Goal: Information Seeking & Learning: Learn about a topic

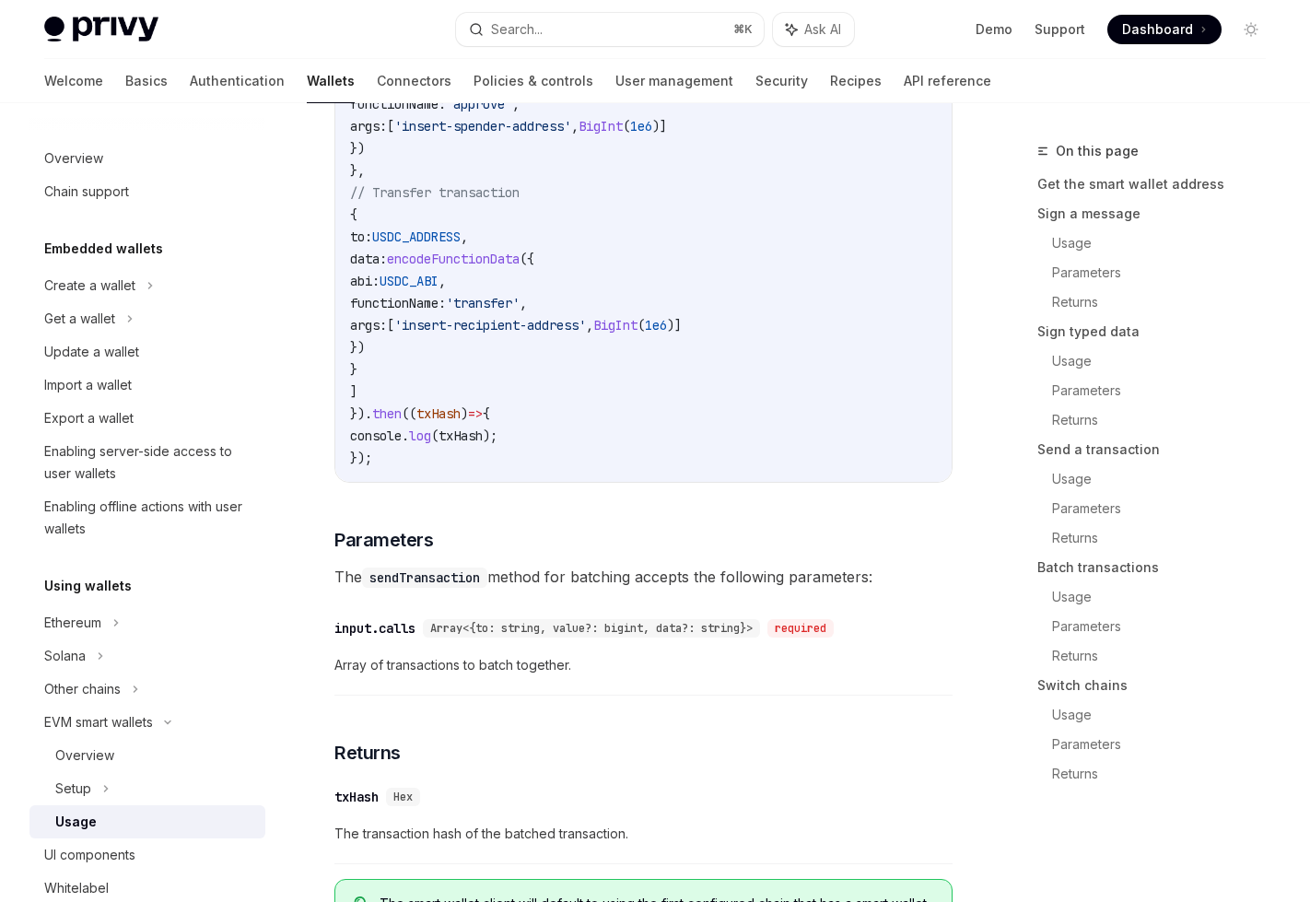
scroll to position [4124, 0]
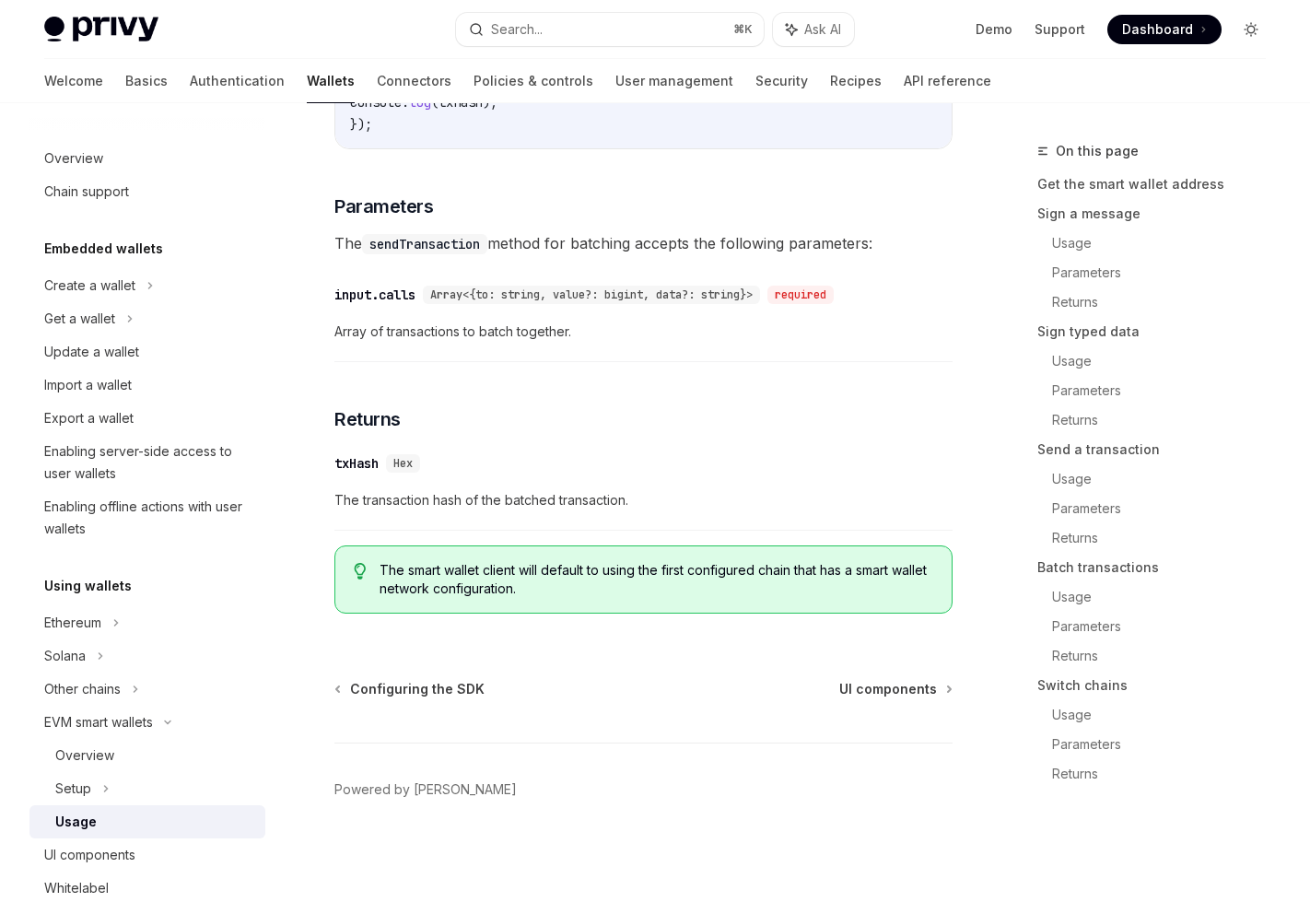
click at [1256, 36] on icon "Toggle dark mode" at bounding box center [1251, 29] width 15 height 15
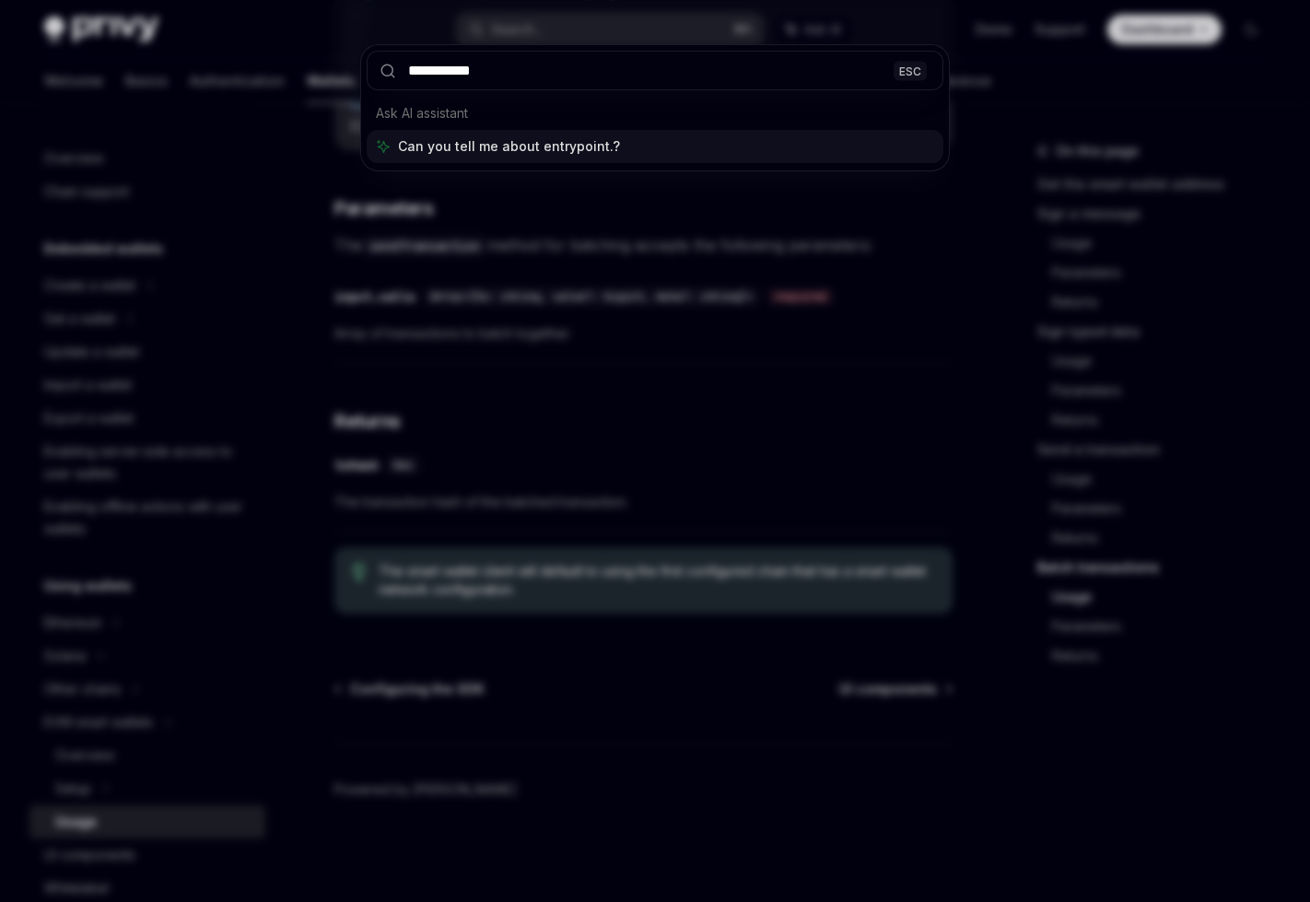
type input "**********"
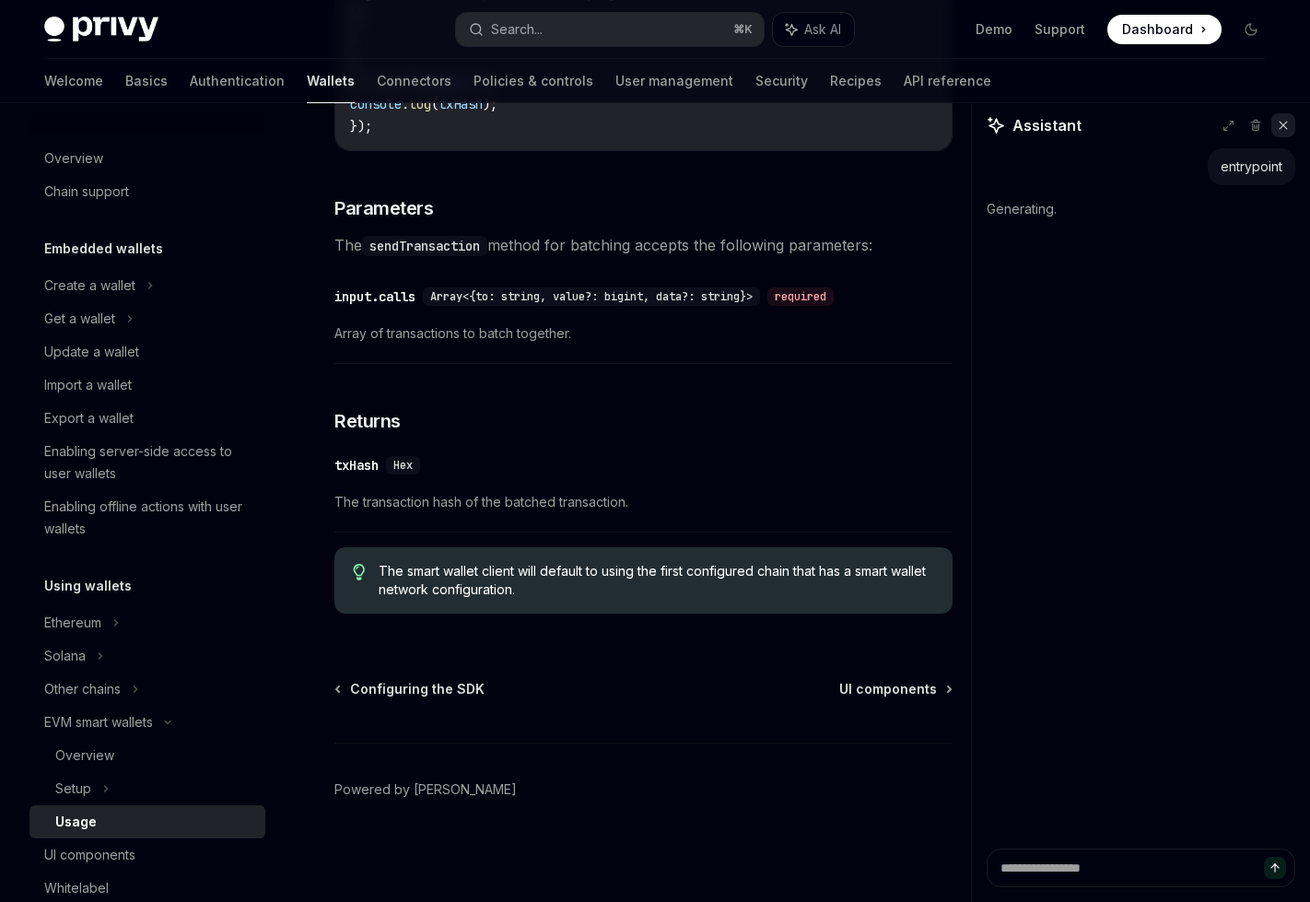
click at [1285, 123] on icon at bounding box center [1283, 125] width 7 height 7
type textarea "*"
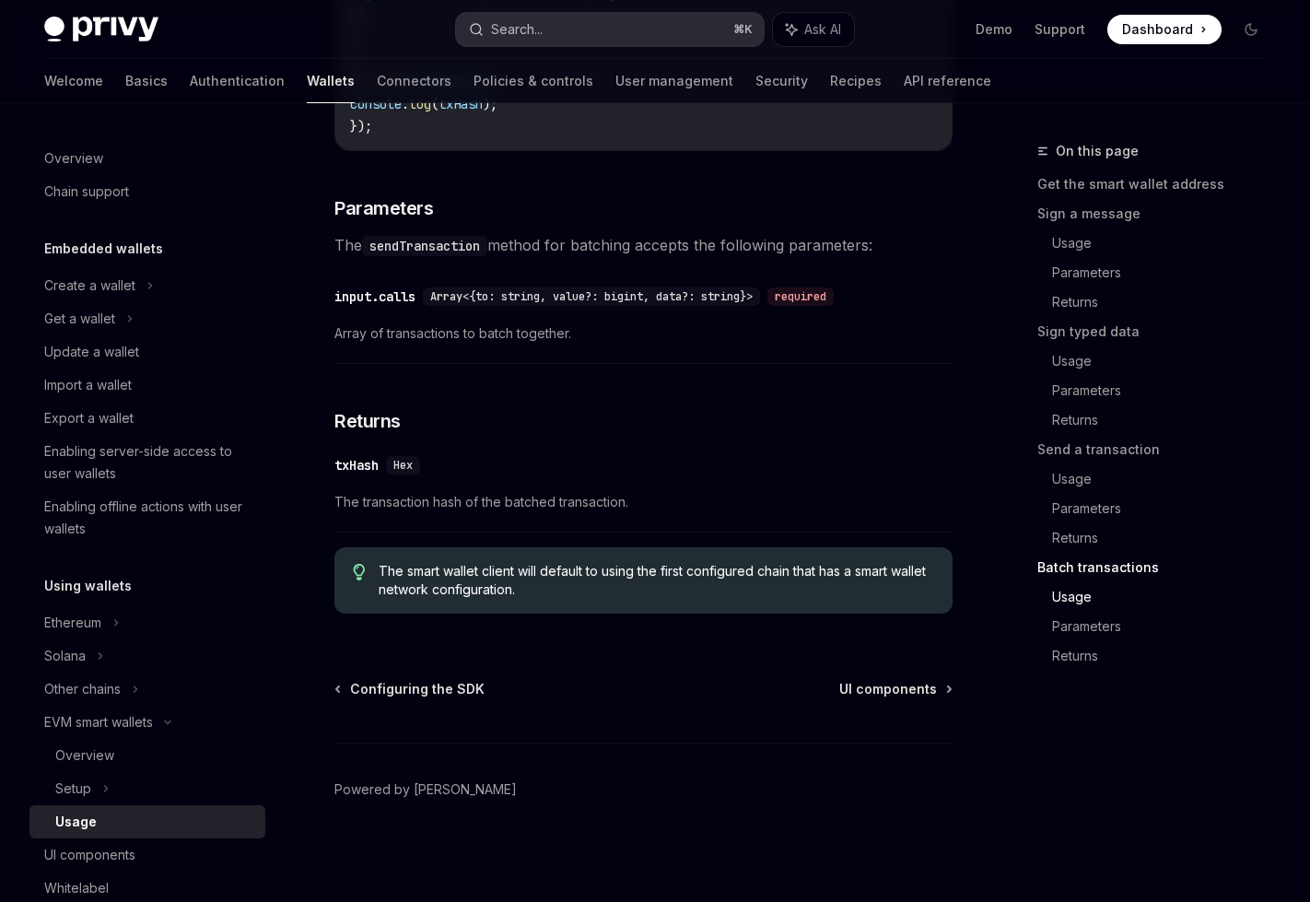
click at [529, 28] on div "Search..." at bounding box center [517, 29] width 52 height 22
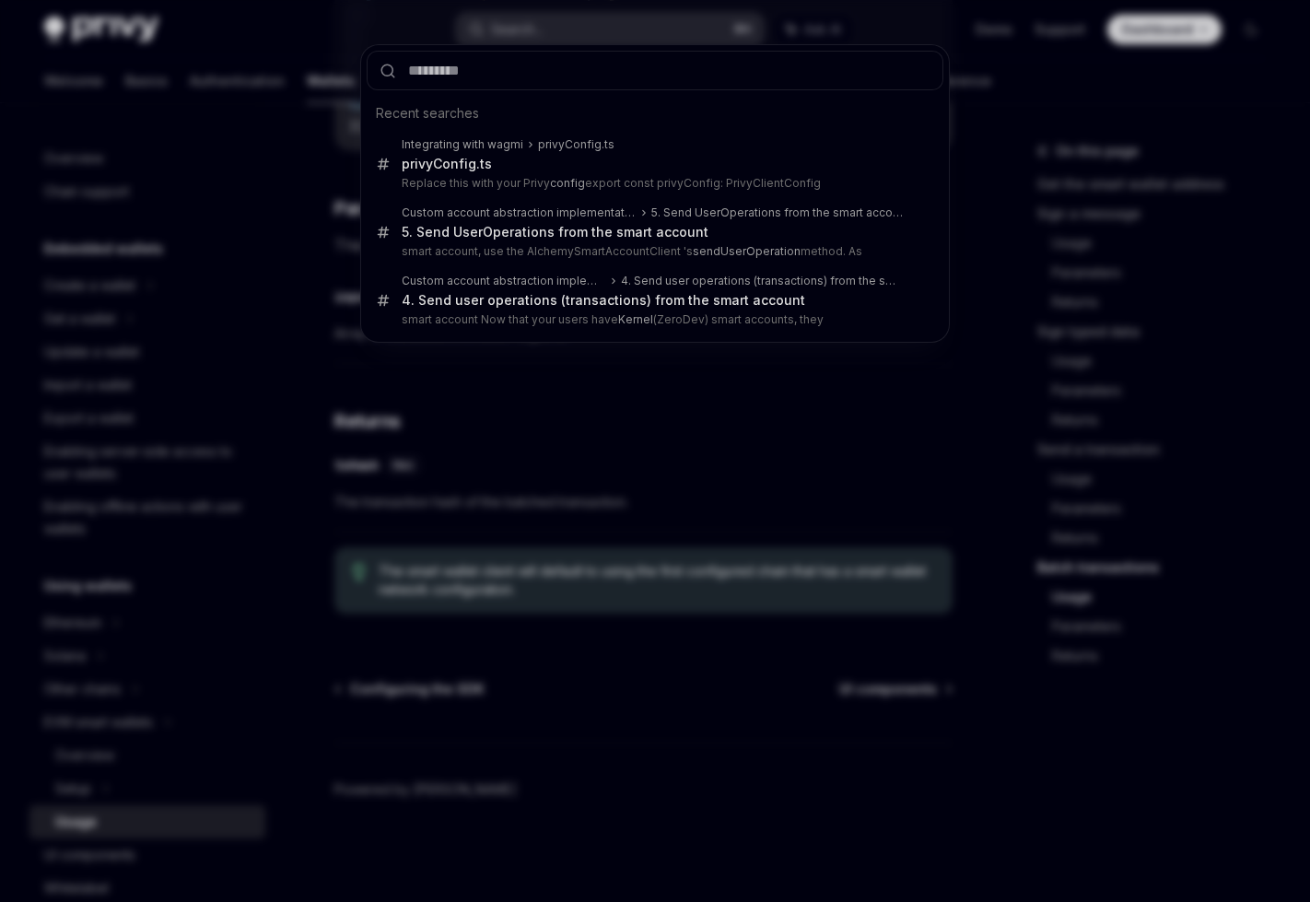
type textarea "*"
type input "**********"
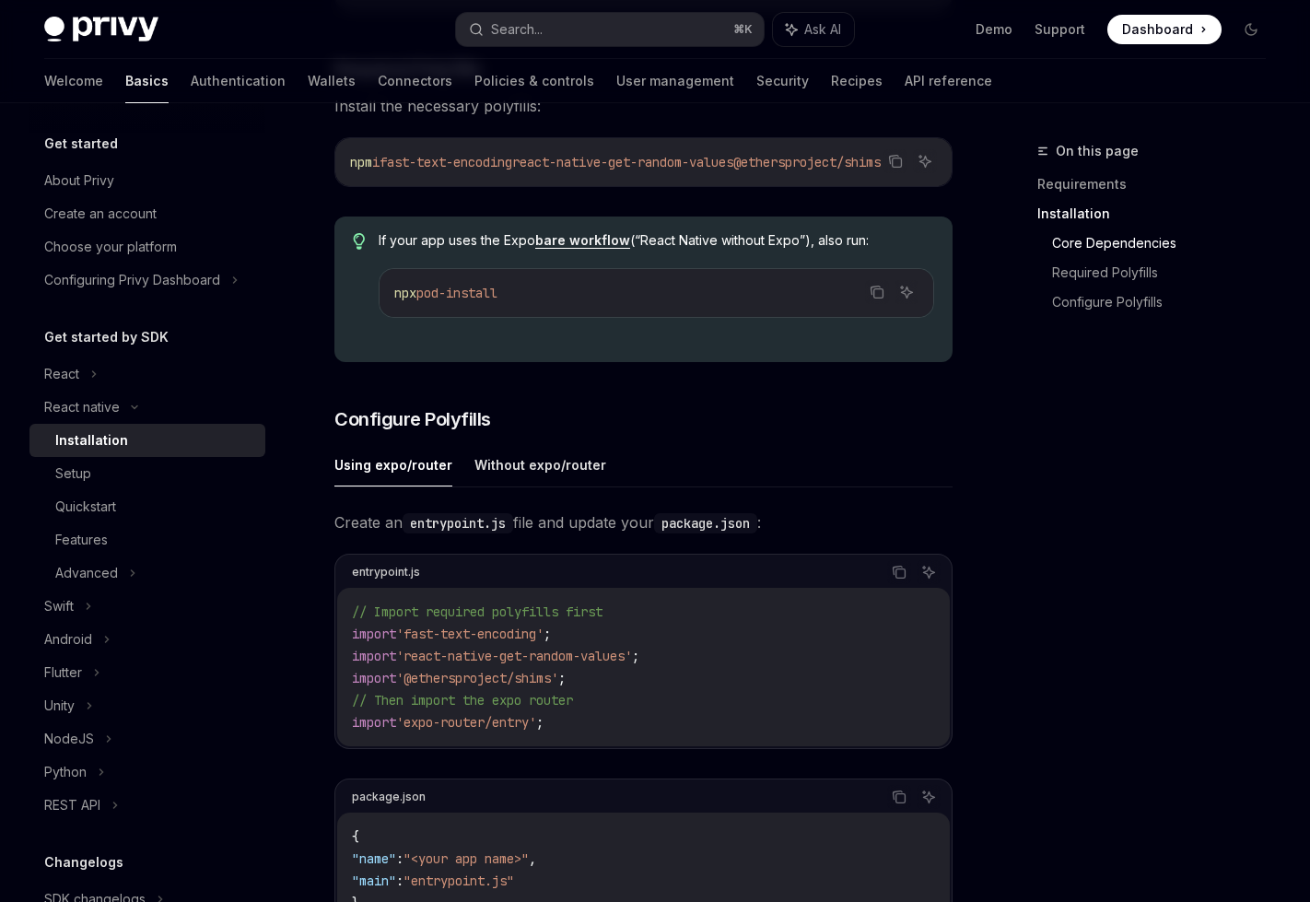
scroll to position [552, 0]
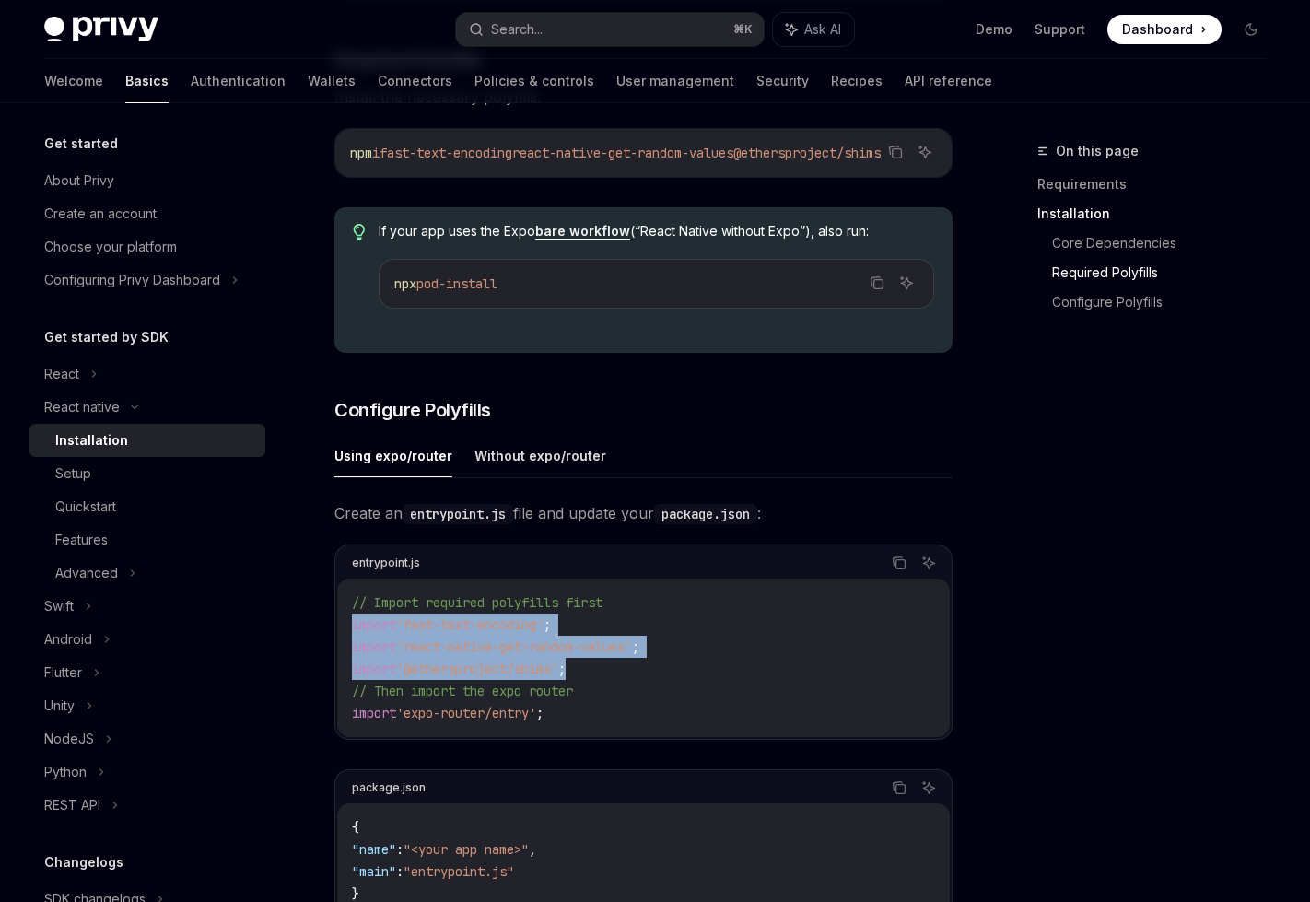
drag, startPoint x: 603, startPoint y: 682, endPoint x: 319, endPoint y: 644, distance: 287.2
click at [319, 643] on div "React native Installation OpenAI Open in ChatGPT OpenAI Open in ChatGPT ​ Requi…" at bounding box center [470, 568] width 971 height 1960
copy code "import 'fast-text-encoding' ; import 'react-native-get-random-values' ; import …"
click at [399, 677] on span "'@ethersproject/shims'" at bounding box center [477, 669] width 162 height 17
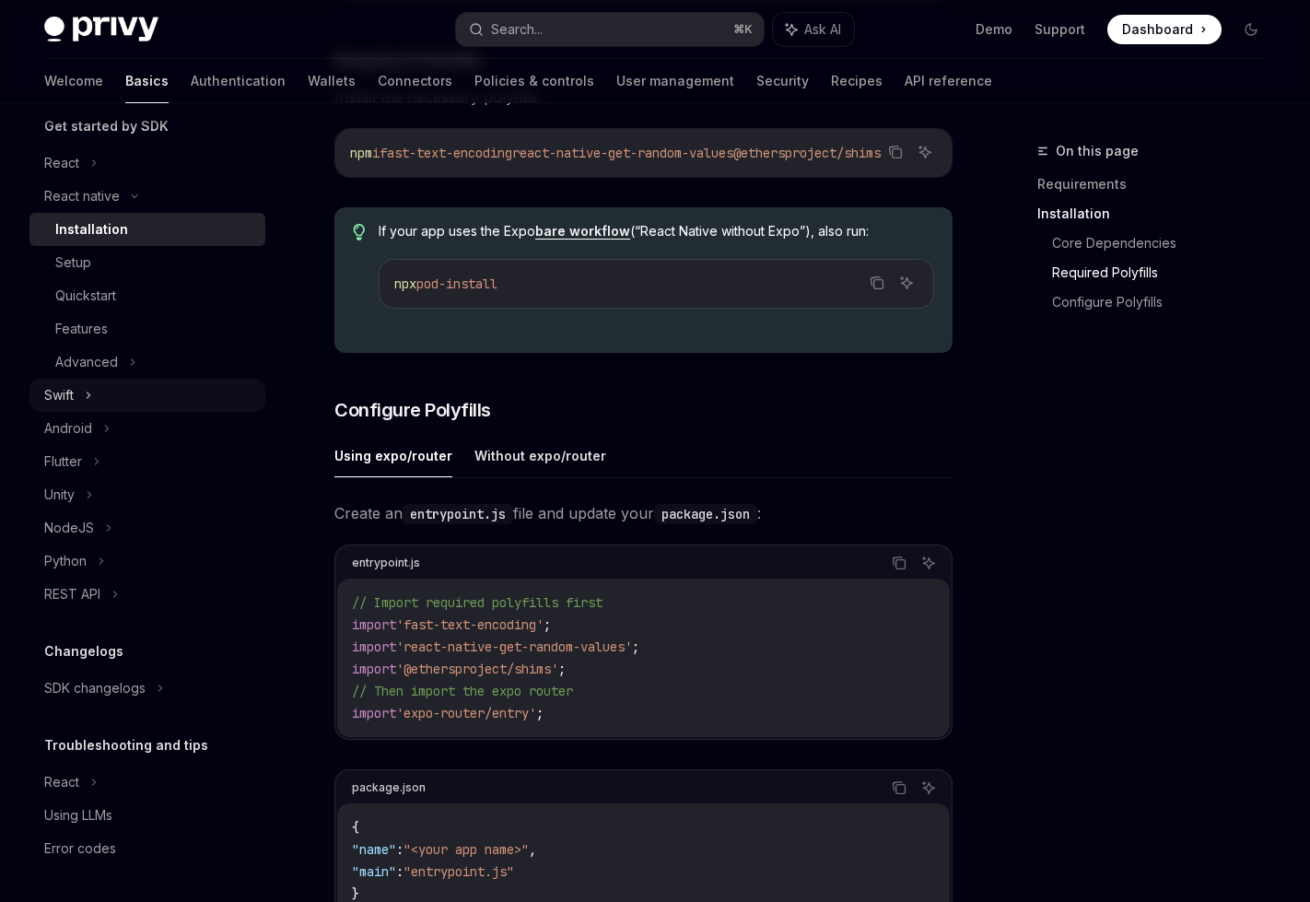
scroll to position [0, 0]
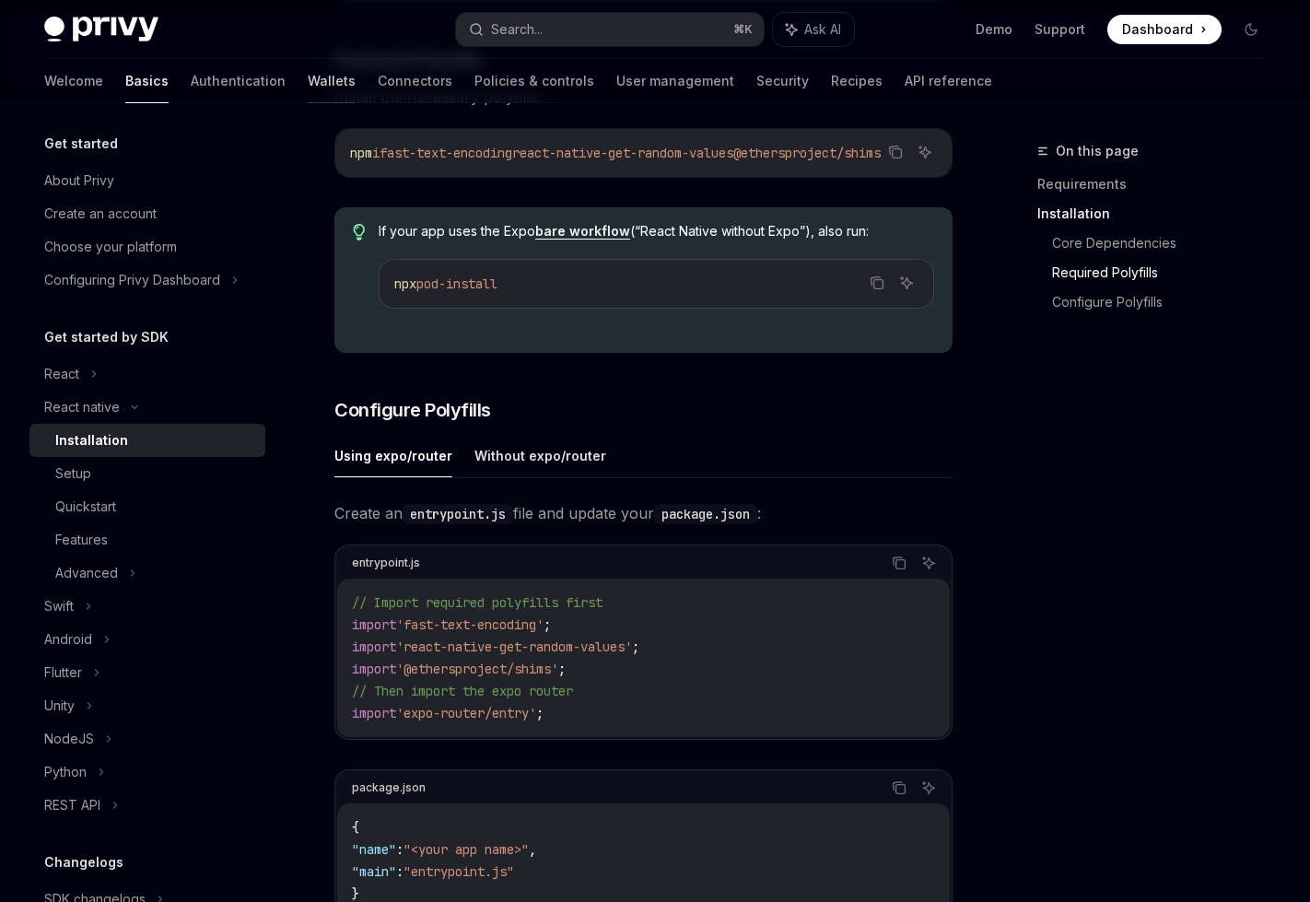
click at [308, 76] on link "Wallets" at bounding box center [332, 81] width 48 height 44
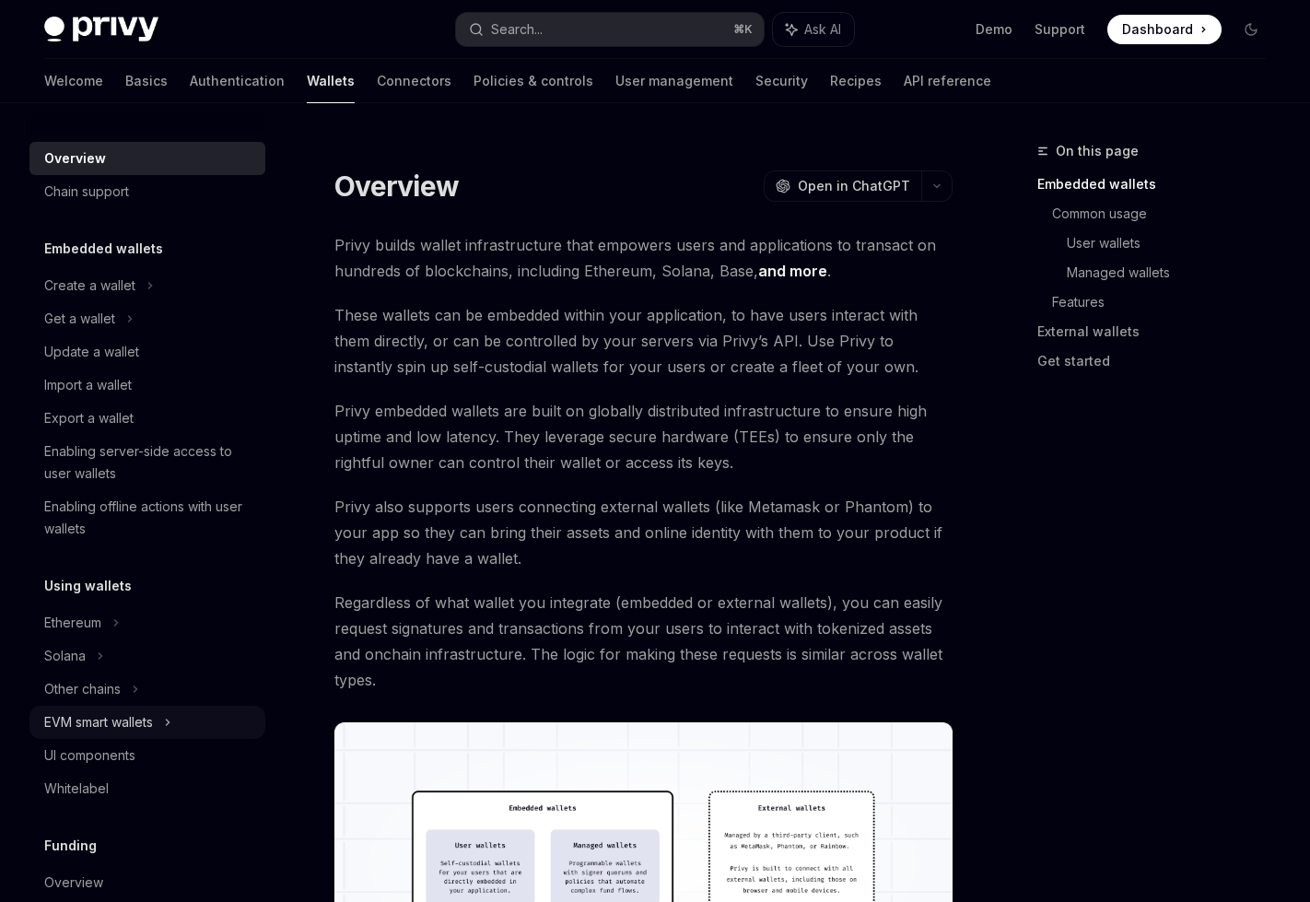
click at [123, 719] on div "EVM smart wallets" at bounding box center [98, 722] width 109 height 22
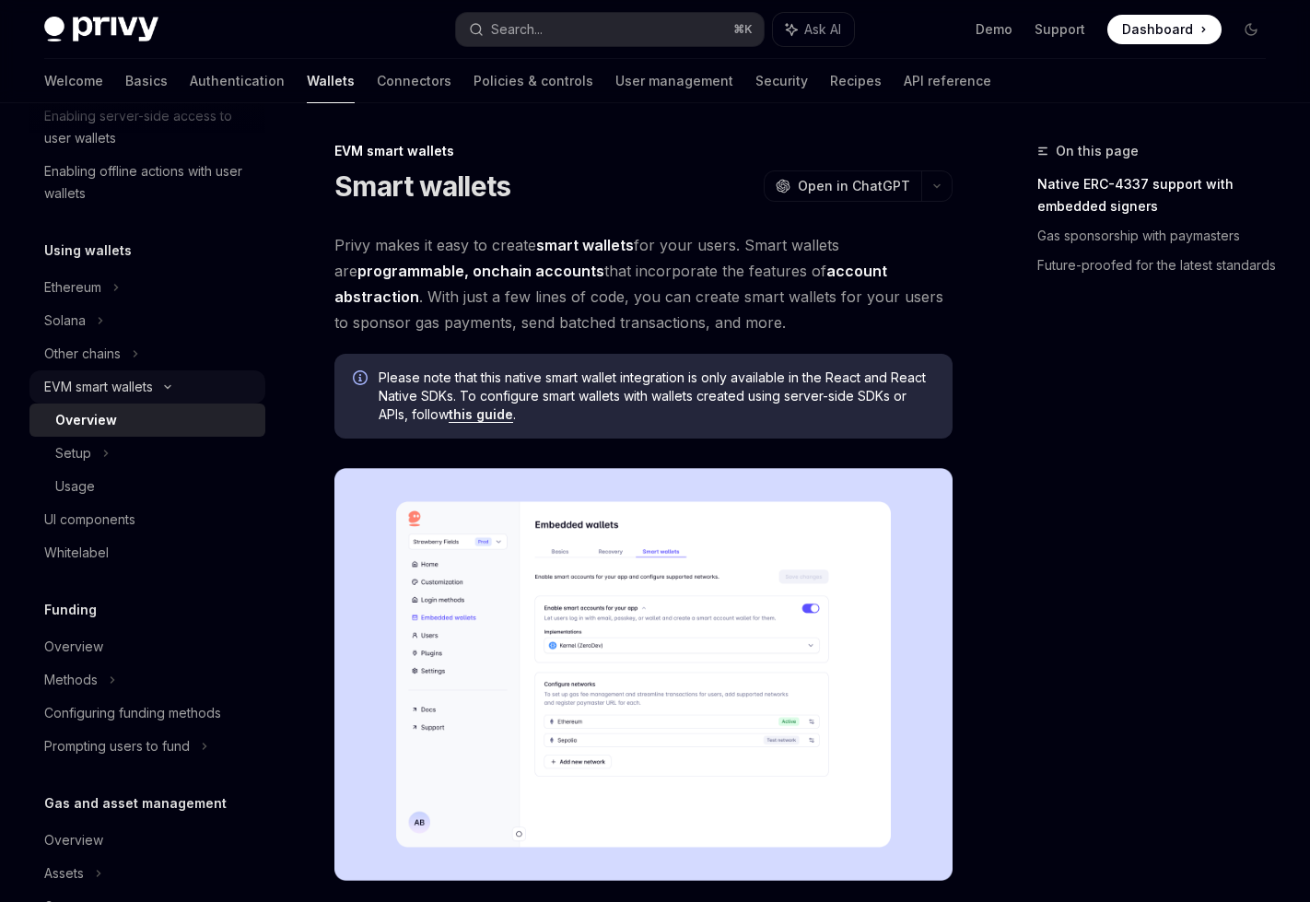
scroll to position [357, 0]
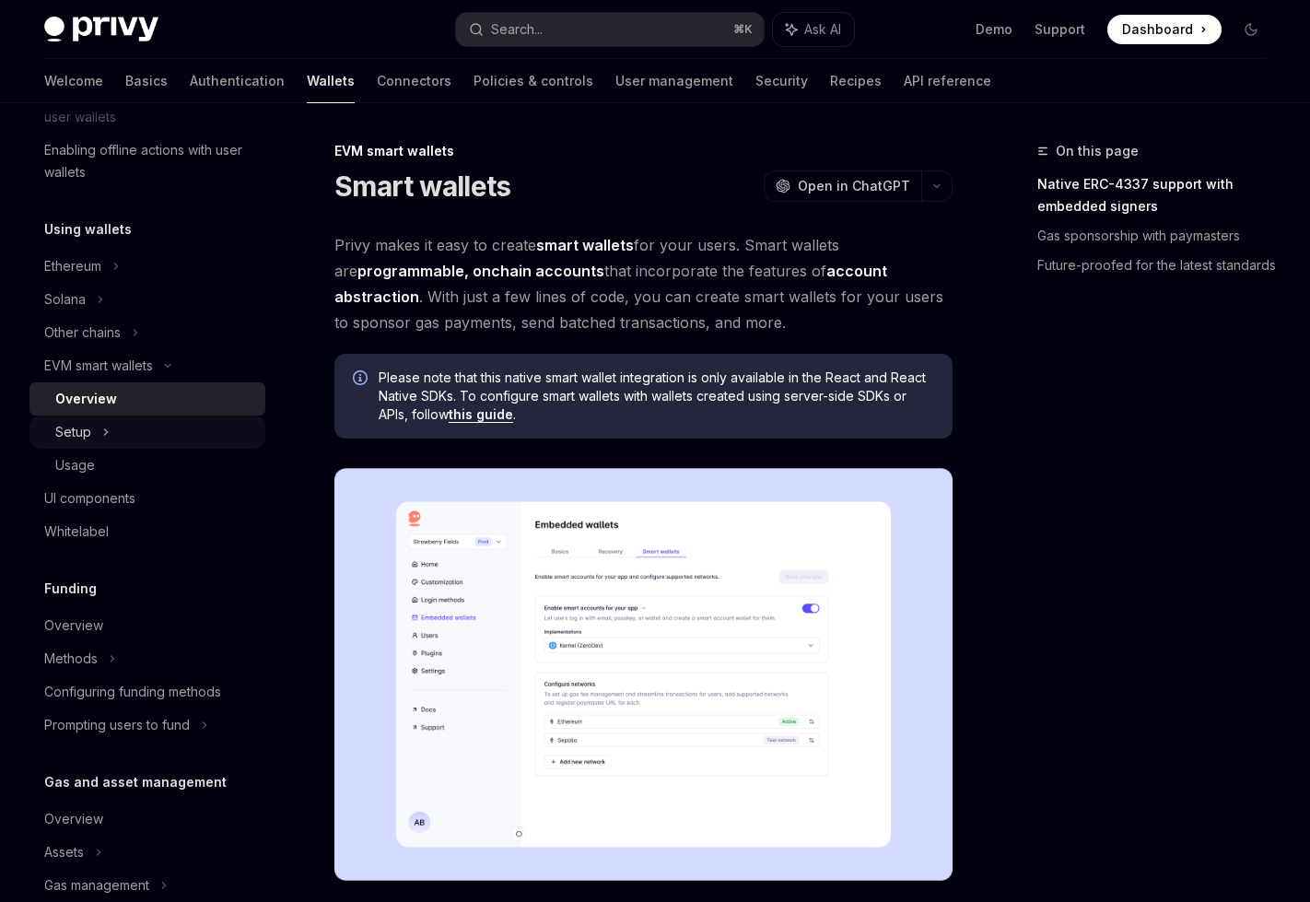
click at [115, 439] on div "Setup" at bounding box center [147, 431] width 236 height 33
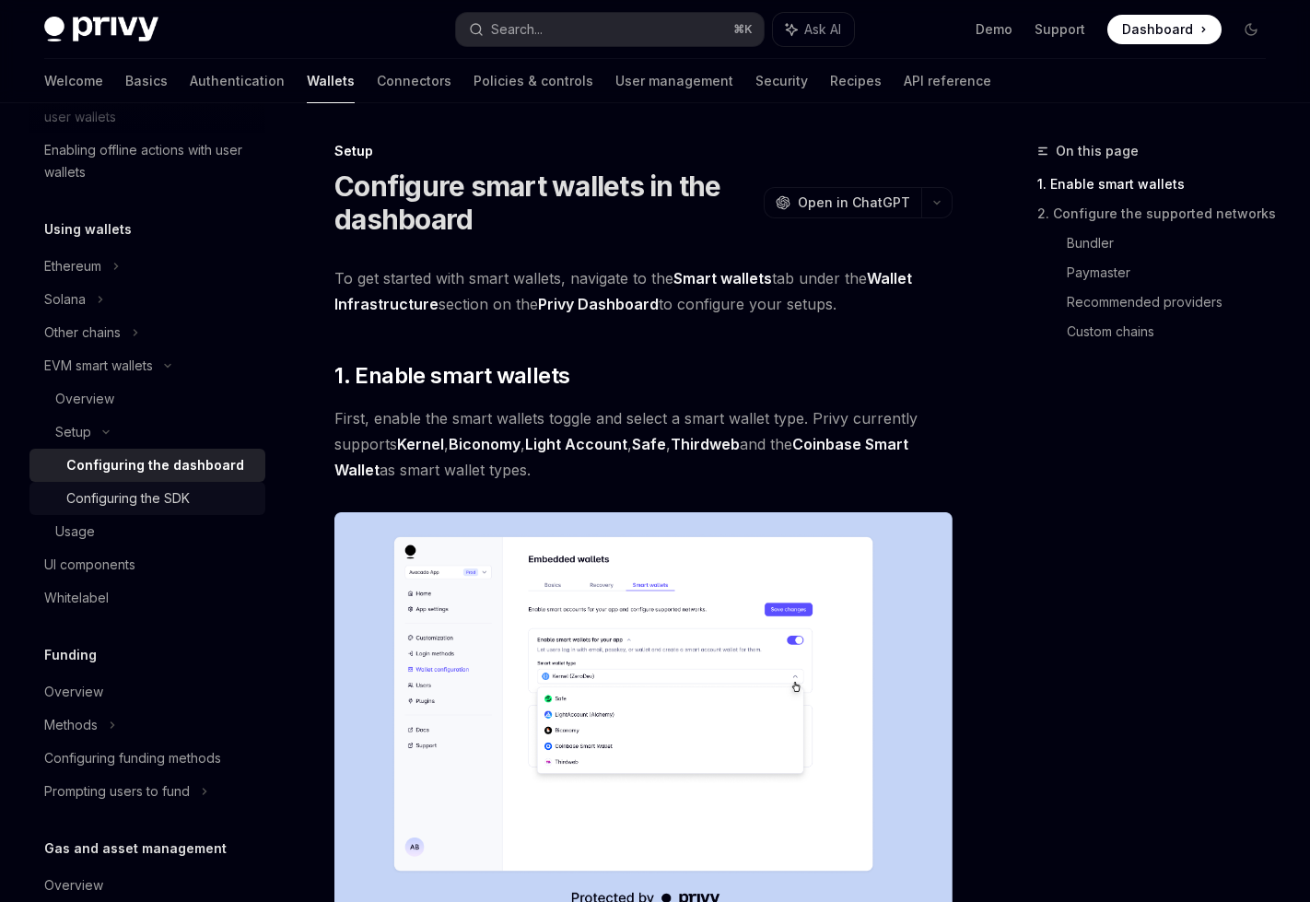
click at [159, 495] on div "Configuring the SDK" at bounding box center [127, 498] width 123 height 22
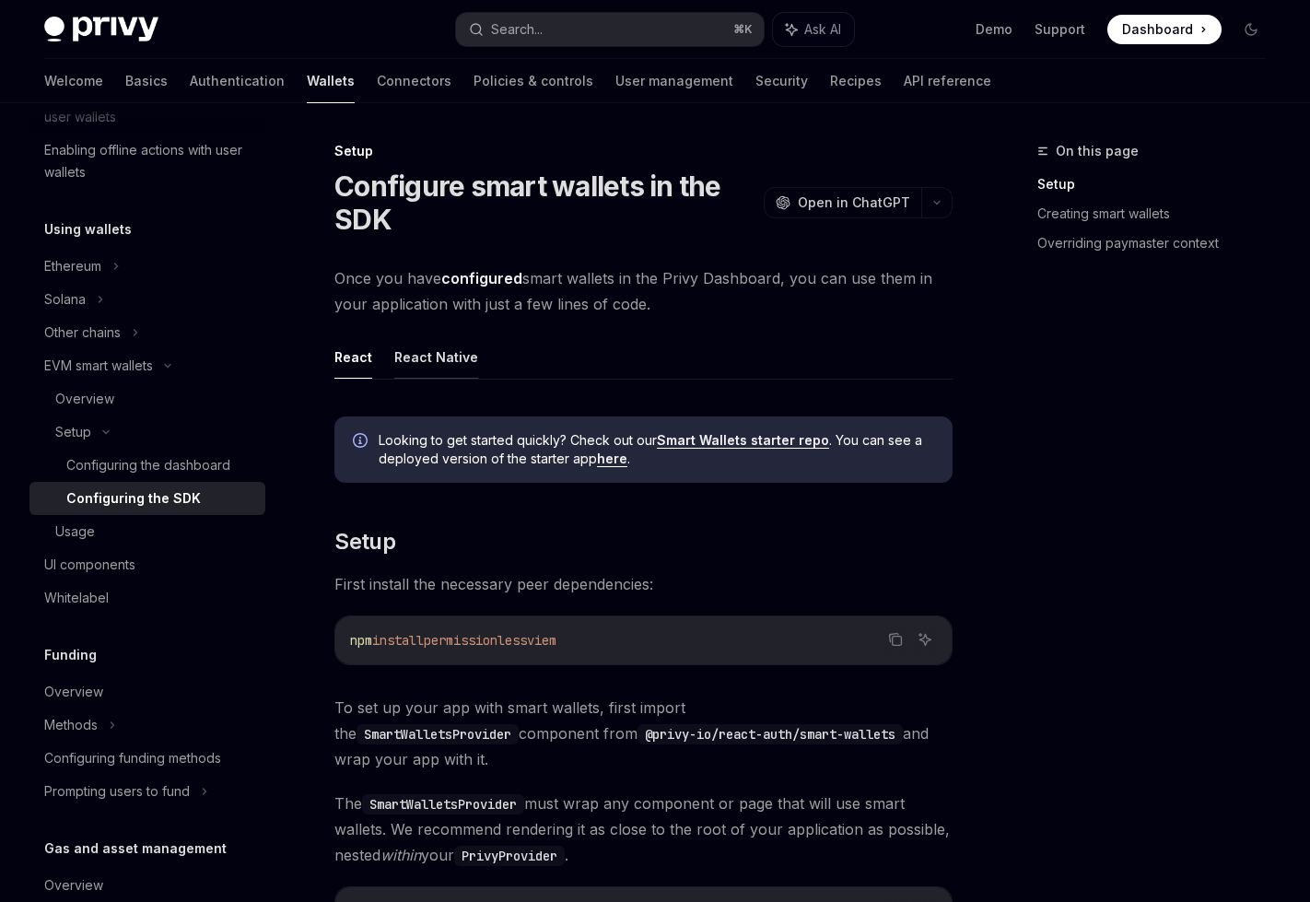
click at [433, 355] on button "React Native" at bounding box center [436, 356] width 84 height 43
type textarea "*"
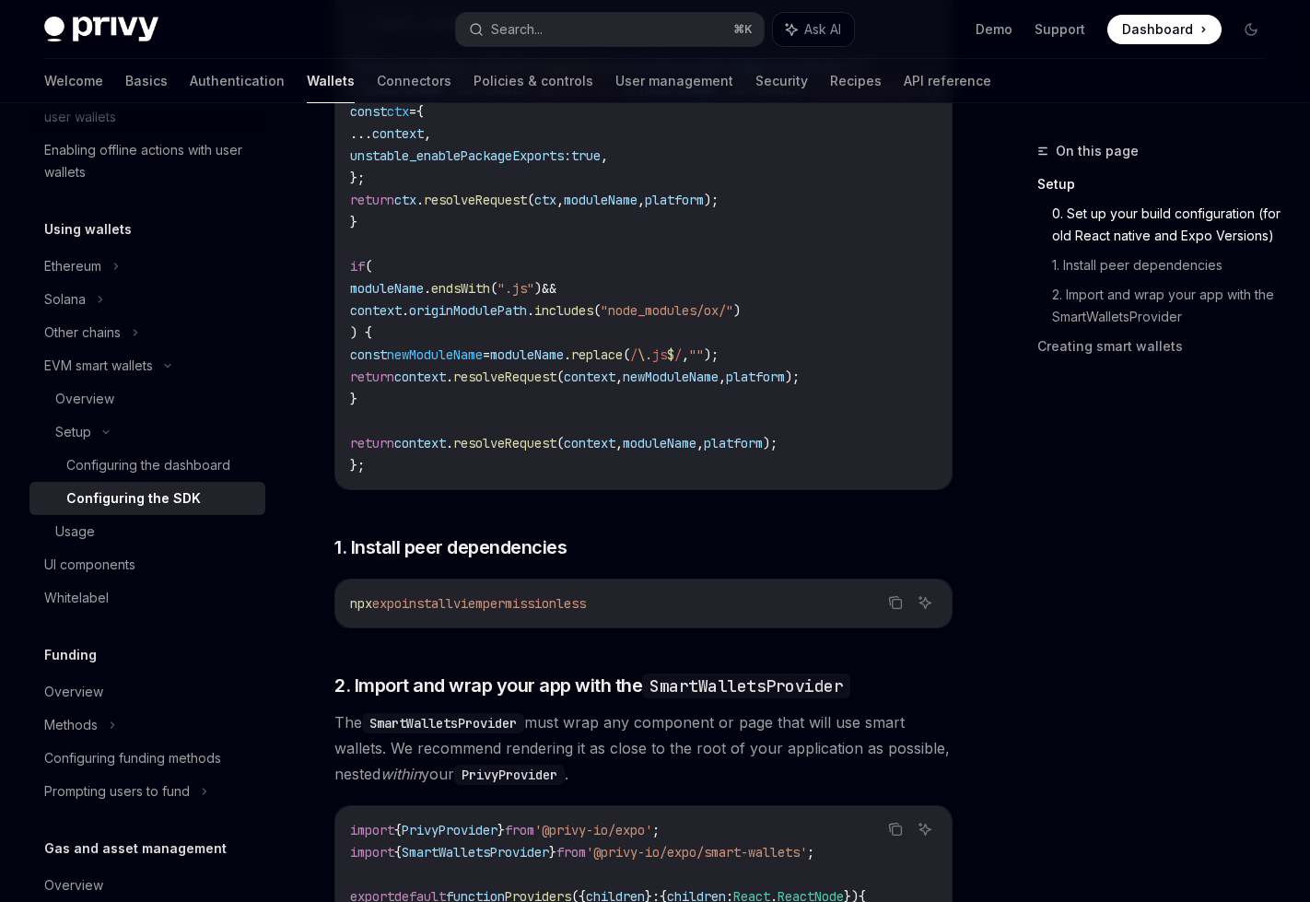
scroll to position [790, 0]
click at [893, 608] on icon "Copy the contents from the code block" at bounding box center [897, 605] width 9 height 9
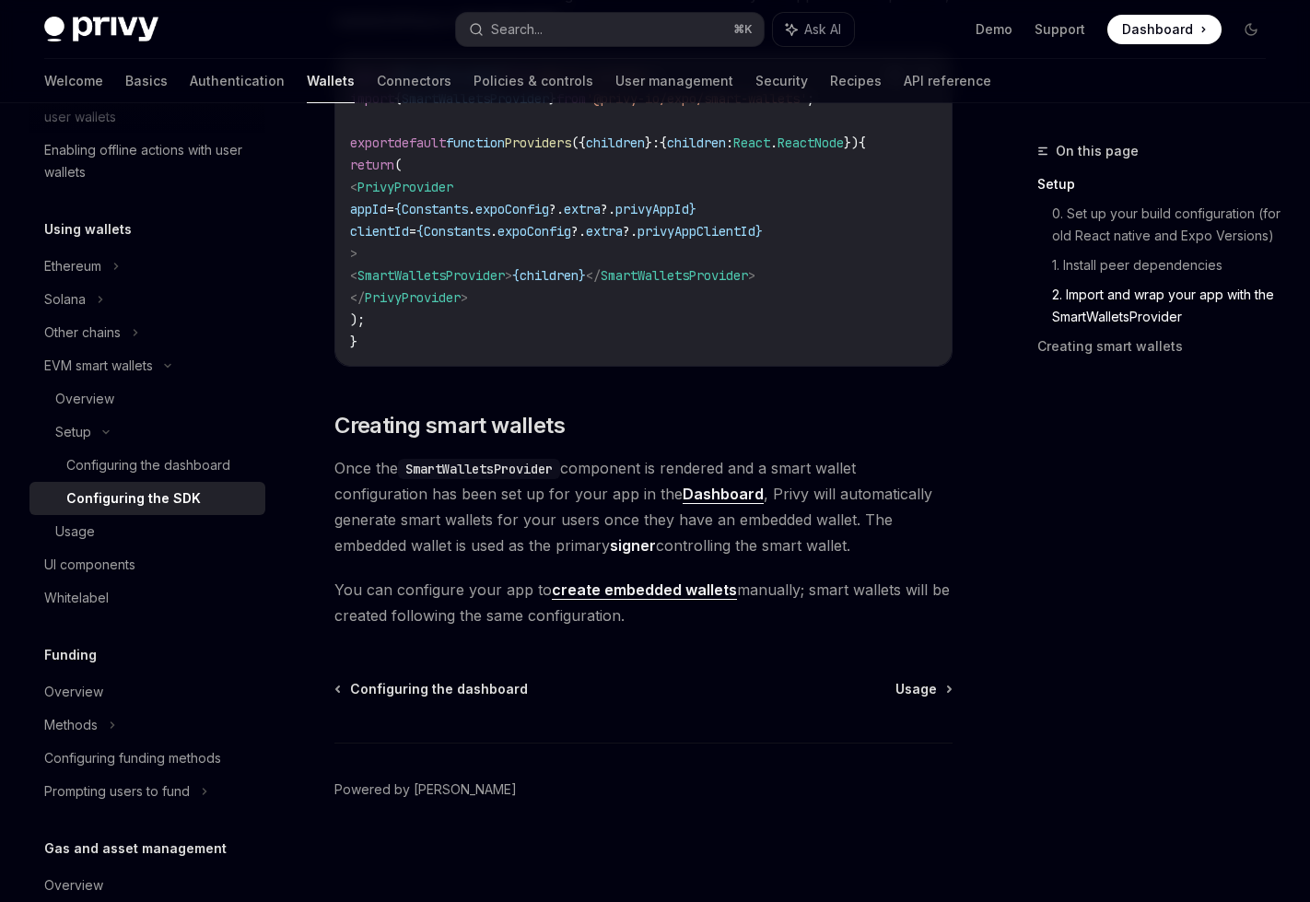
scroll to position [1557, 0]
click at [136, 530] on div "Usage" at bounding box center [154, 532] width 199 height 22
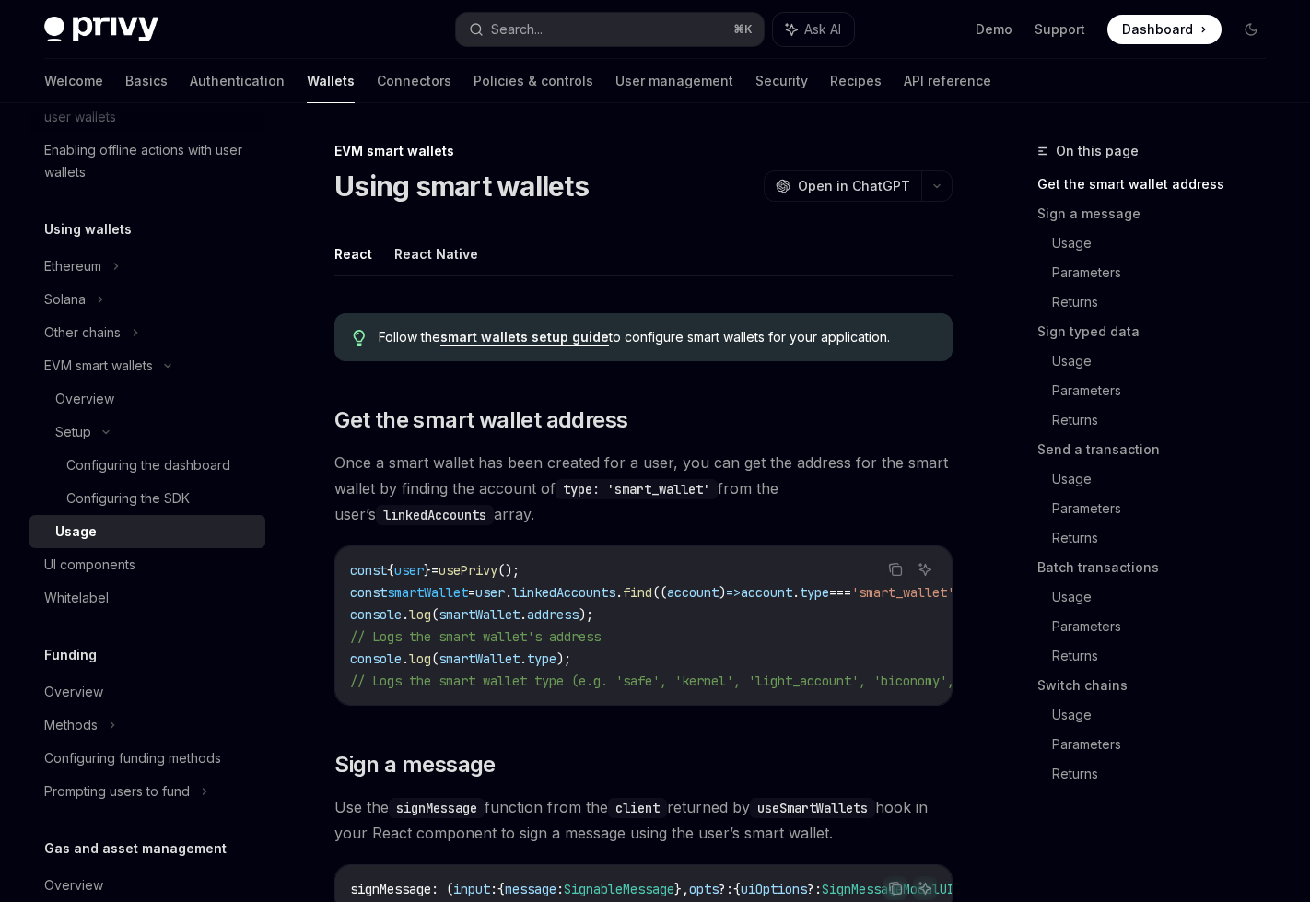
click at [422, 246] on button "React Native" at bounding box center [436, 253] width 84 height 43
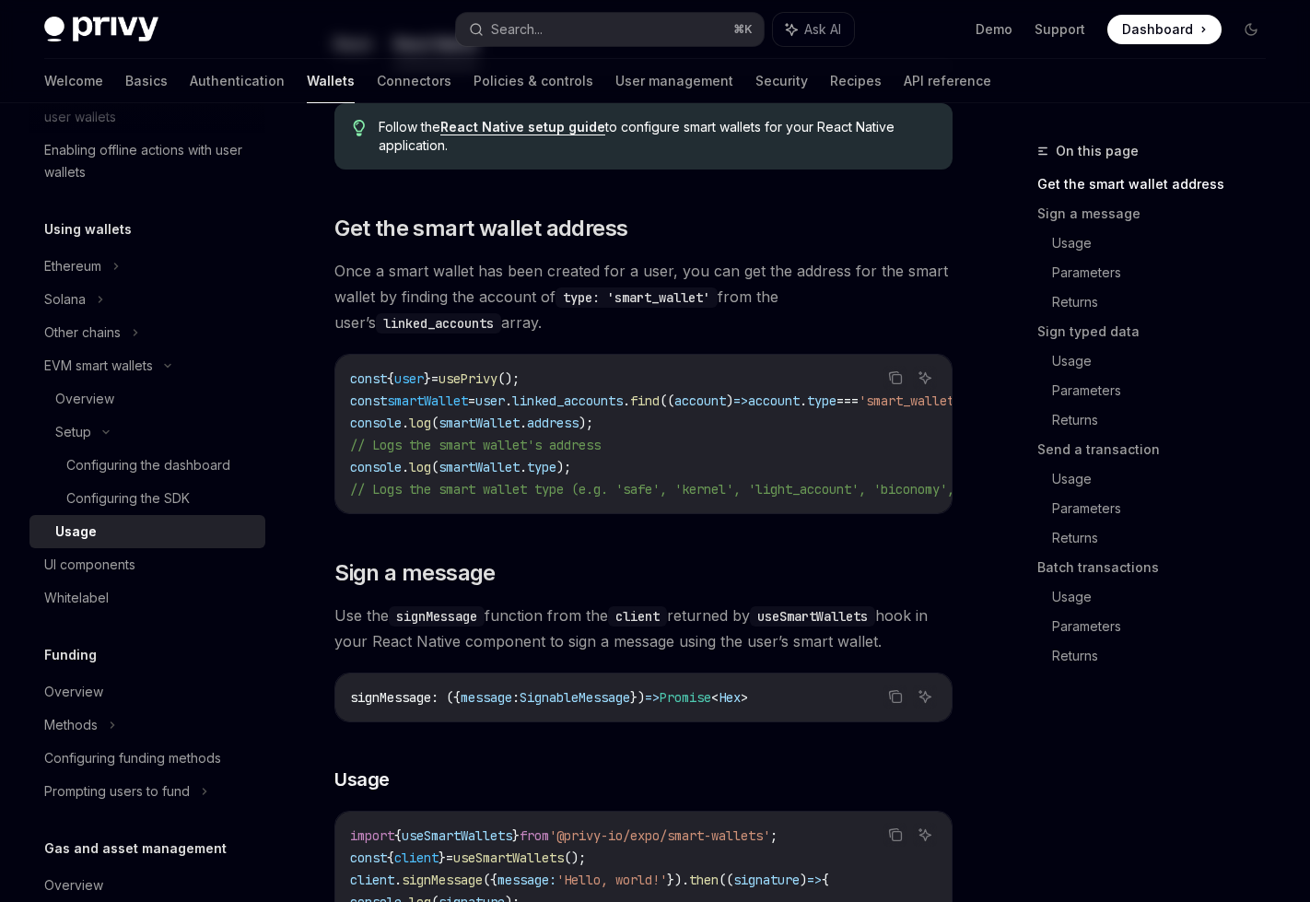
scroll to position [213, 0]
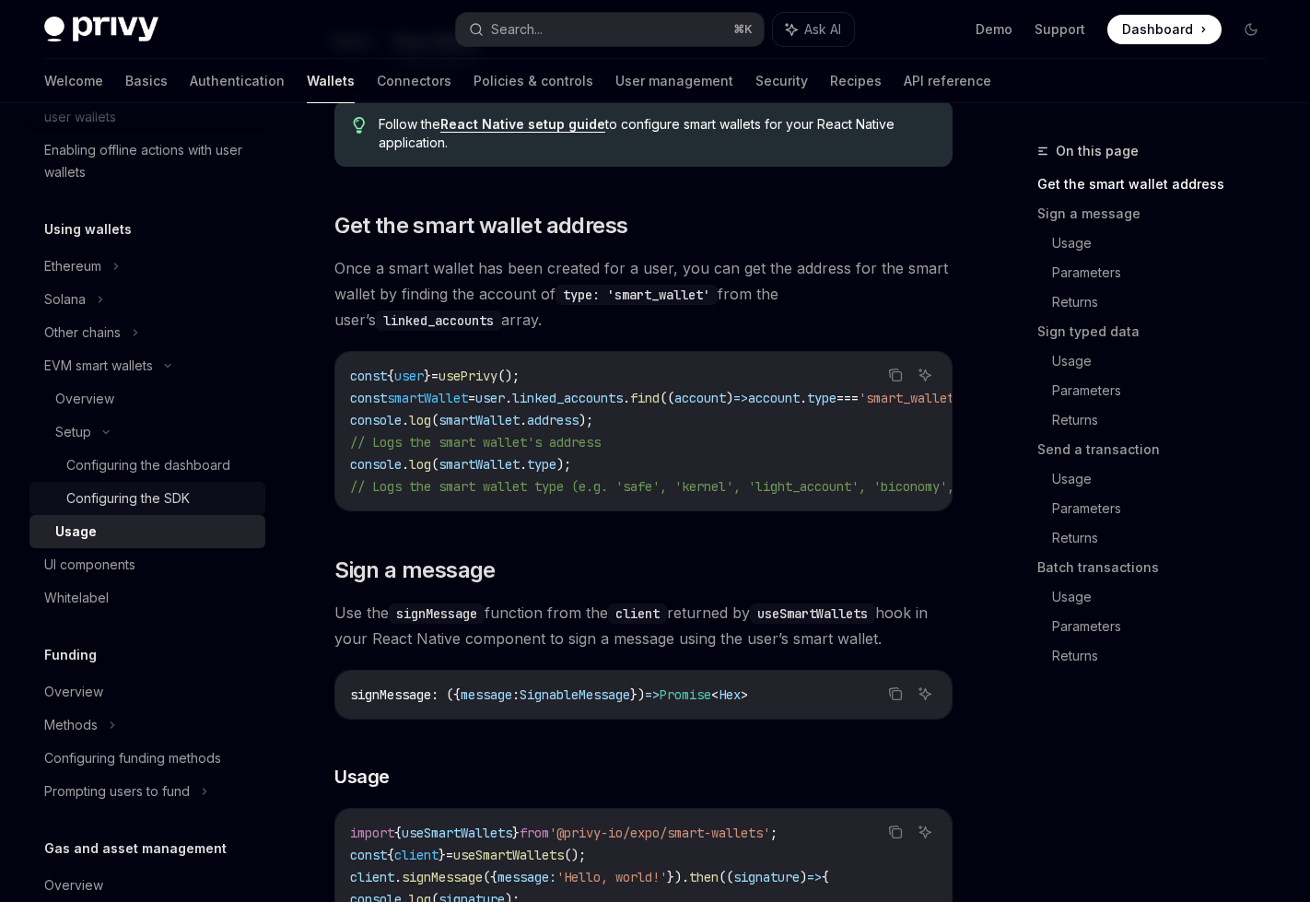
click at [147, 497] on div "Configuring the SDK" at bounding box center [127, 498] width 123 height 22
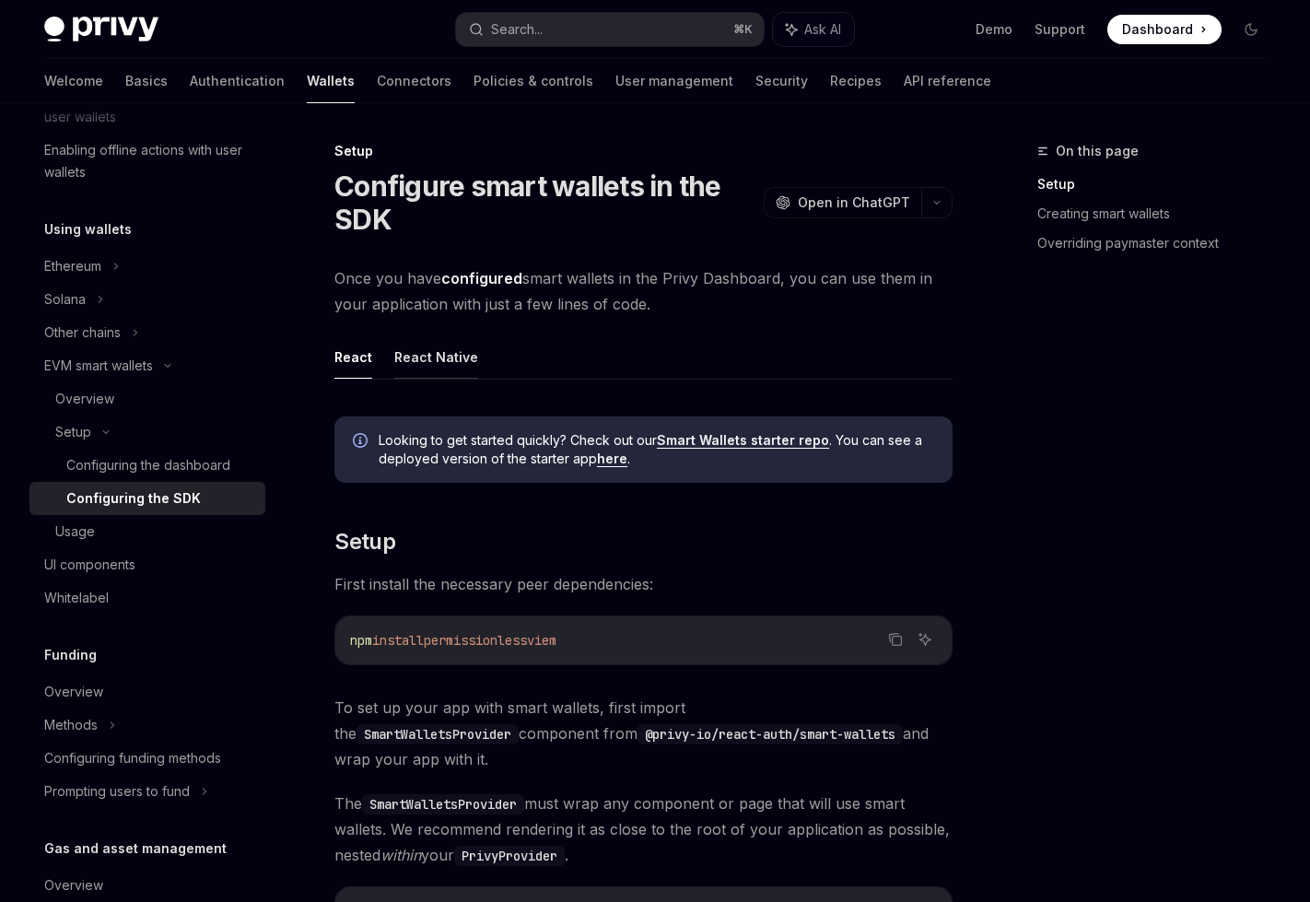
click at [433, 361] on button "React Native" at bounding box center [436, 356] width 84 height 43
type textarea "*"
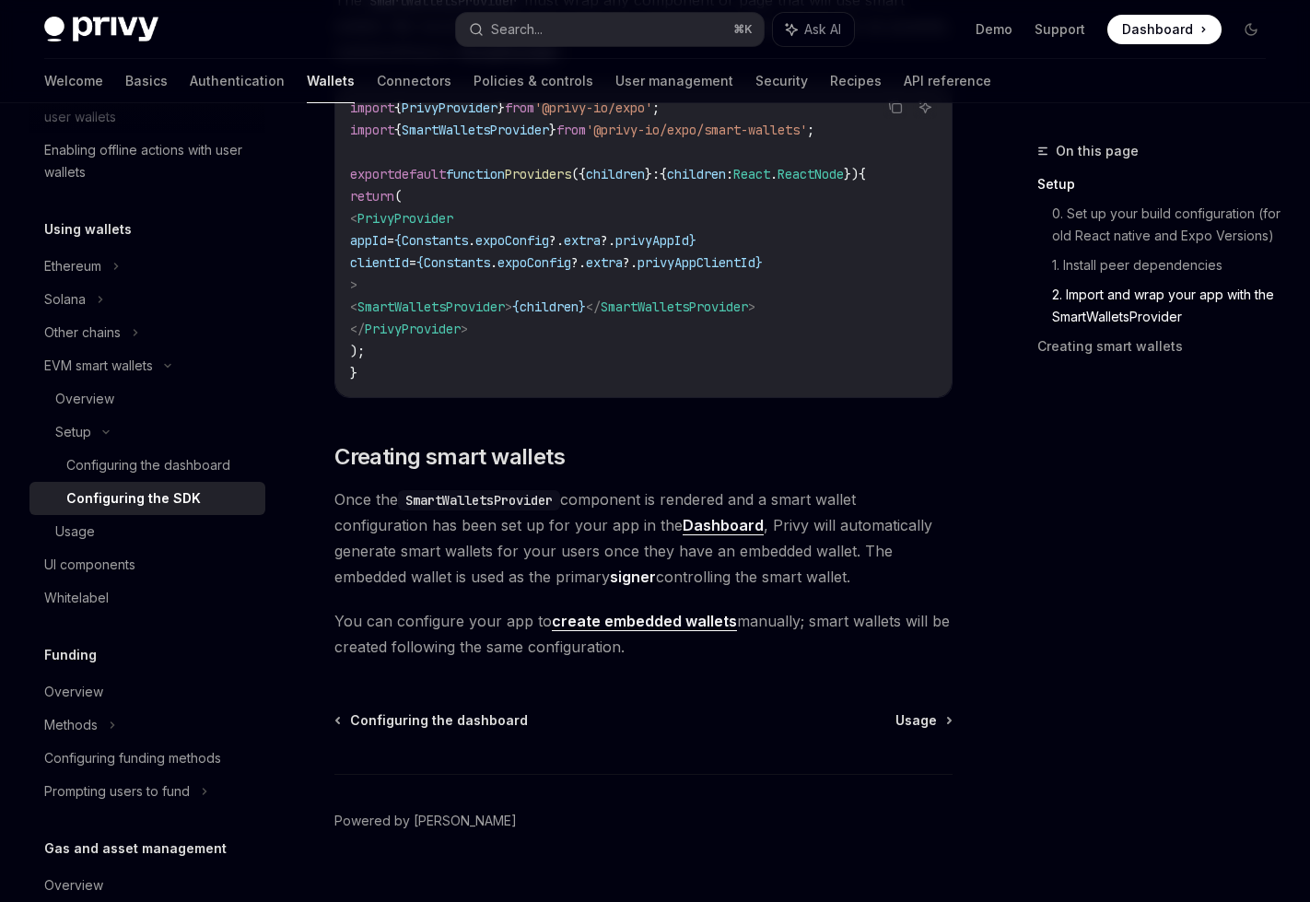
scroll to position [1560, 0]
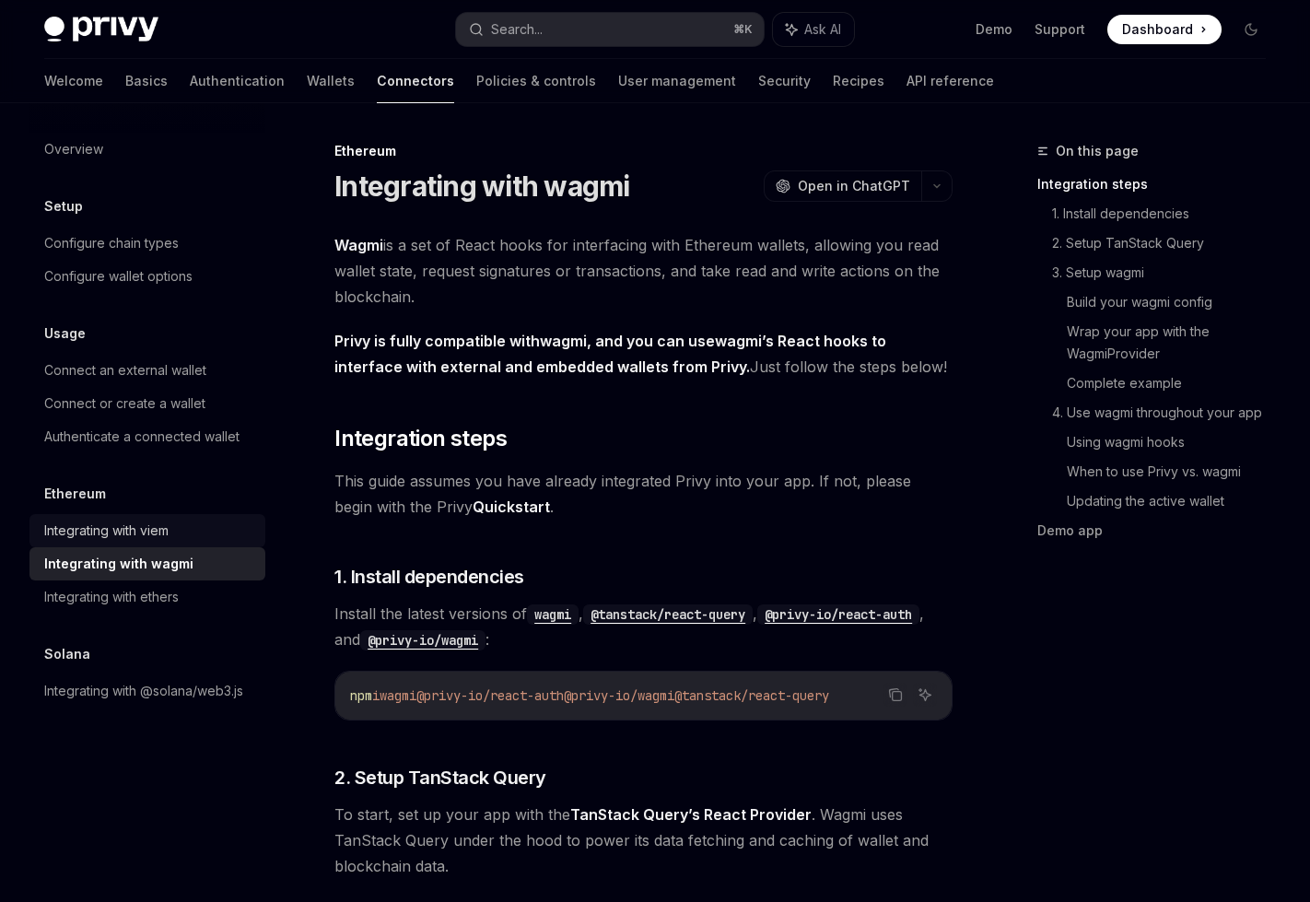
click at [149, 527] on div "Integrating with viem" at bounding box center [106, 531] width 124 height 22
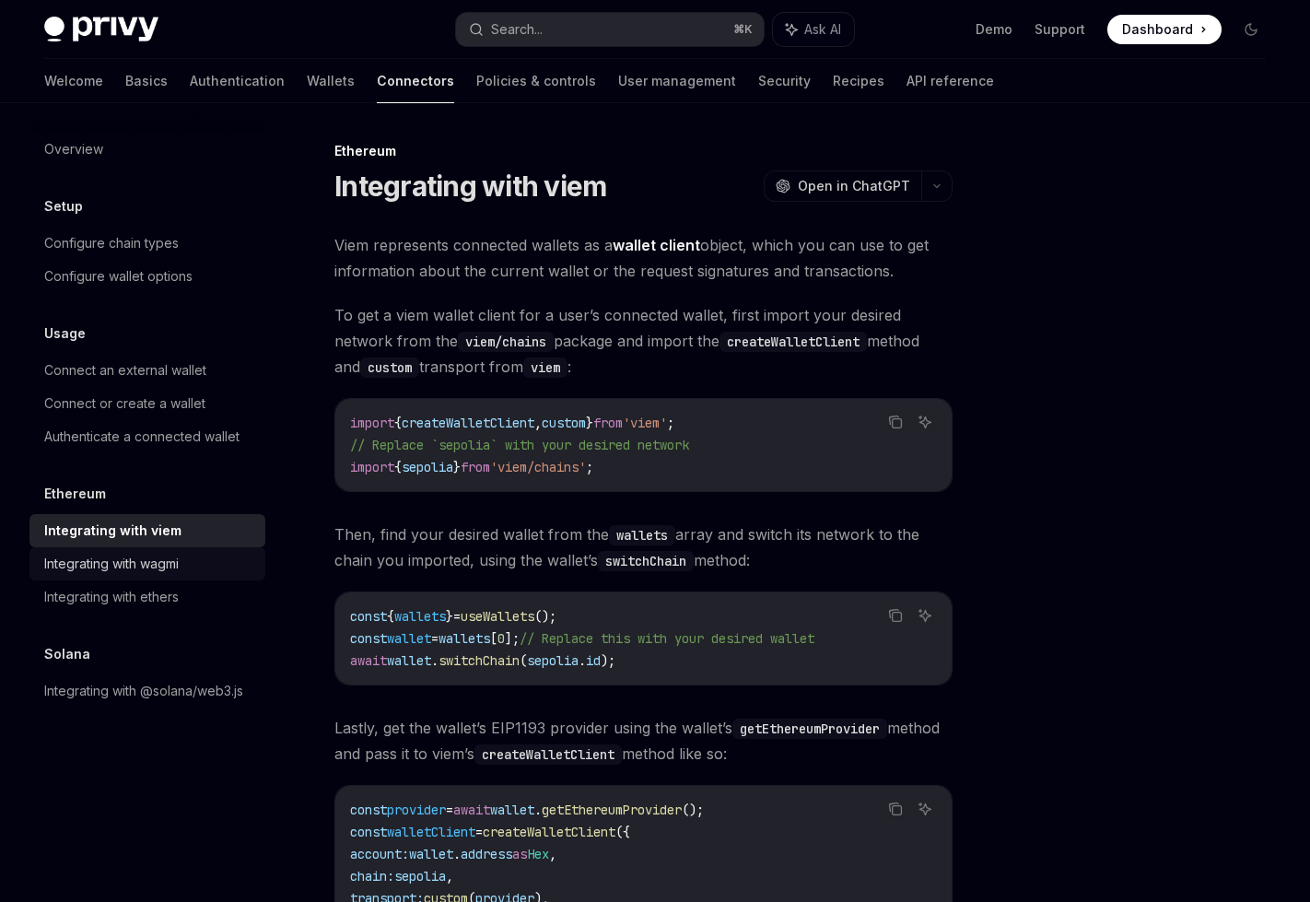
click at [133, 568] on div "Integrating with wagmi" at bounding box center [111, 564] width 135 height 22
type textarea "*"
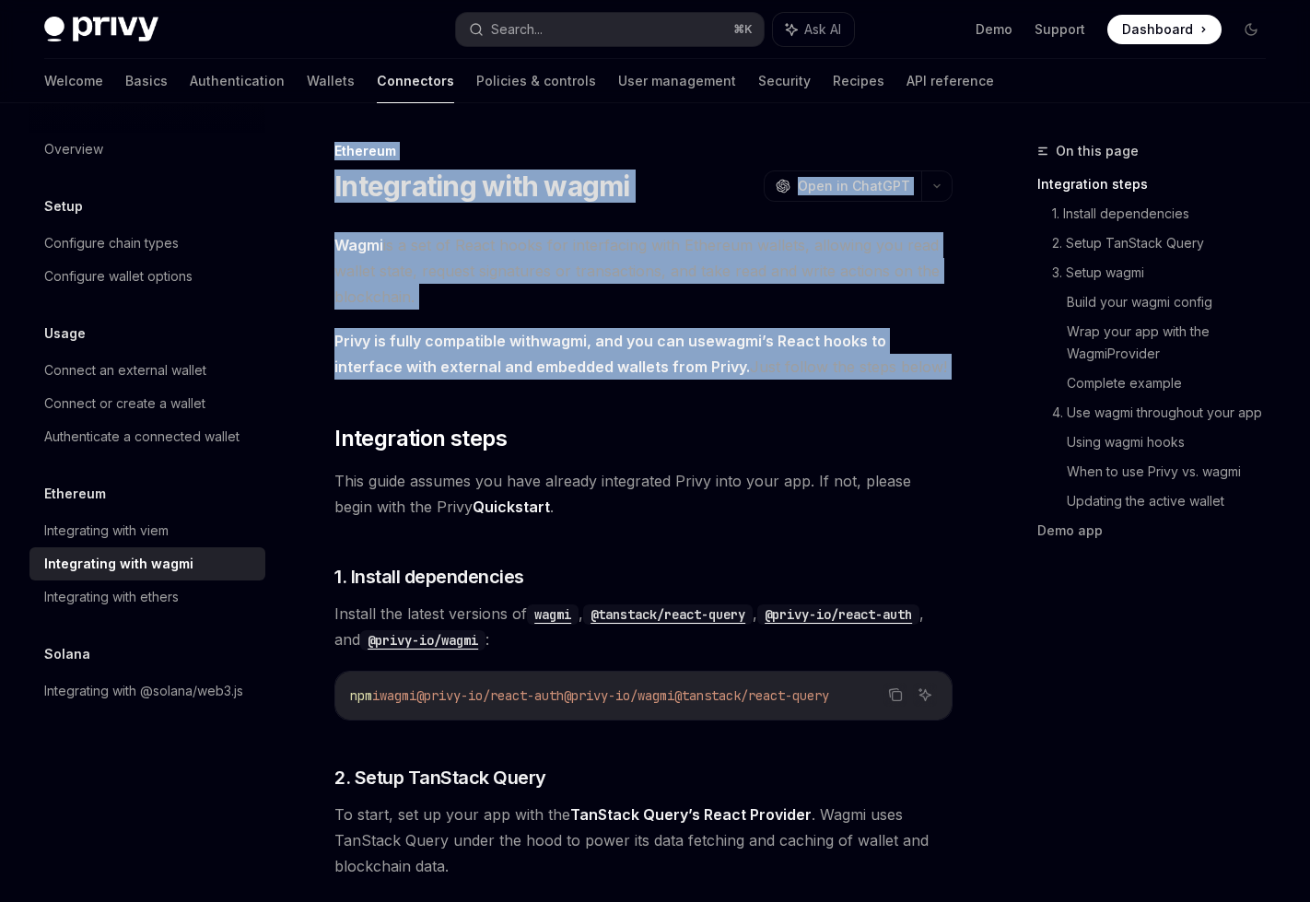
drag, startPoint x: 310, startPoint y: 133, endPoint x: 497, endPoint y: 425, distance: 346.8
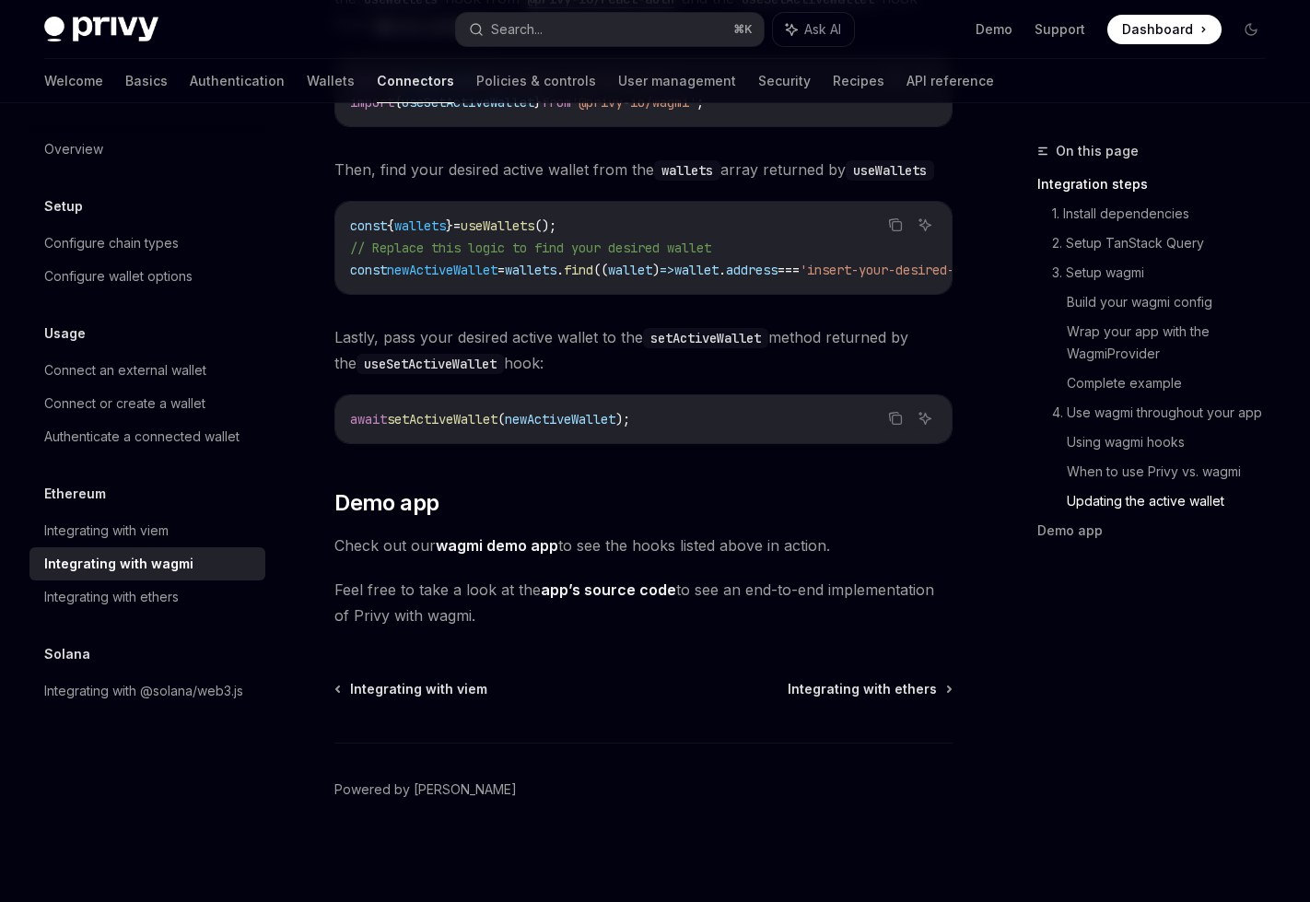
scroll to position [5322, 0]
click at [499, 620] on span "Feel free to take a look at the app’s source code to see an end-to-end implemen…" at bounding box center [643, 603] width 618 height 52
copy div "Ethereum Integrating with wagmi OpenAI Open in ChatGPT OpenAI Open in ChatGPT W…"
click at [490, 542] on link "wagmi demo app" at bounding box center [497, 545] width 123 height 19
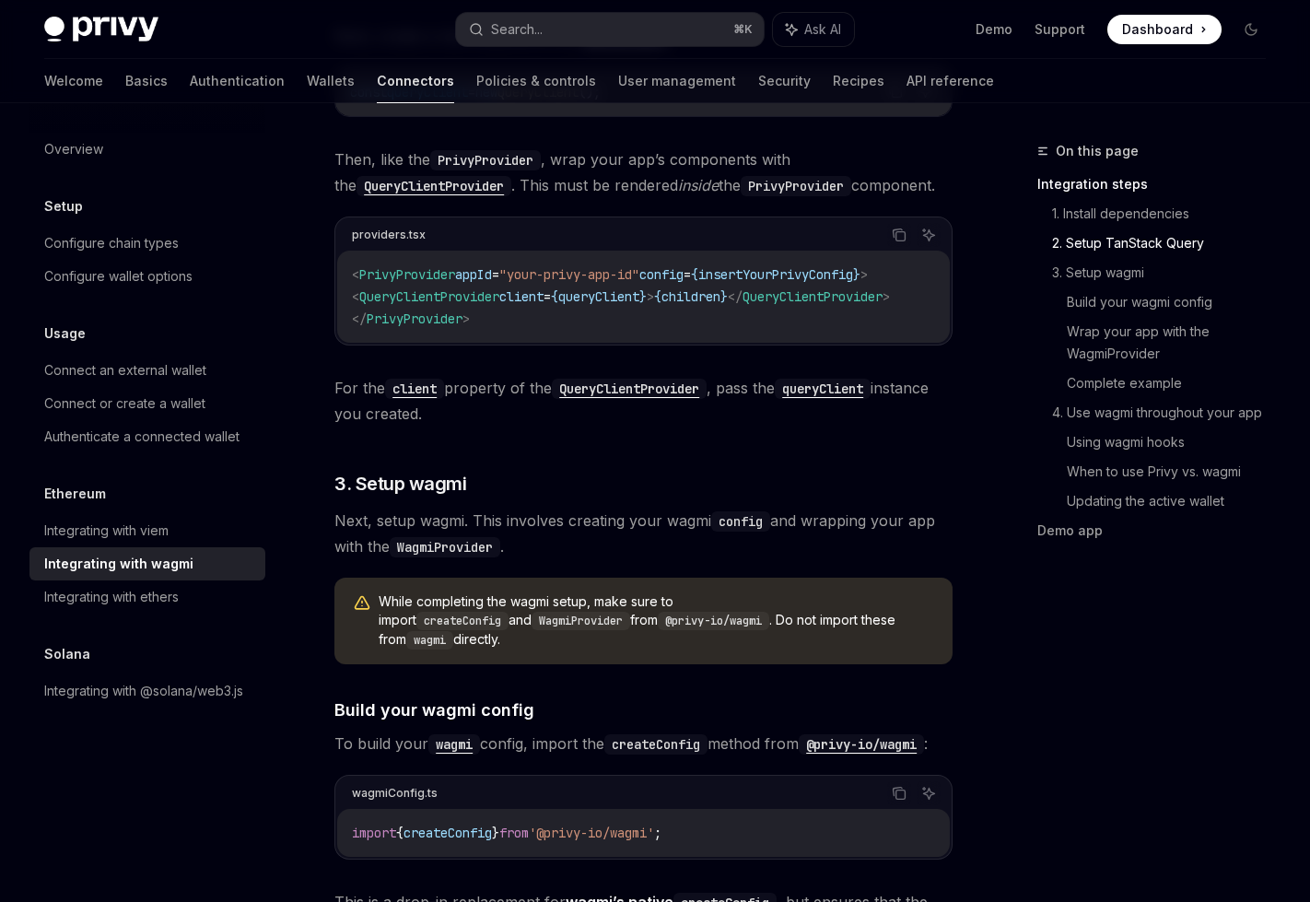
scroll to position [0, 0]
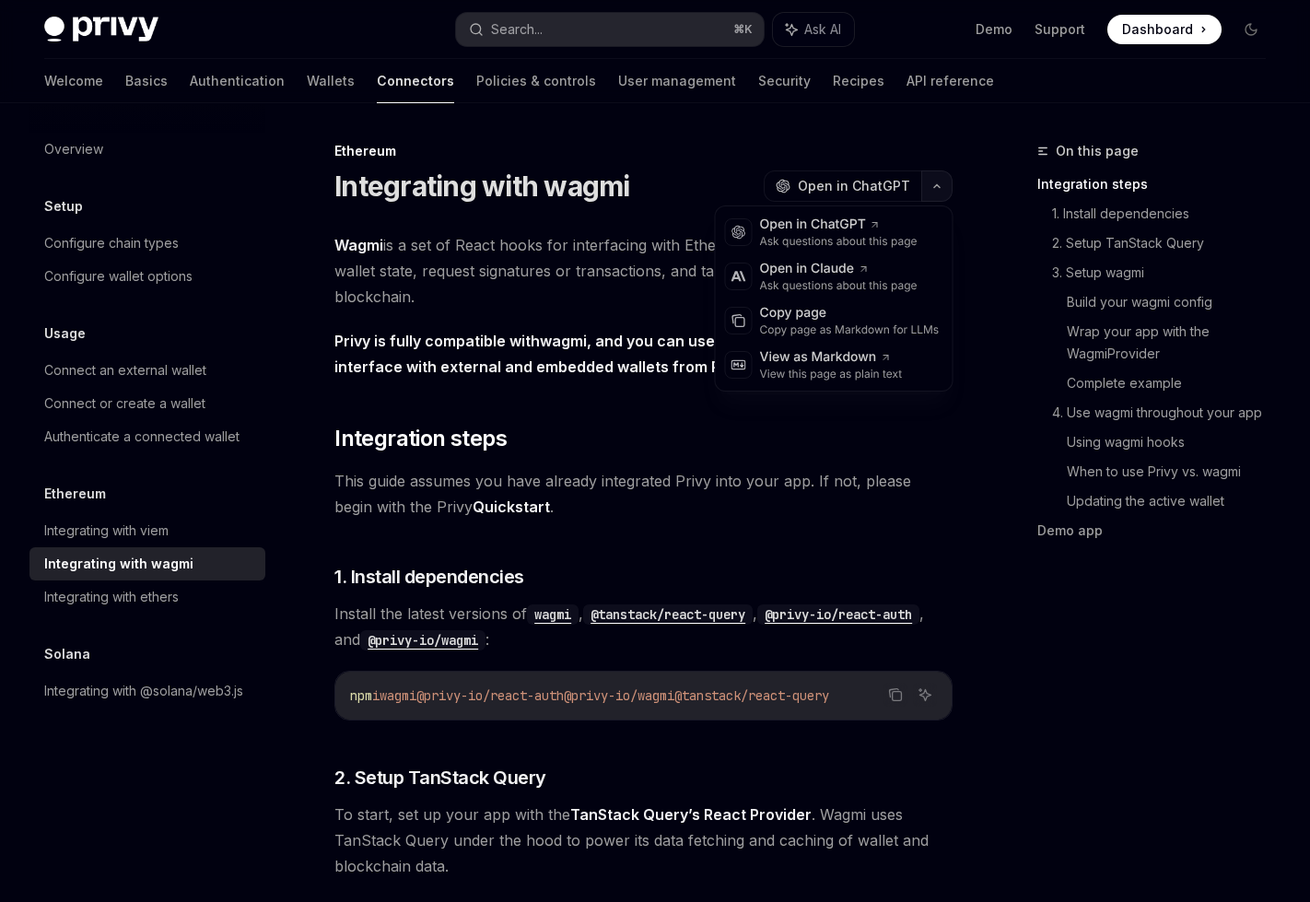
click at [931, 195] on button "button" at bounding box center [936, 185] width 31 height 31
click at [802, 313] on div "Copy page" at bounding box center [850, 313] width 180 height 18
click at [941, 191] on button "button" at bounding box center [936, 185] width 31 height 31
click at [824, 272] on div "Open in Claude" at bounding box center [839, 269] width 158 height 18
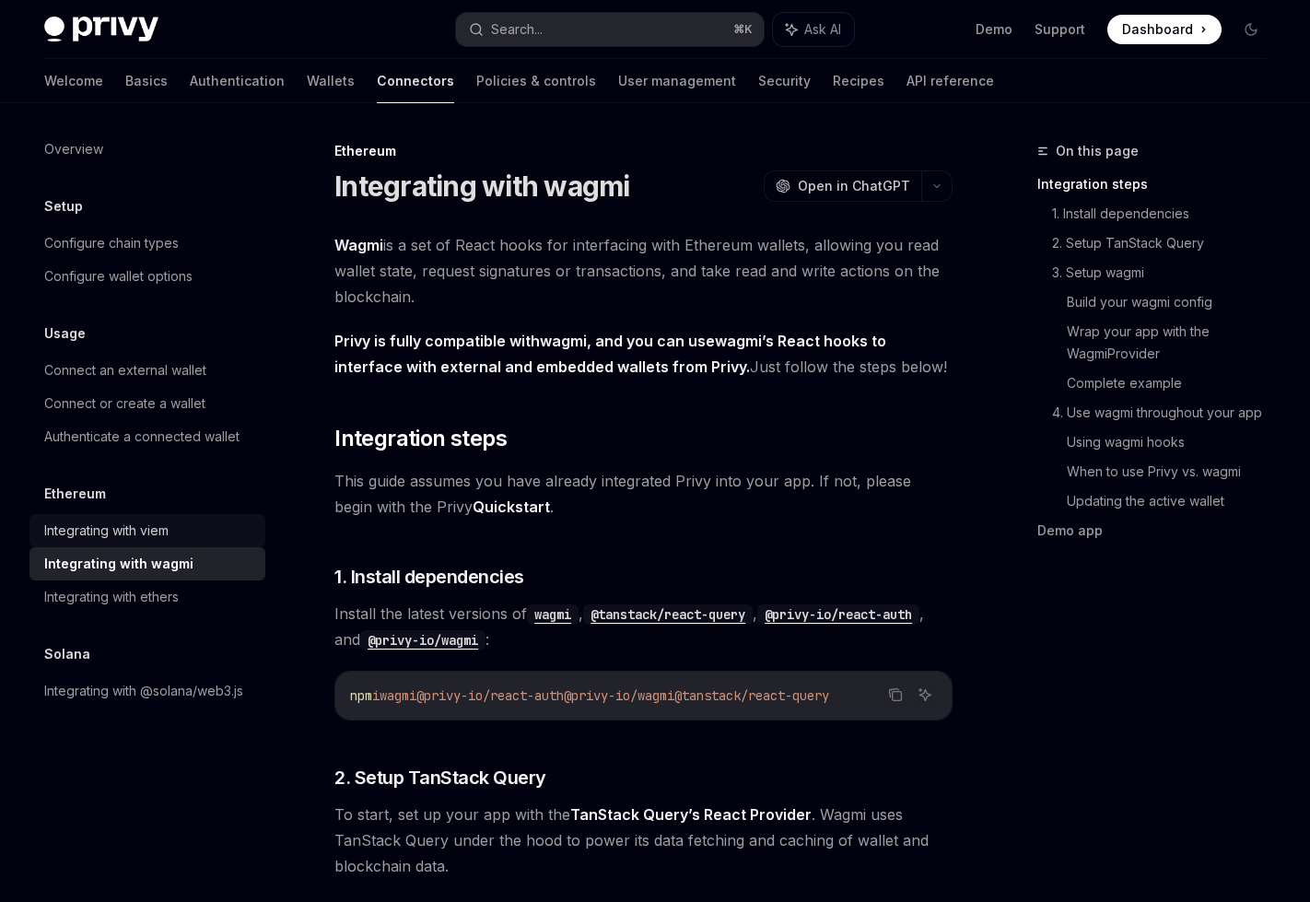
click at [148, 528] on div "Integrating with viem" at bounding box center [106, 531] width 124 height 22
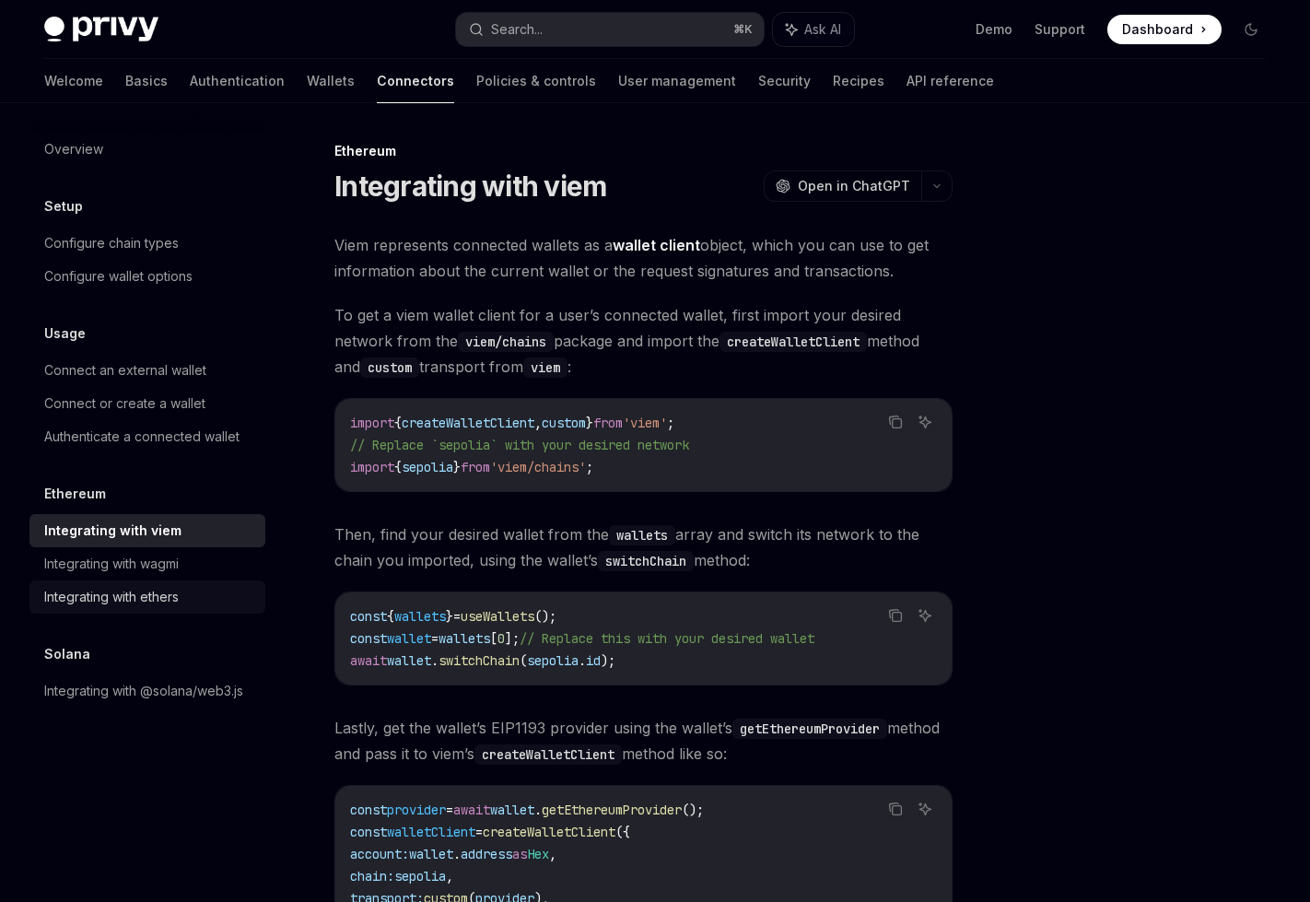
click at [131, 591] on div "Integrating with ethers" at bounding box center [111, 597] width 135 height 22
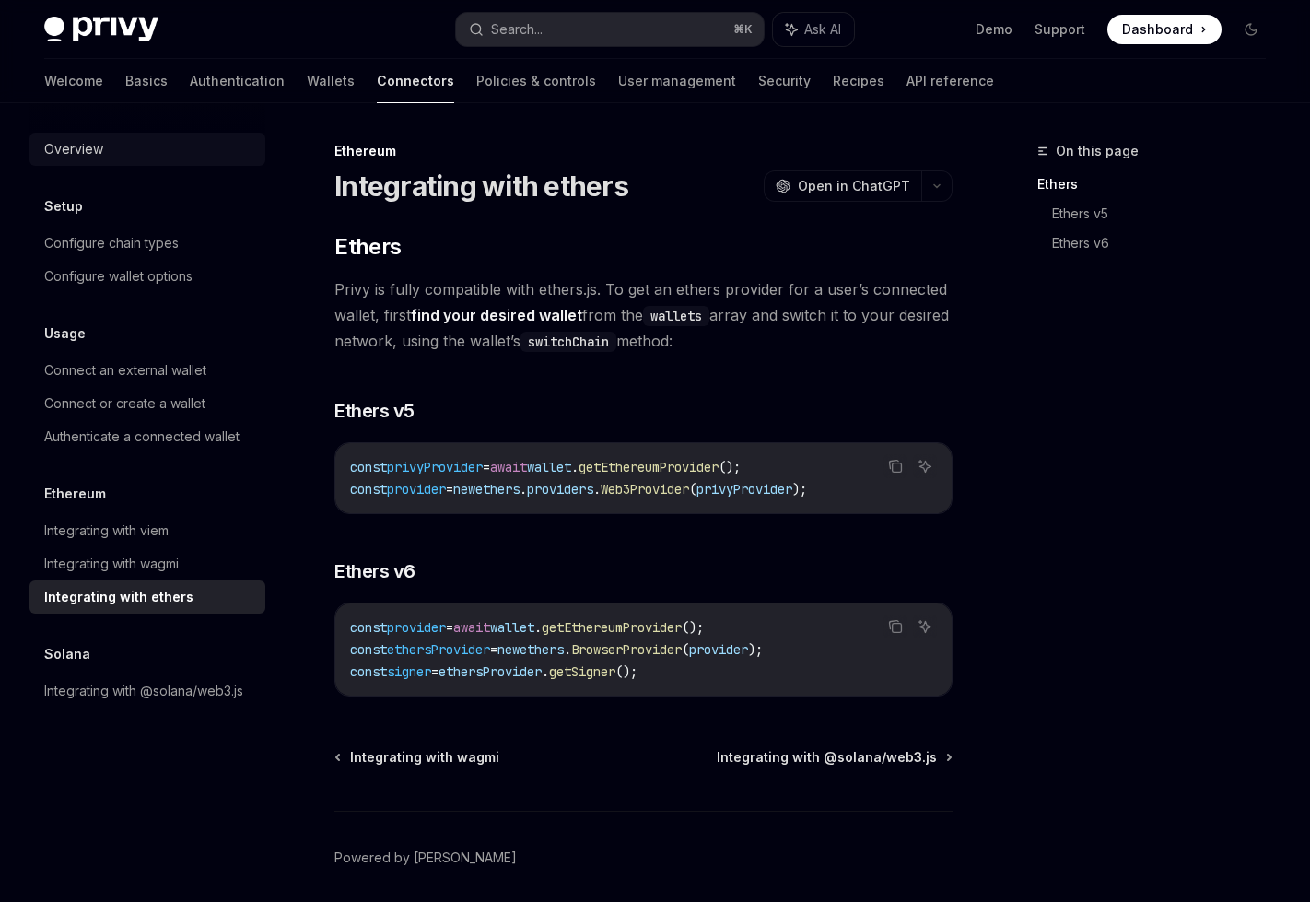
click at [59, 146] on div "Overview" at bounding box center [73, 149] width 59 height 22
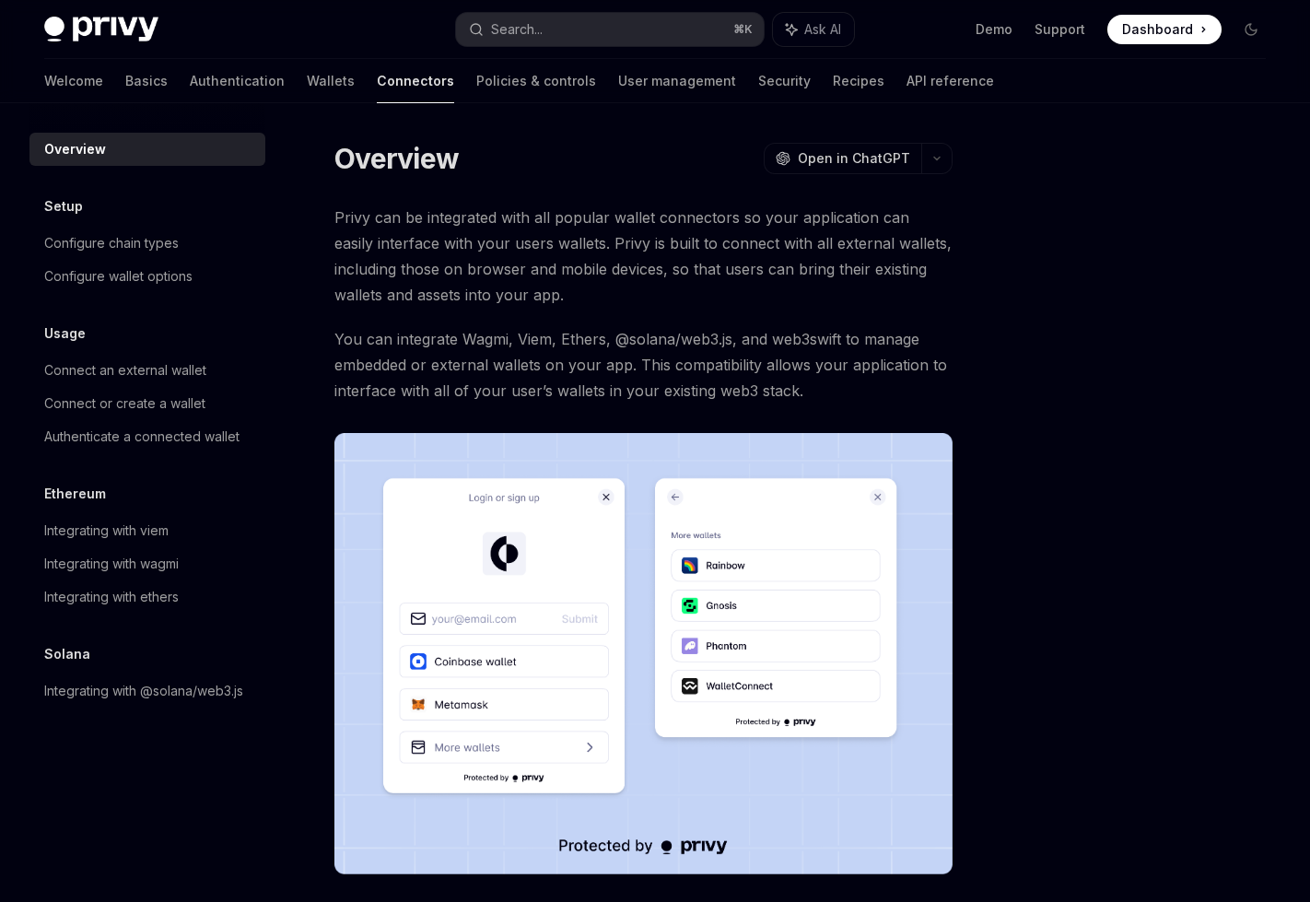
click at [468, 268] on span "Privy can be integrated with all popular wallet connectors so your application …" at bounding box center [643, 256] width 618 height 103
click at [128, 538] on div "Integrating with viem" at bounding box center [106, 531] width 124 height 22
type textarea "*"
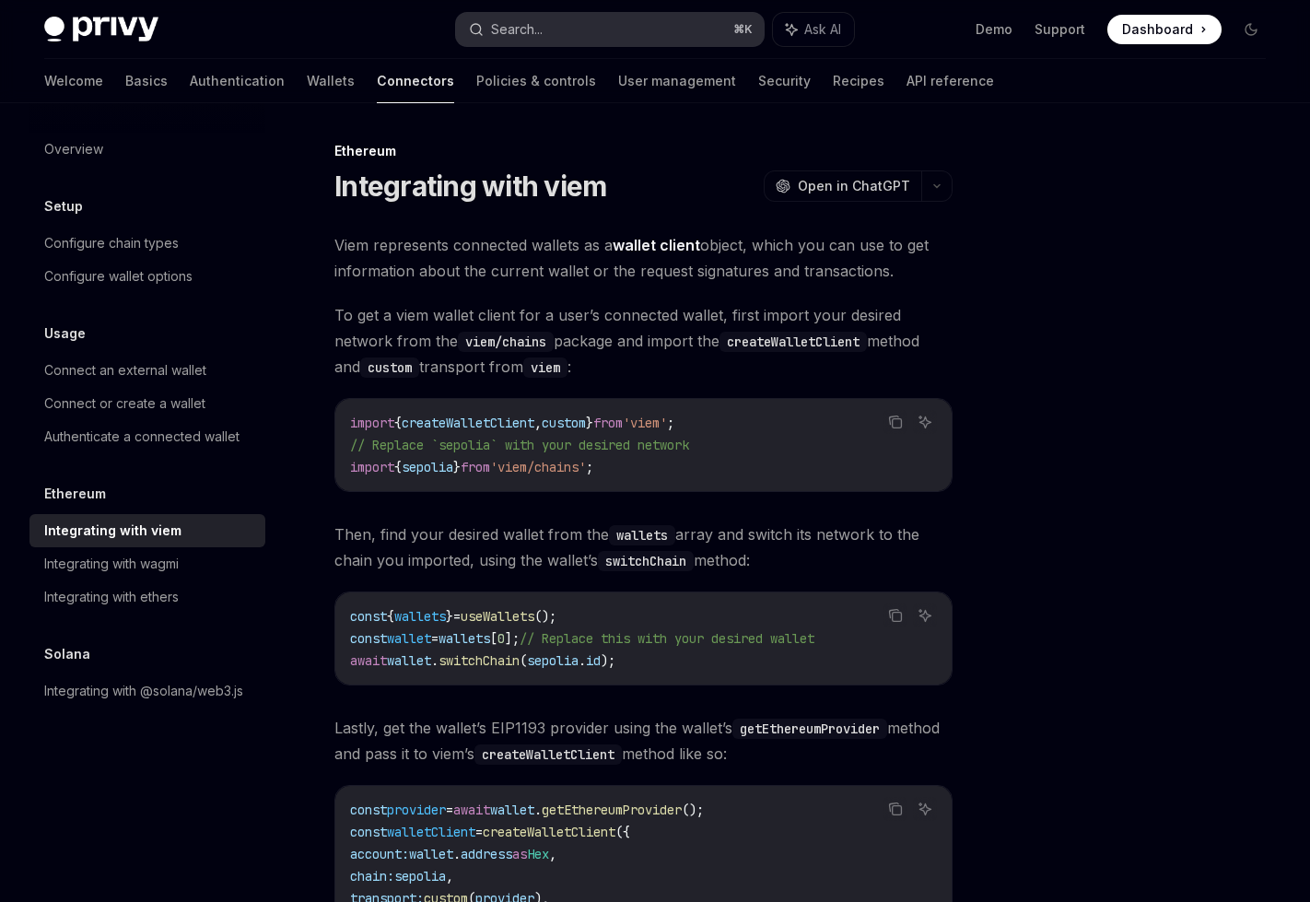
click at [583, 28] on button "Search... ⌘ K" at bounding box center [609, 29] width 307 height 33
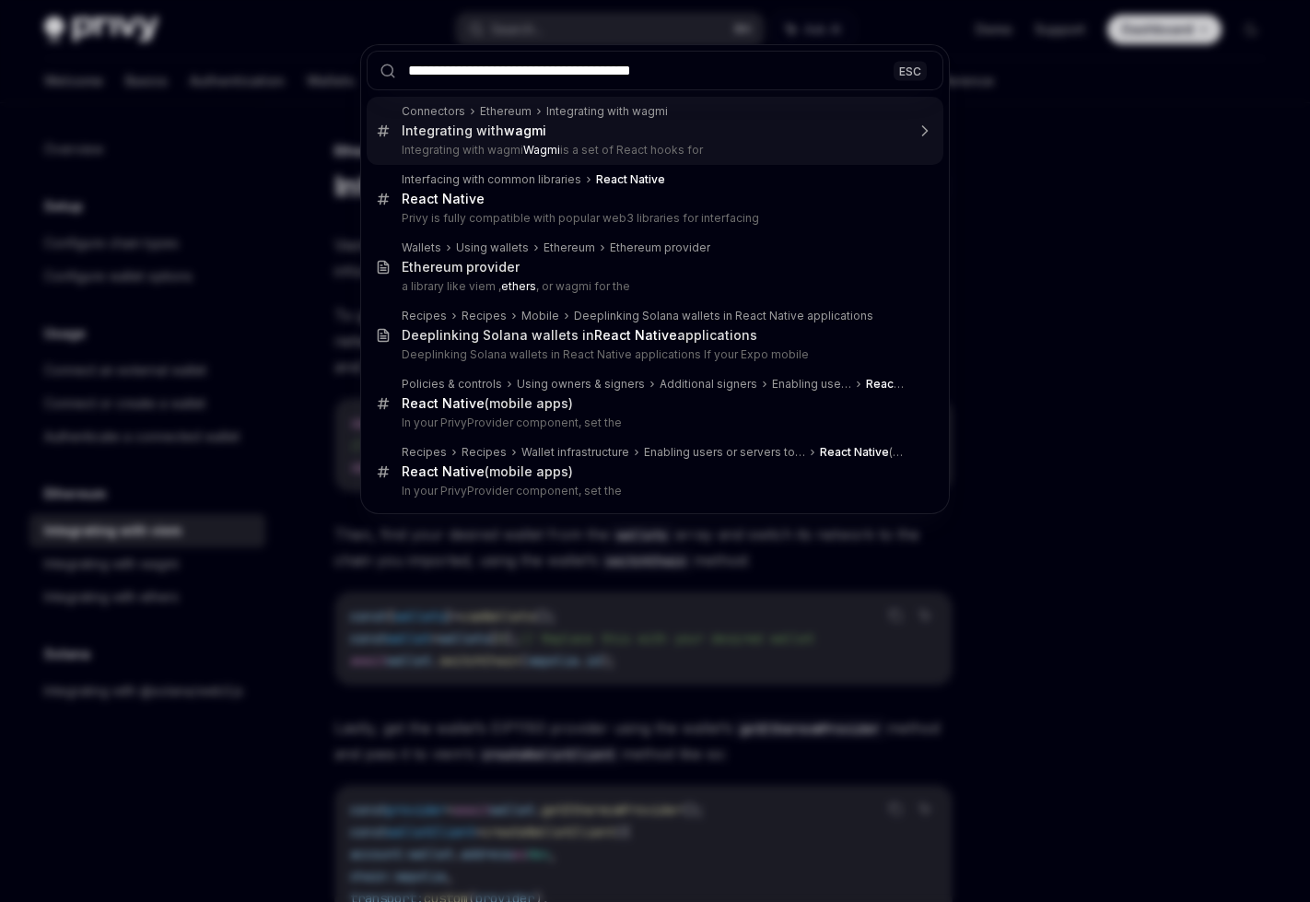
type input "**********"
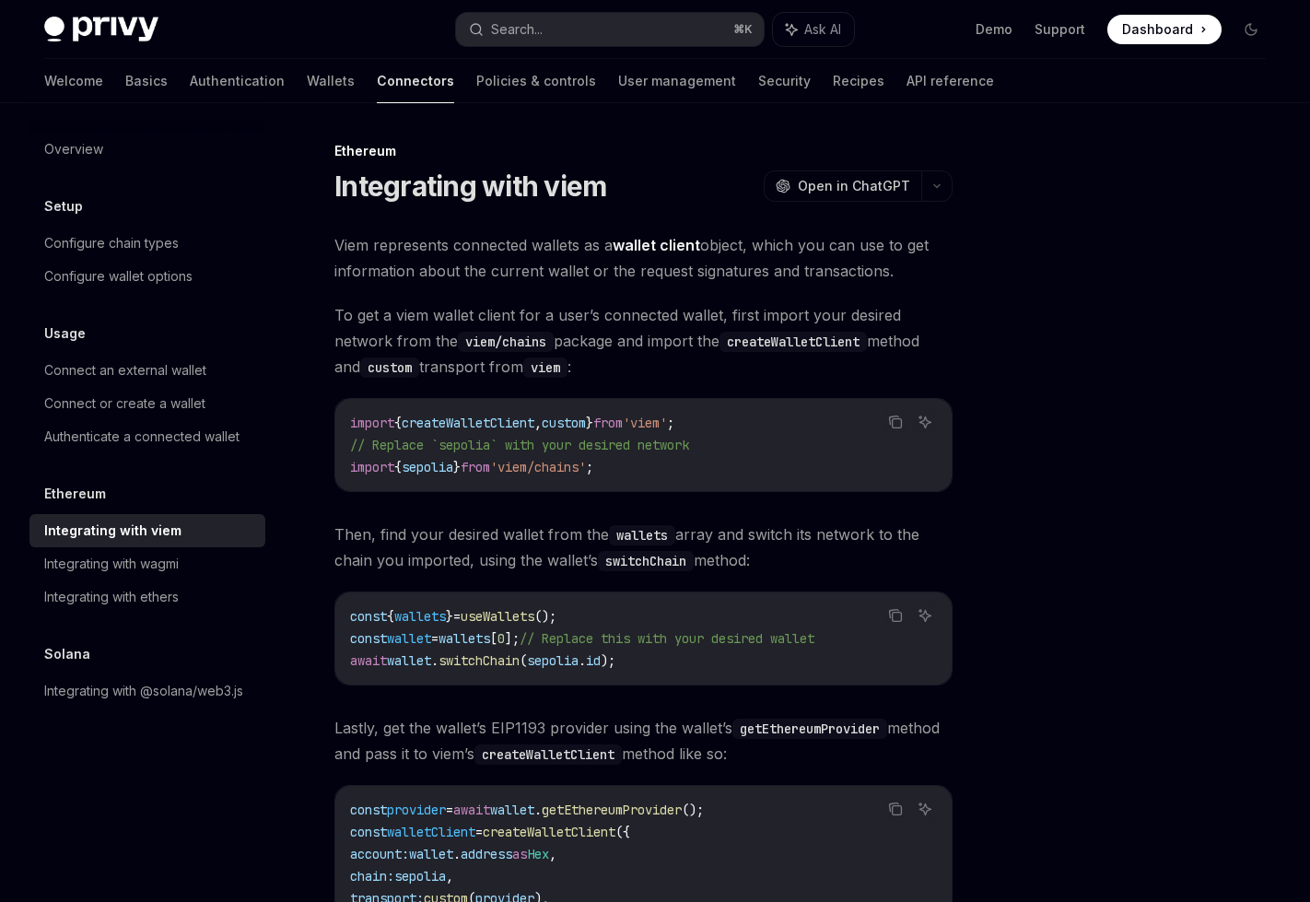
scroll to position [103, 0]
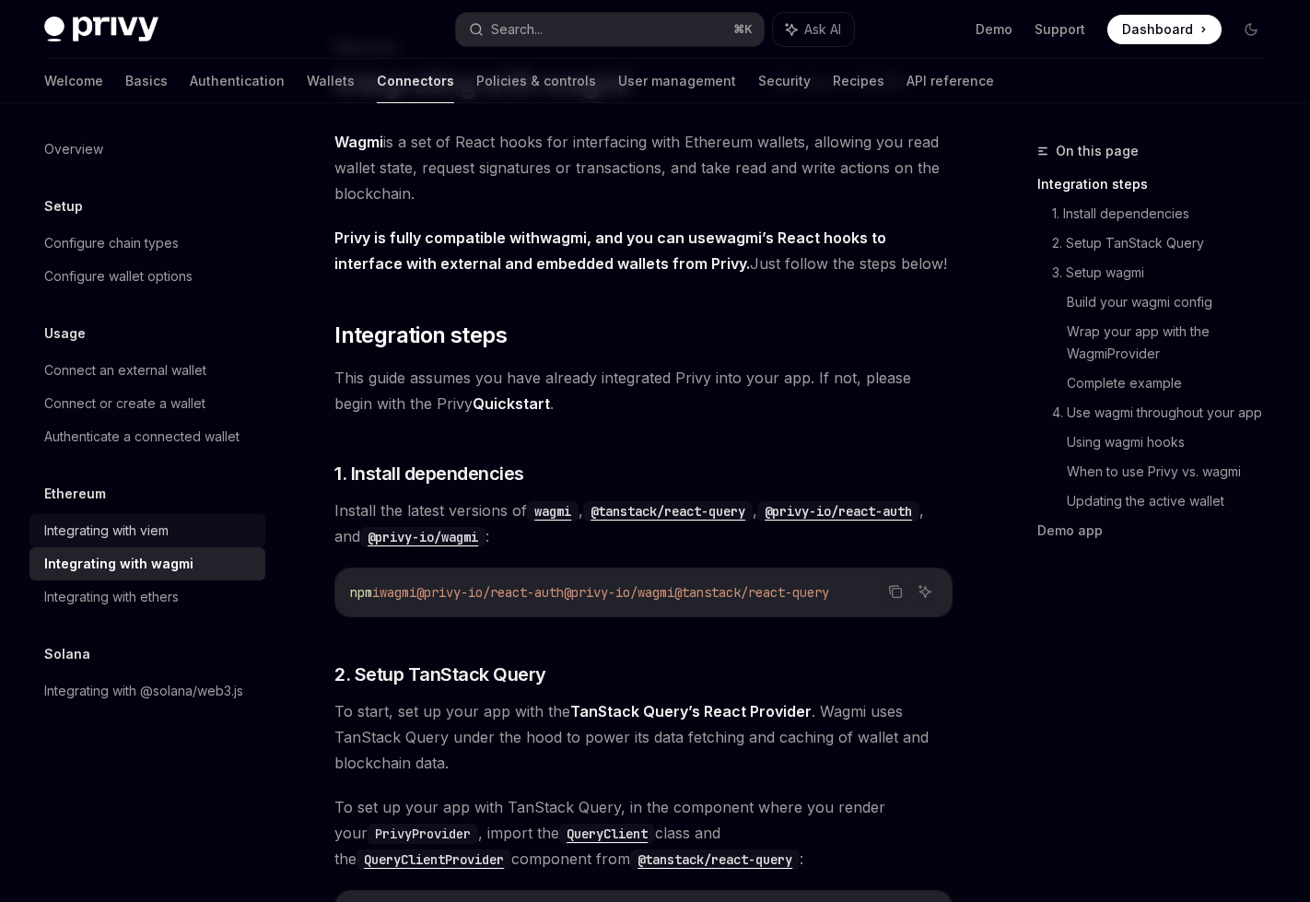
click at [174, 531] on div "Integrating with viem" at bounding box center [149, 531] width 210 height 22
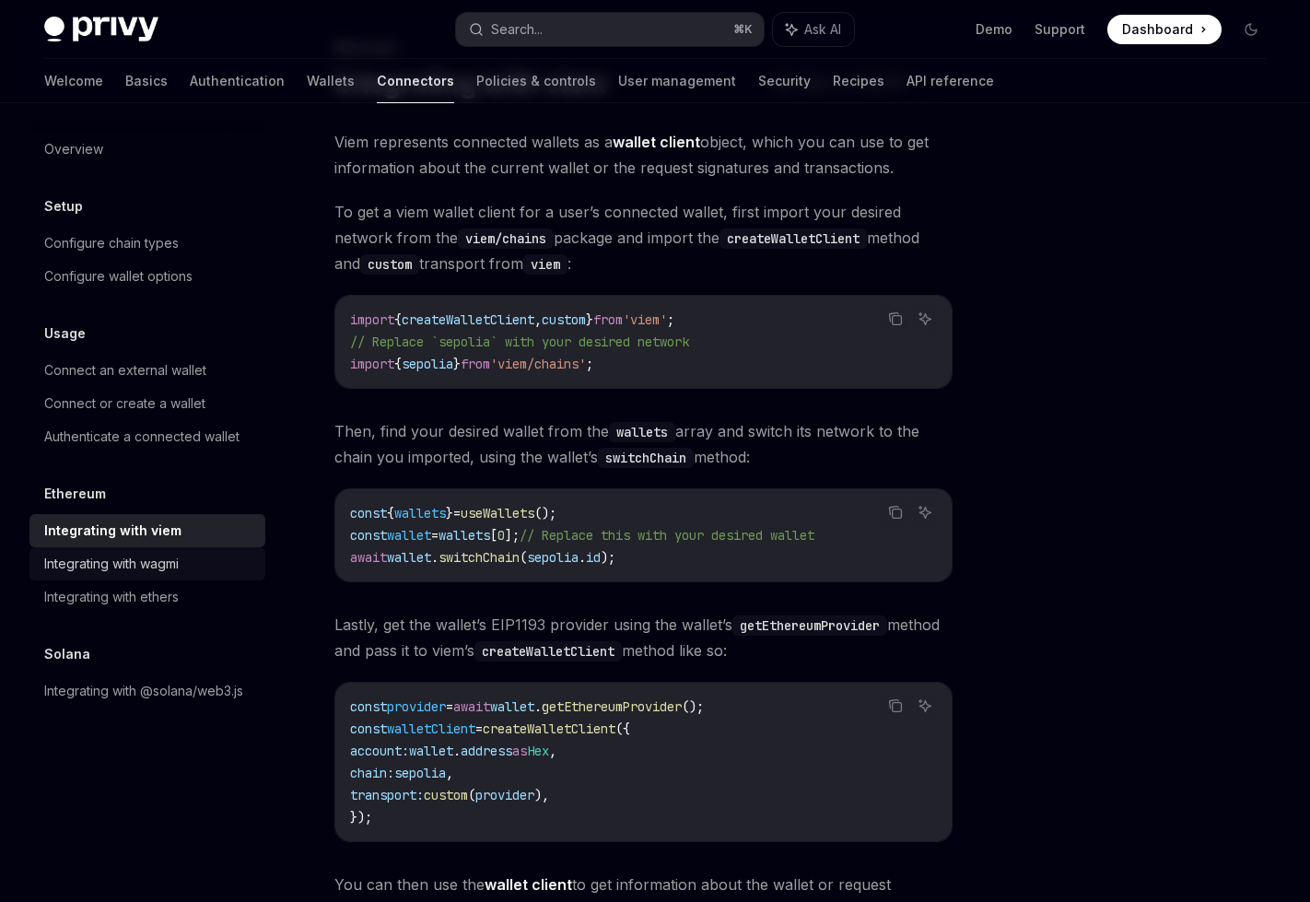
click at [207, 567] on div "Integrating with wagmi" at bounding box center [149, 564] width 210 height 22
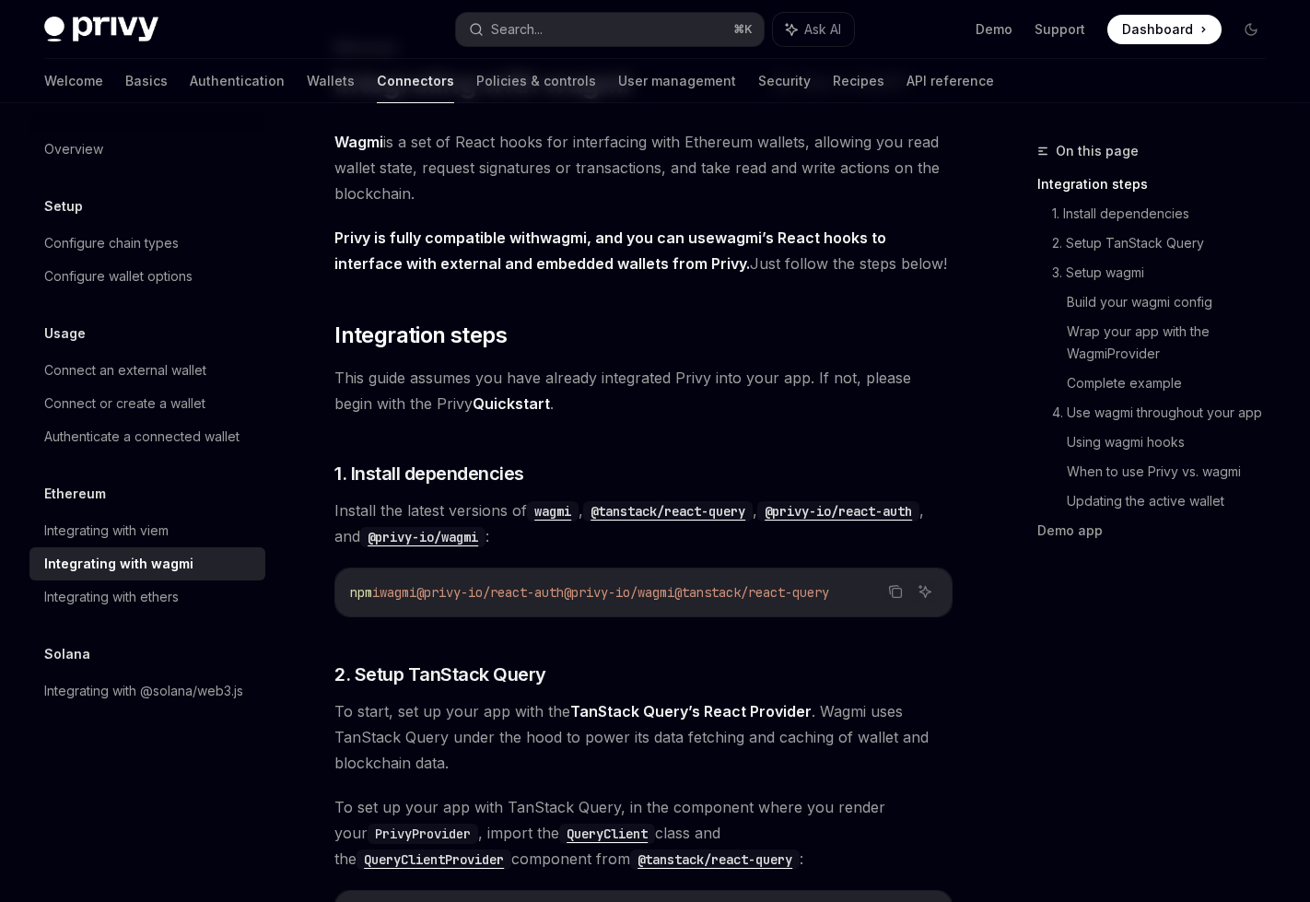
type textarea "*"
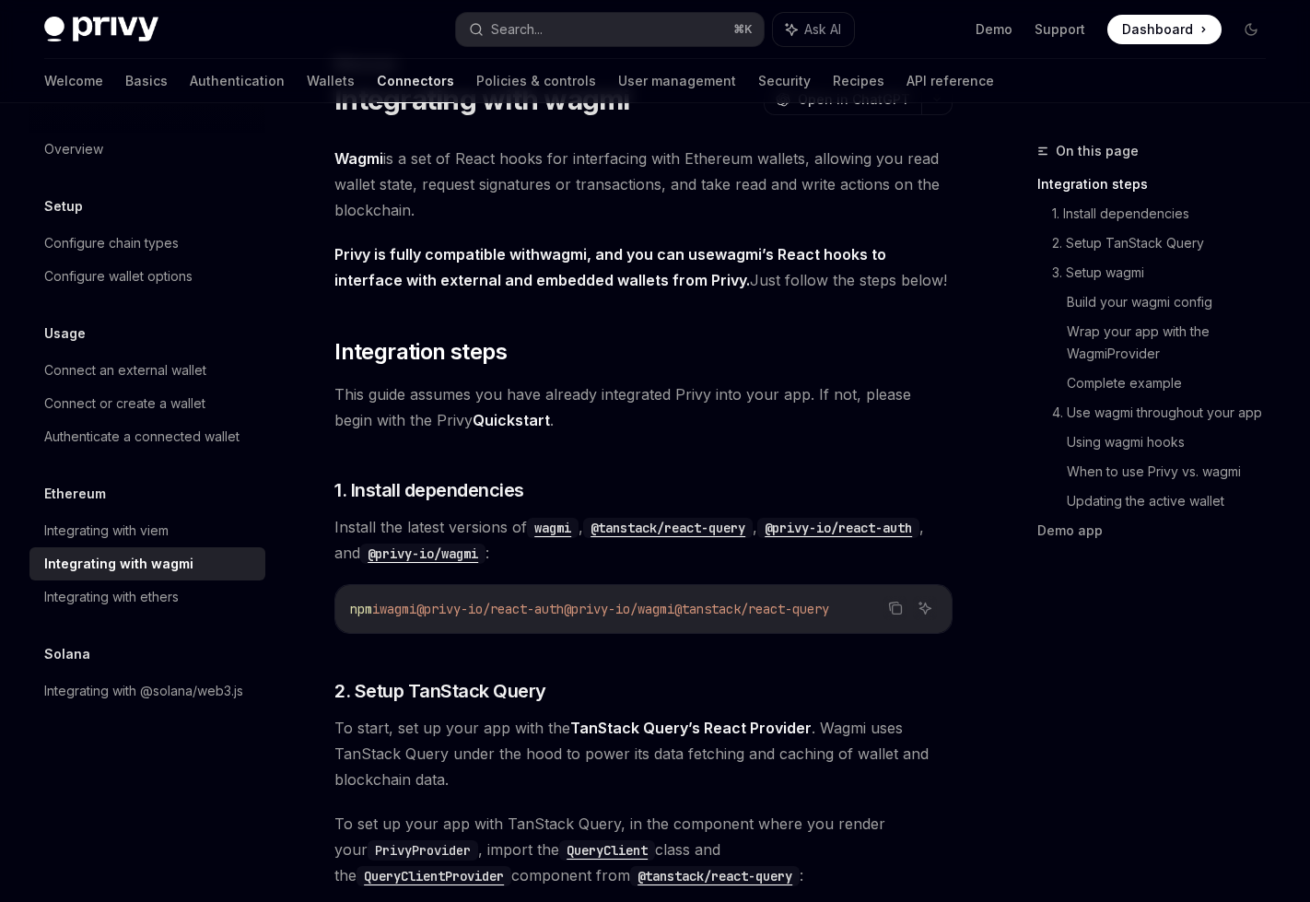
click at [819, 614] on span "@tanstack/react-query" at bounding box center [751, 609] width 155 height 17
click at [891, 614] on icon "Copy the contents from the code block" at bounding box center [895, 608] width 15 height 15
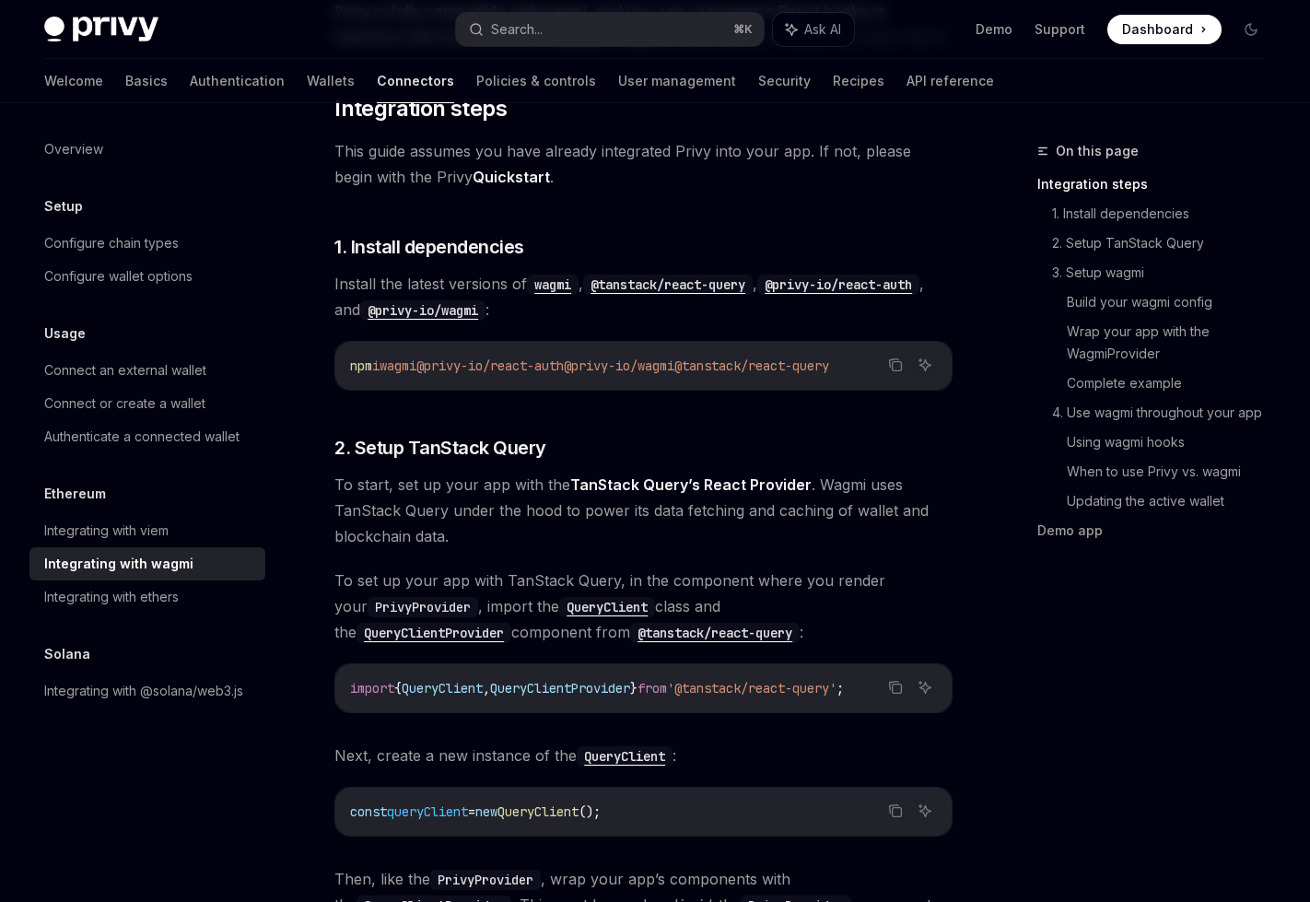
scroll to position [0, 0]
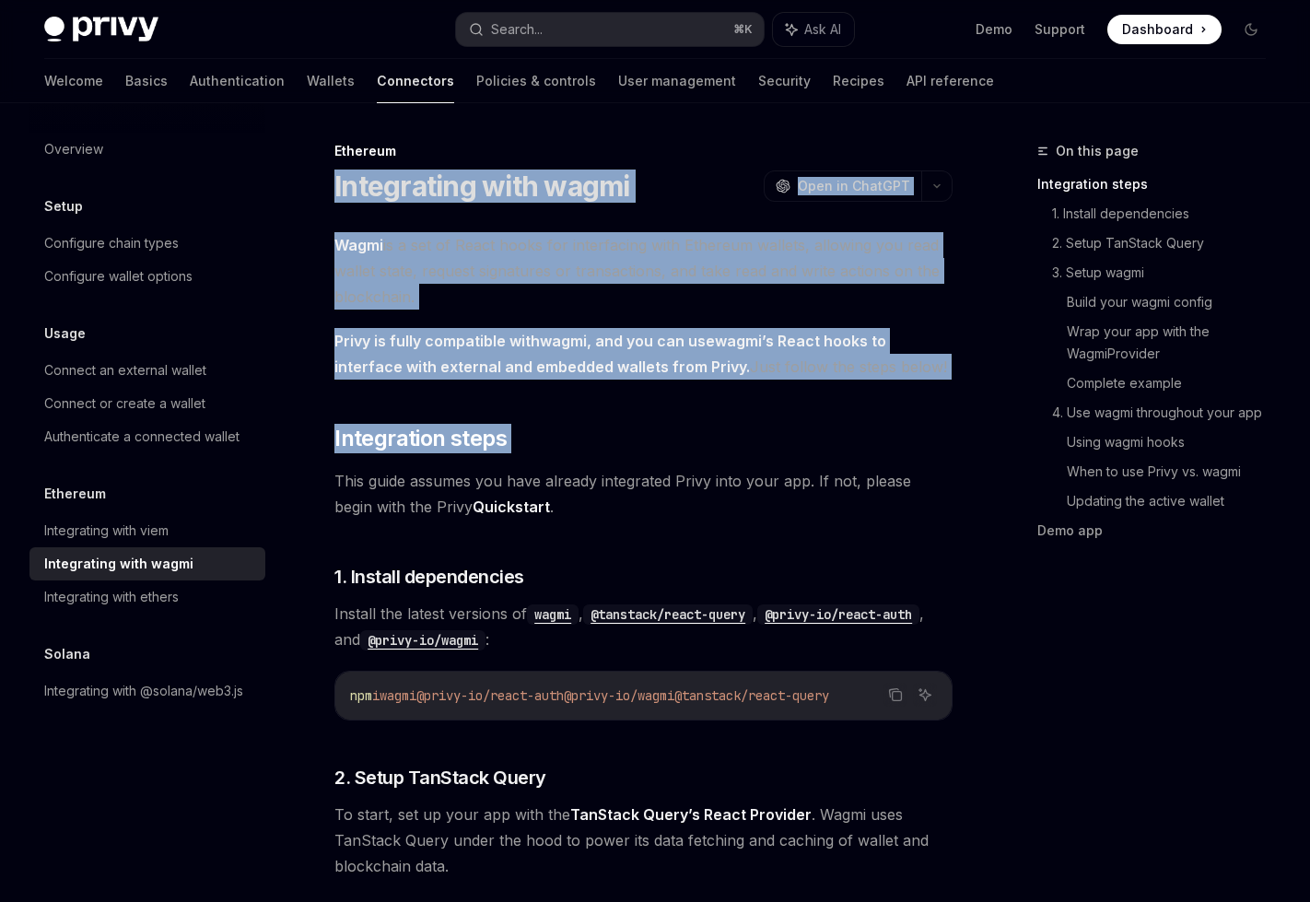
drag, startPoint x: 326, startPoint y: 183, endPoint x: 502, endPoint y: 477, distance: 342.5
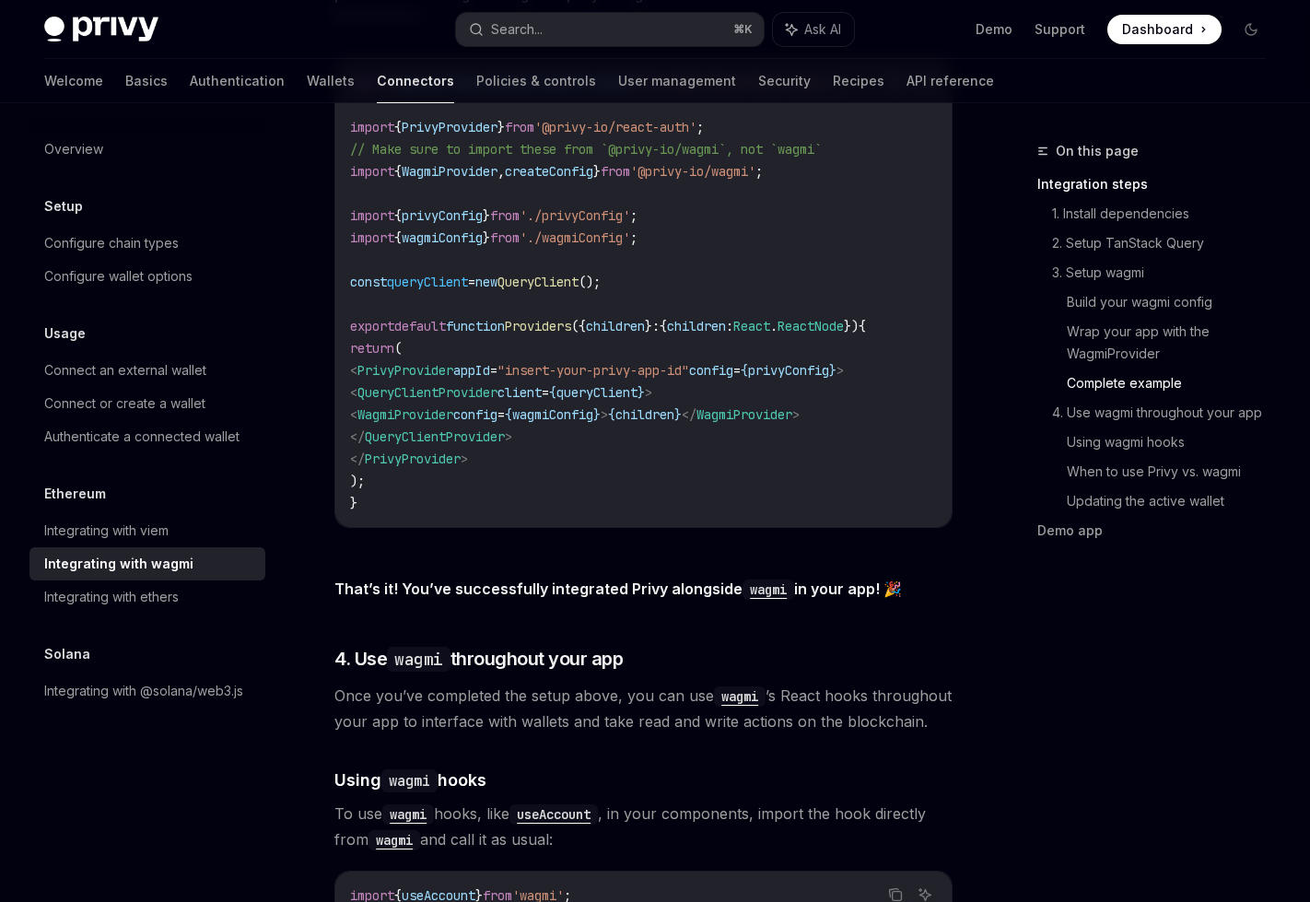
click at [542, 734] on span "Once you’ve completed the setup above, you can use wagmi ’s React hooks through…" at bounding box center [643, 709] width 618 height 52
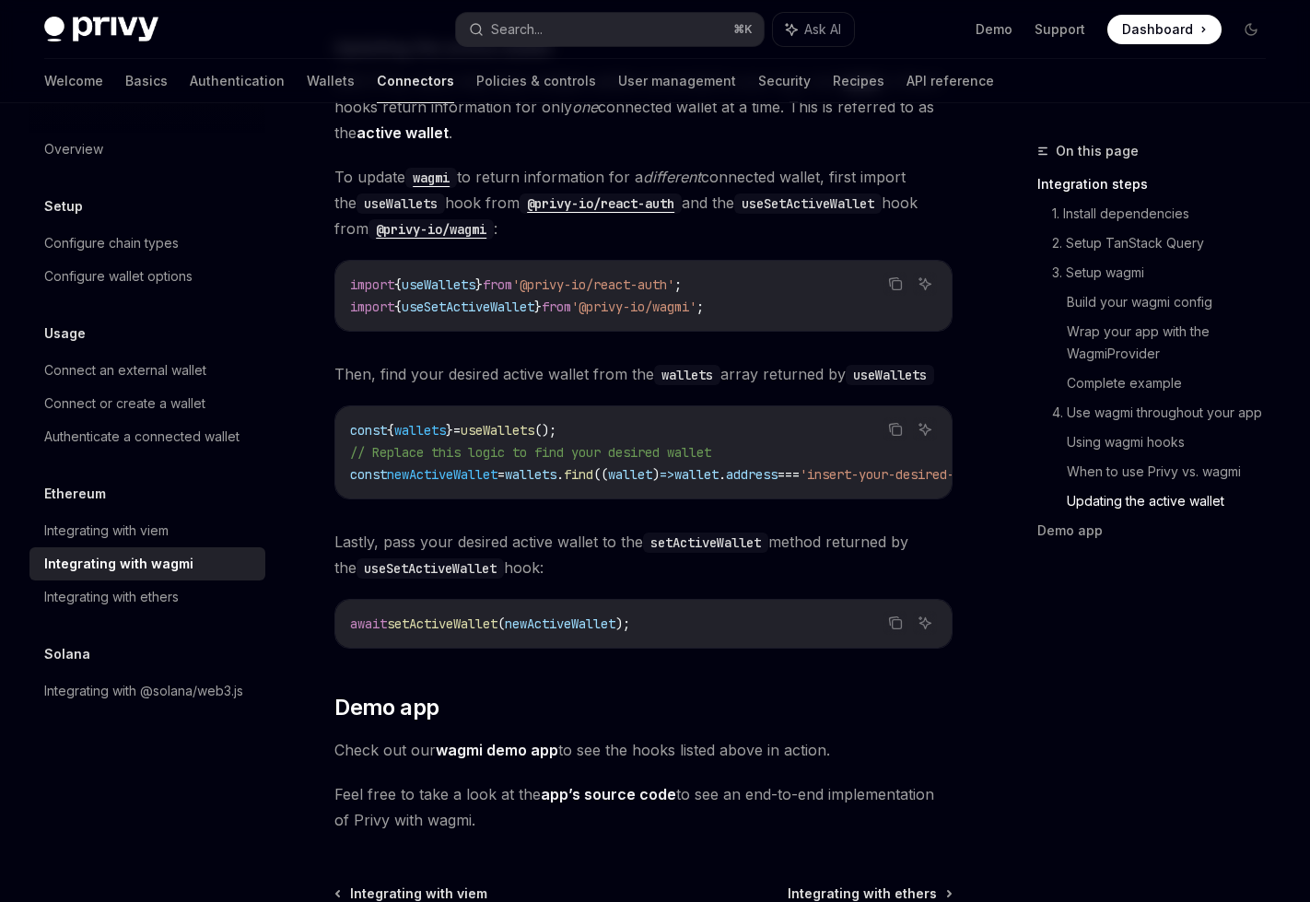
scroll to position [5322, 0]
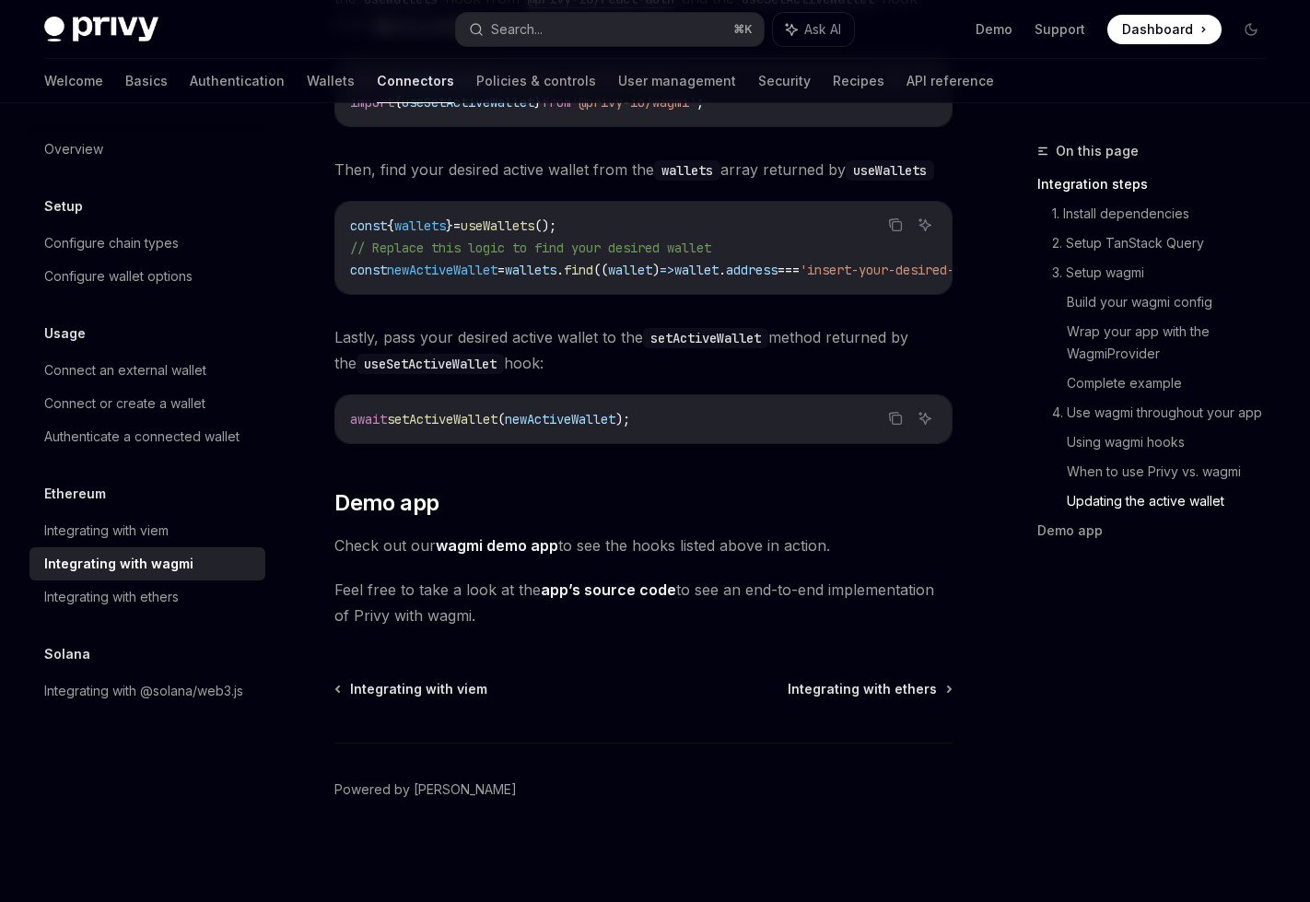
click at [501, 626] on span "Feel free to take a look at the app’s source code to see an end-to-end implemen…" at bounding box center [643, 603] width 618 height 52
copy div "lets and take read and write actions on the blockchain. ​ Using wagmi hooks To …"
click at [125, 91] on link "Basics" at bounding box center [146, 81] width 42 height 44
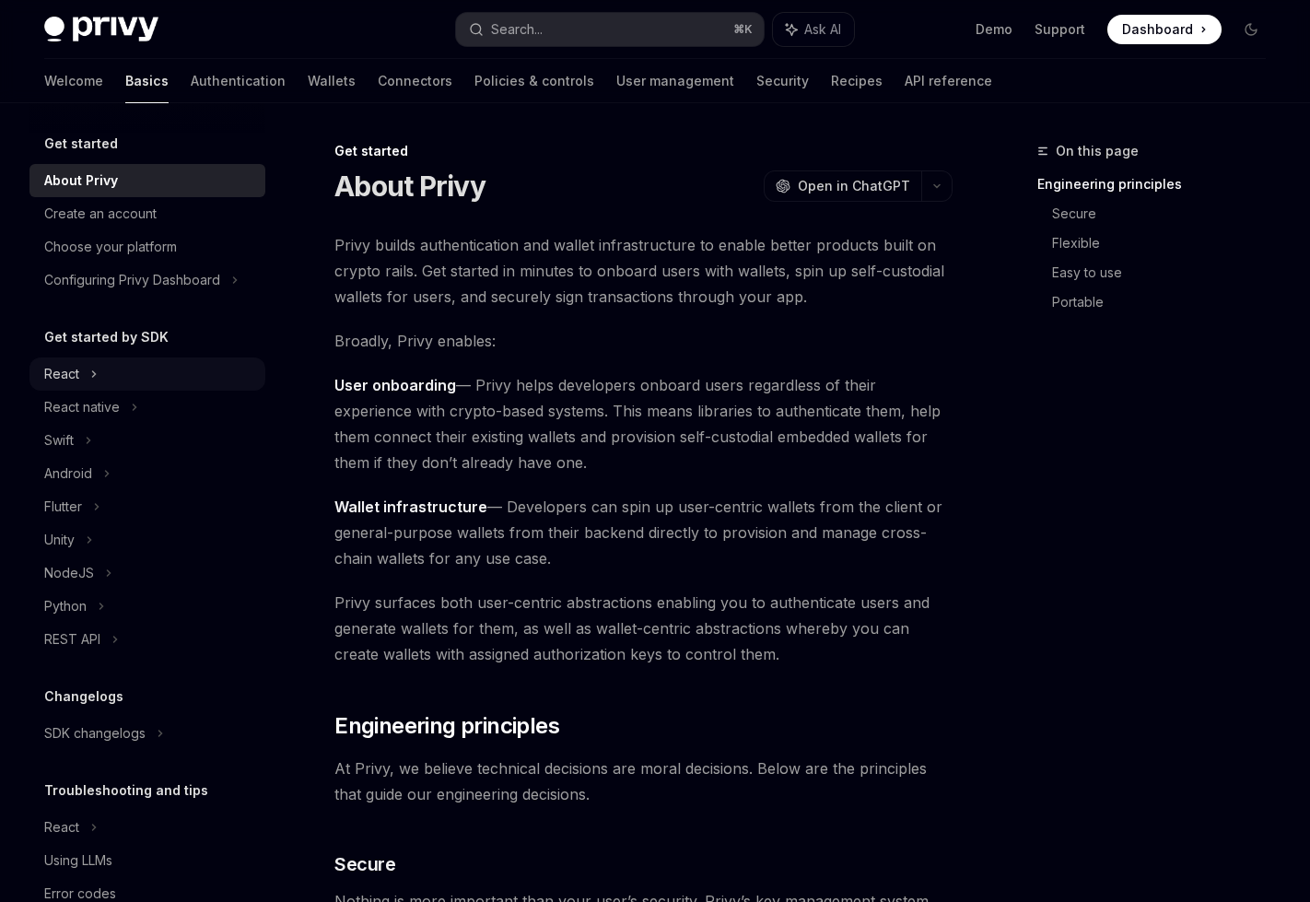
click at [109, 374] on div "React" at bounding box center [147, 373] width 236 height 33
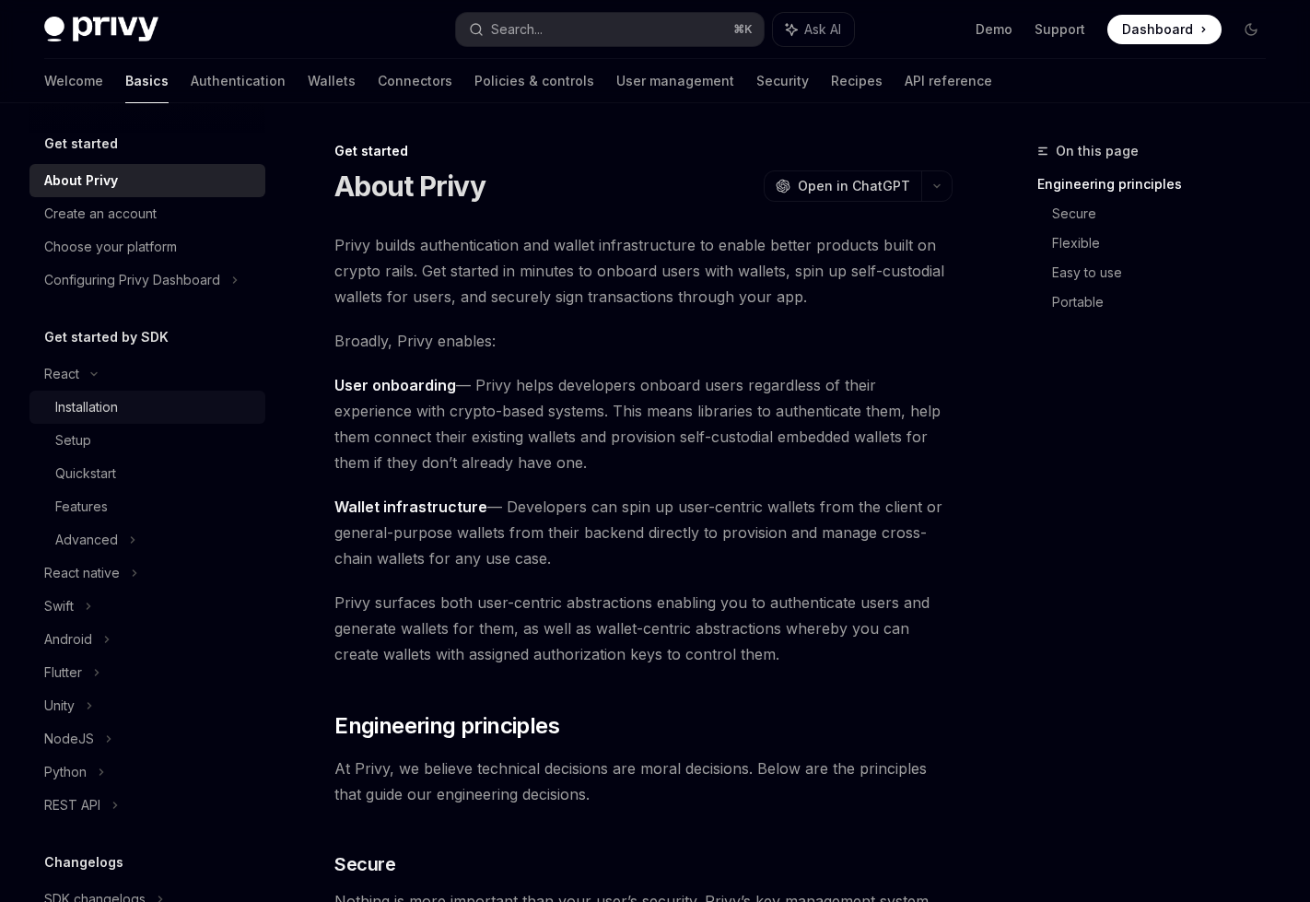
click at [114, 397] on div "Installation" at bounding box center [86, 407] width 63 height 22
type textarea "*"
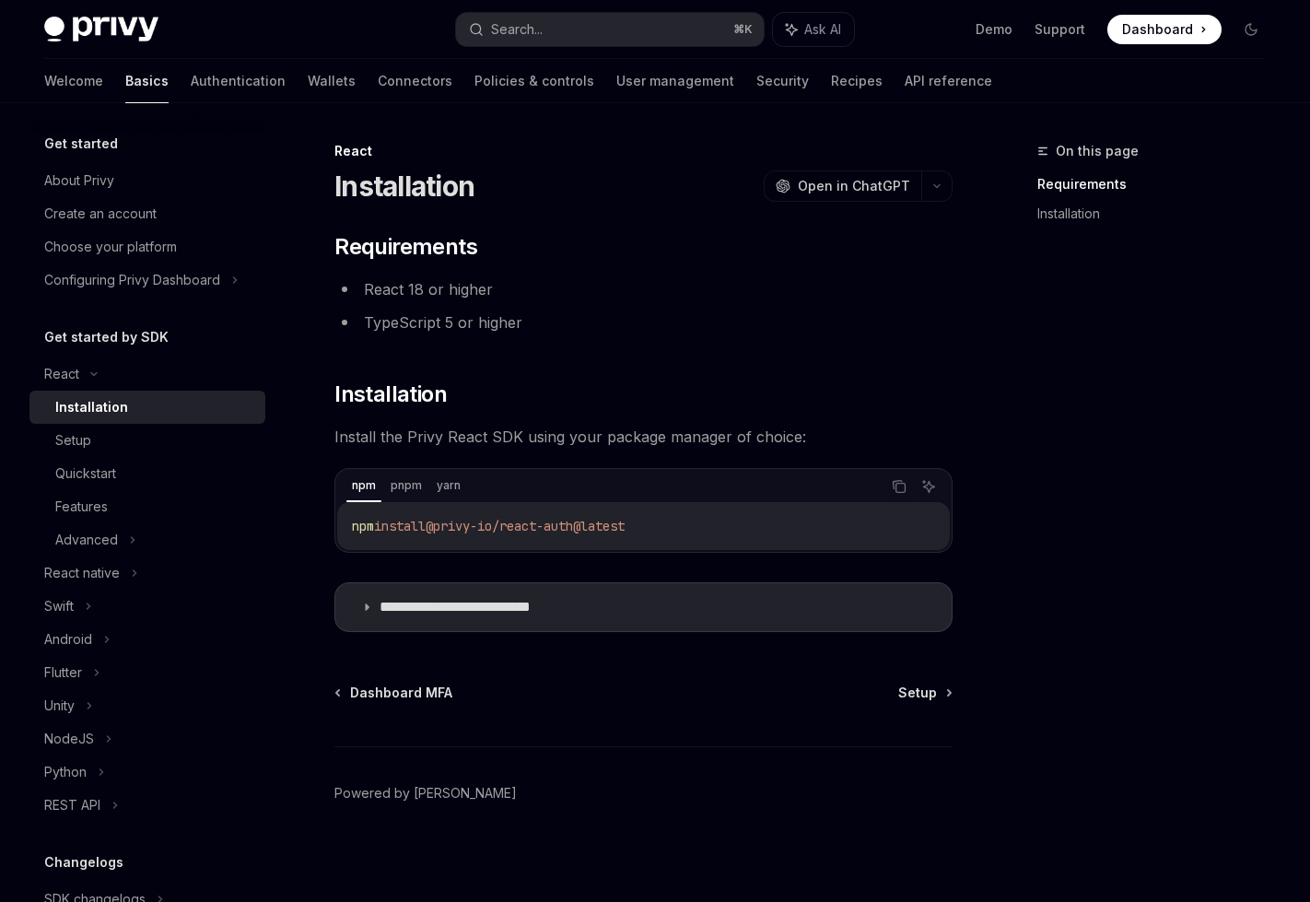
scroll to position [4, 0]
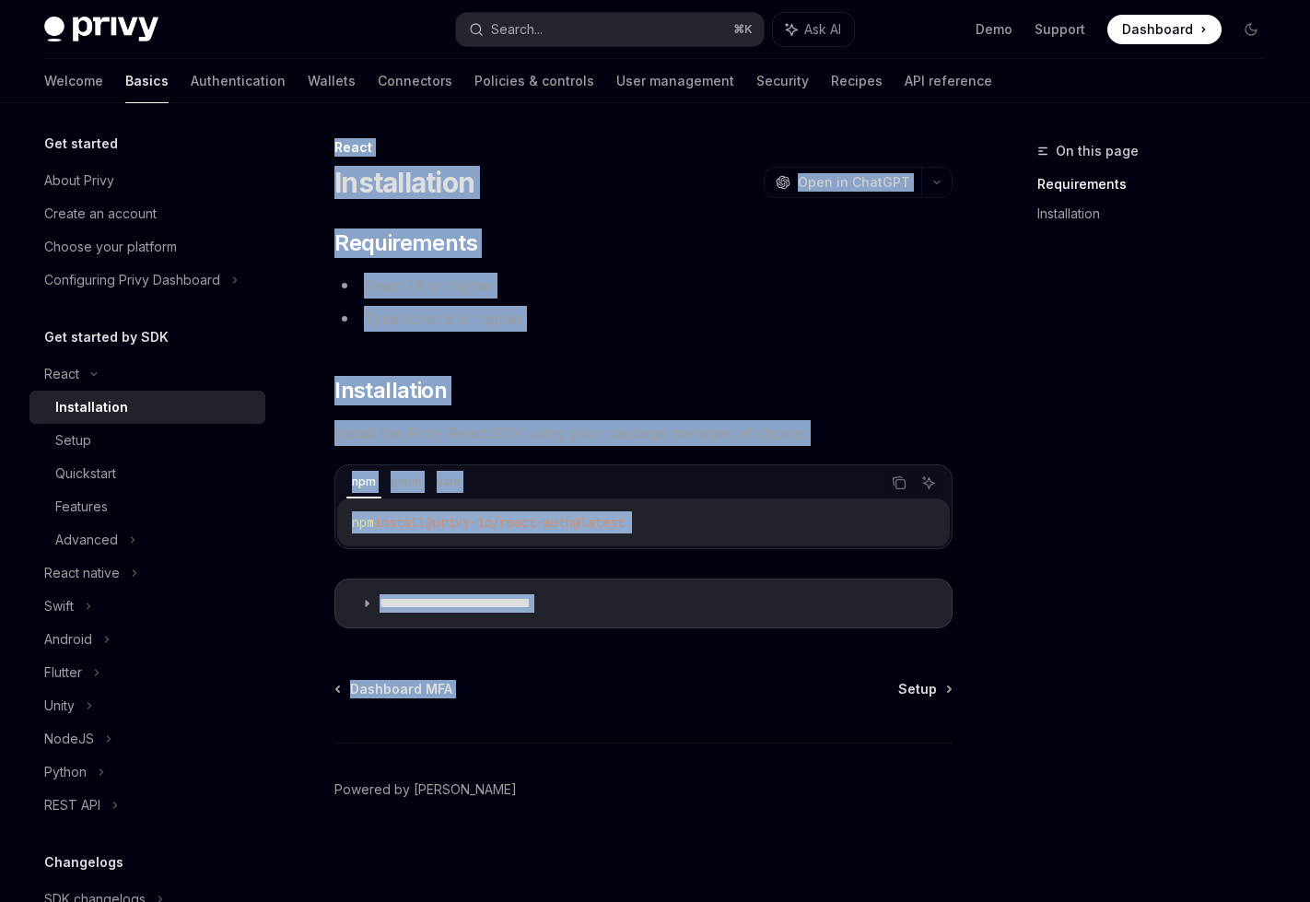
drag, startPoint x: 319, startPoint y: 137, endPoint x: 713, endPoint y: 658, distance: 653.0
click at [714, 660] on div "**********" at bounding box center [470, 519] width 971 height 766
click at [738, 607] on summary "**********" at bounding box center [643, 603] width 616 height 48
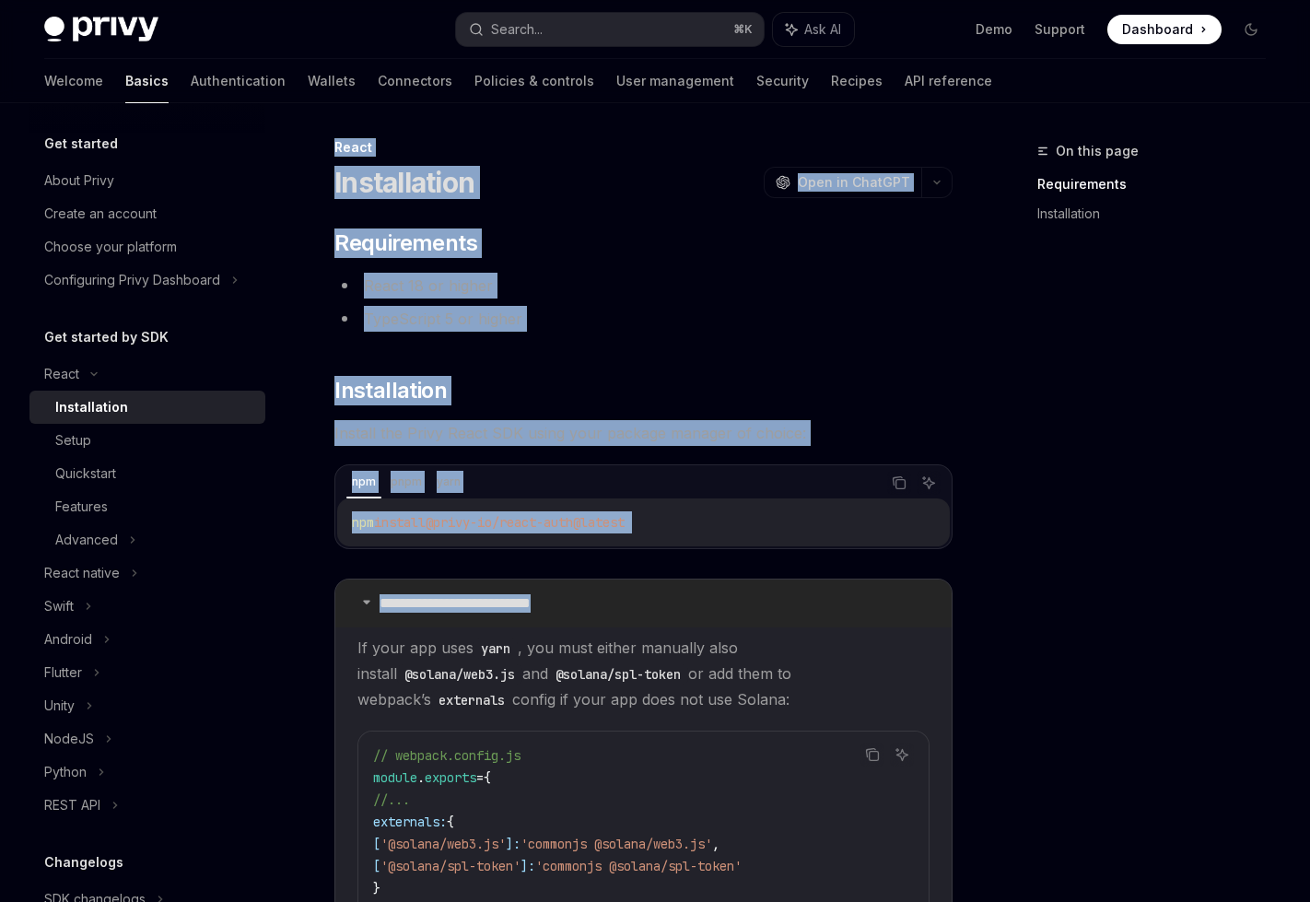
scroll to position [158, 0]
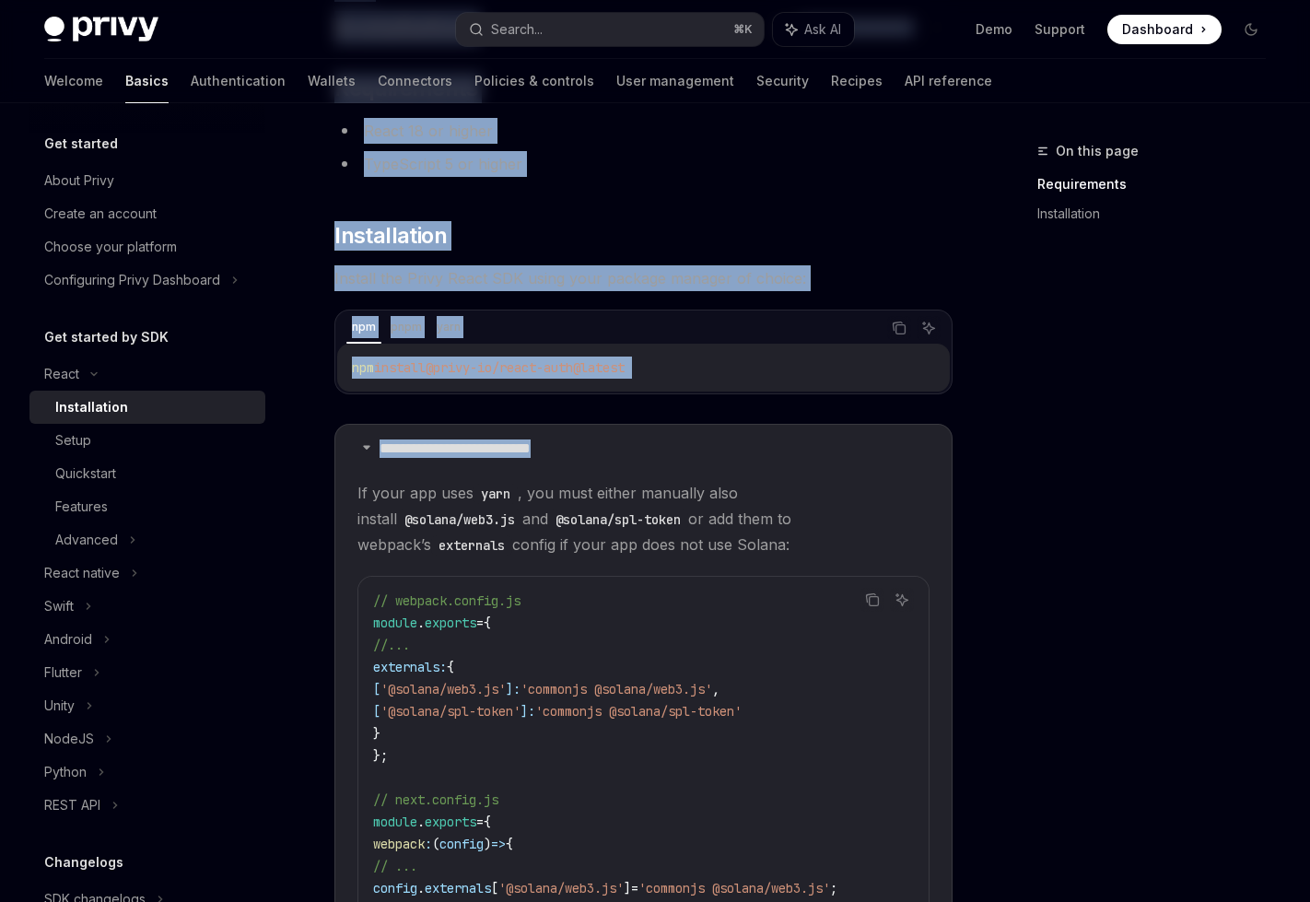
click at [732, 383] on div "npm install @privy-io/react-auth@latest" at bounding box center [643, 368] width 613 height 48
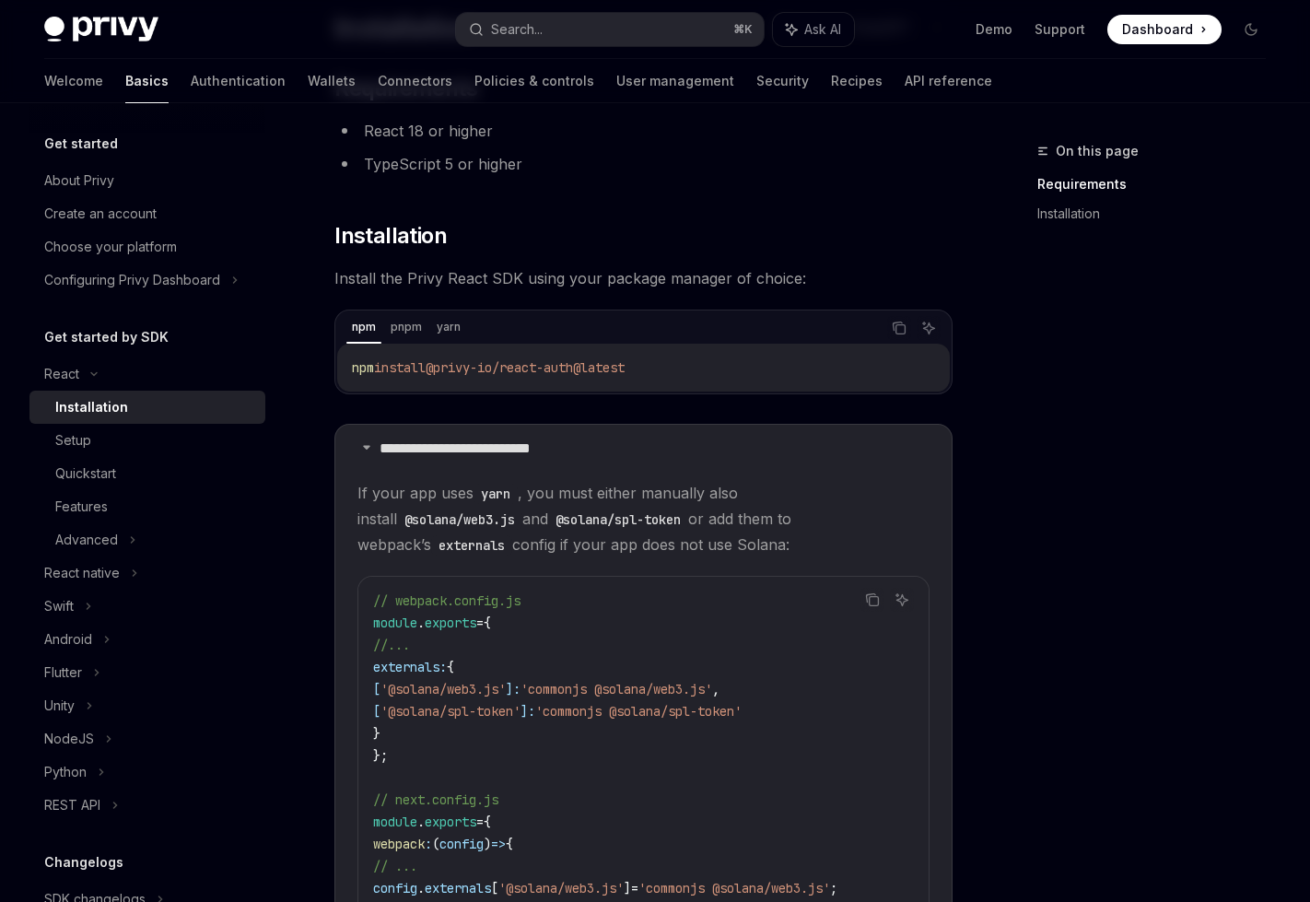
click at [722, 366] on code "npm install @privy-io/react-auth@latest" at bounding box center [643, 368] width 583 height 22
drag, startPoint x: 705, startPoint y: 379, endPoint x: 603, endPoint y: 274, distance: 146.6
click at [603, 274] on div "**********" at bounding box center [643, 560] width 618 height 973
click at [667, 368] on code "npm install @privy-io/react-auth@latest" at bounding box center [643, 368] width 583 height 22
click at [577, 368] on span "@privy-io/react-auth@latest" at bounding box center [525, 367] width 199 height 17
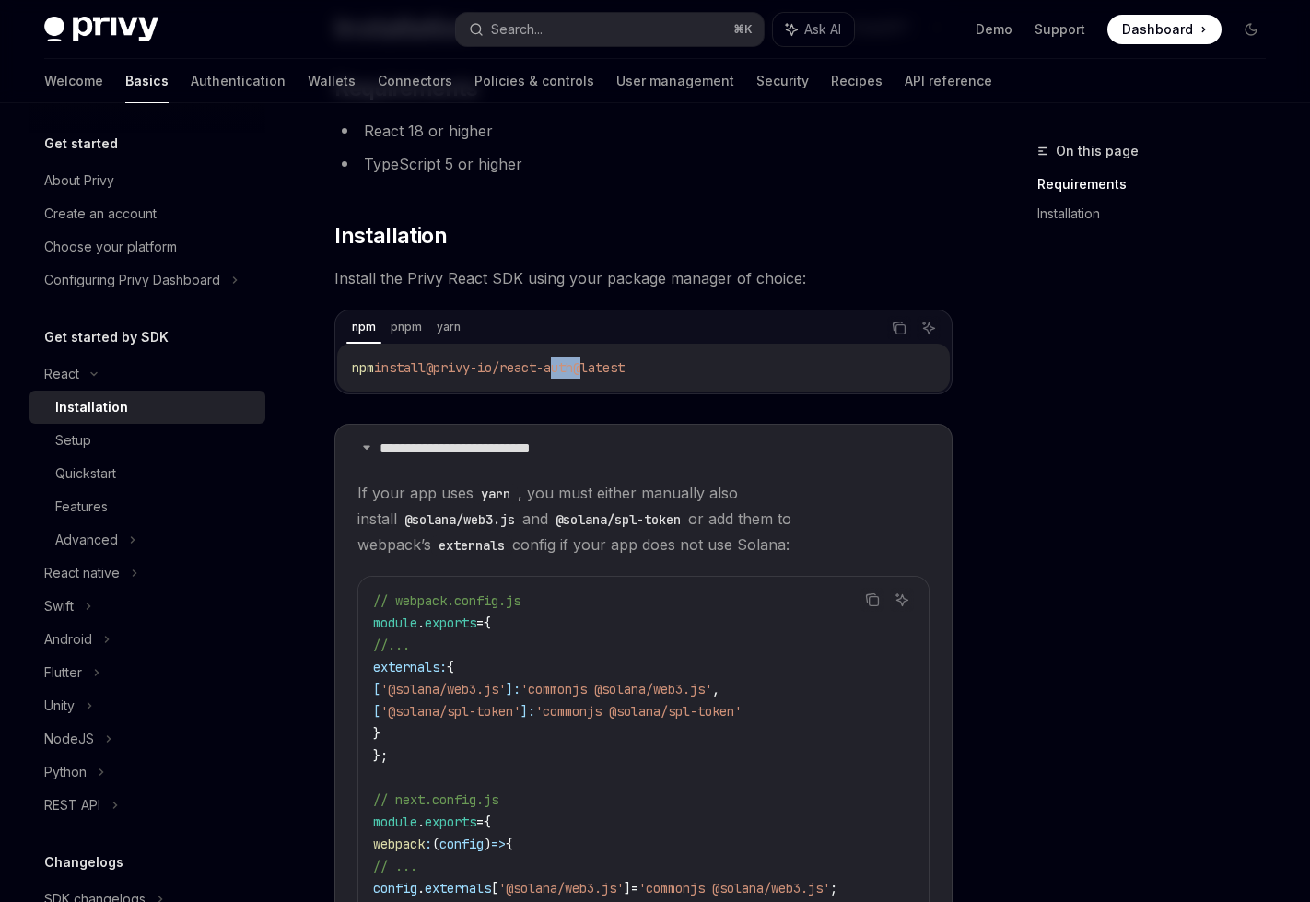
click at [577, 368] on span "@privy-io/react-auth@latest" at bounding box center [525, 367] width 199 height 17
copy div "npm install @privy-io/react-auth@latest"
click at [895, 329] on icon "Copy the contents from the code block" at bounding box center [899, 328] width 15 height 15
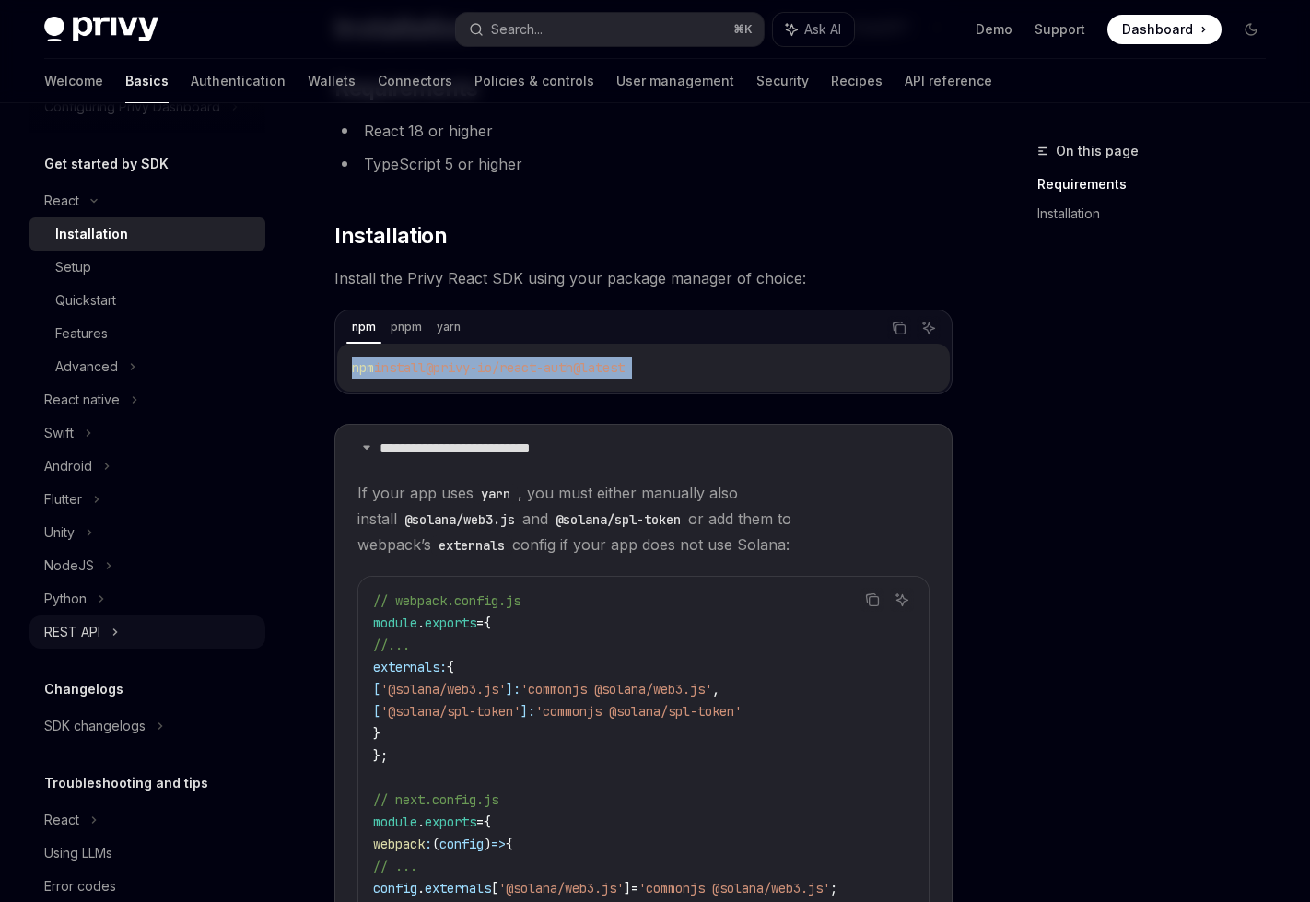
scroll to position [177, 0]
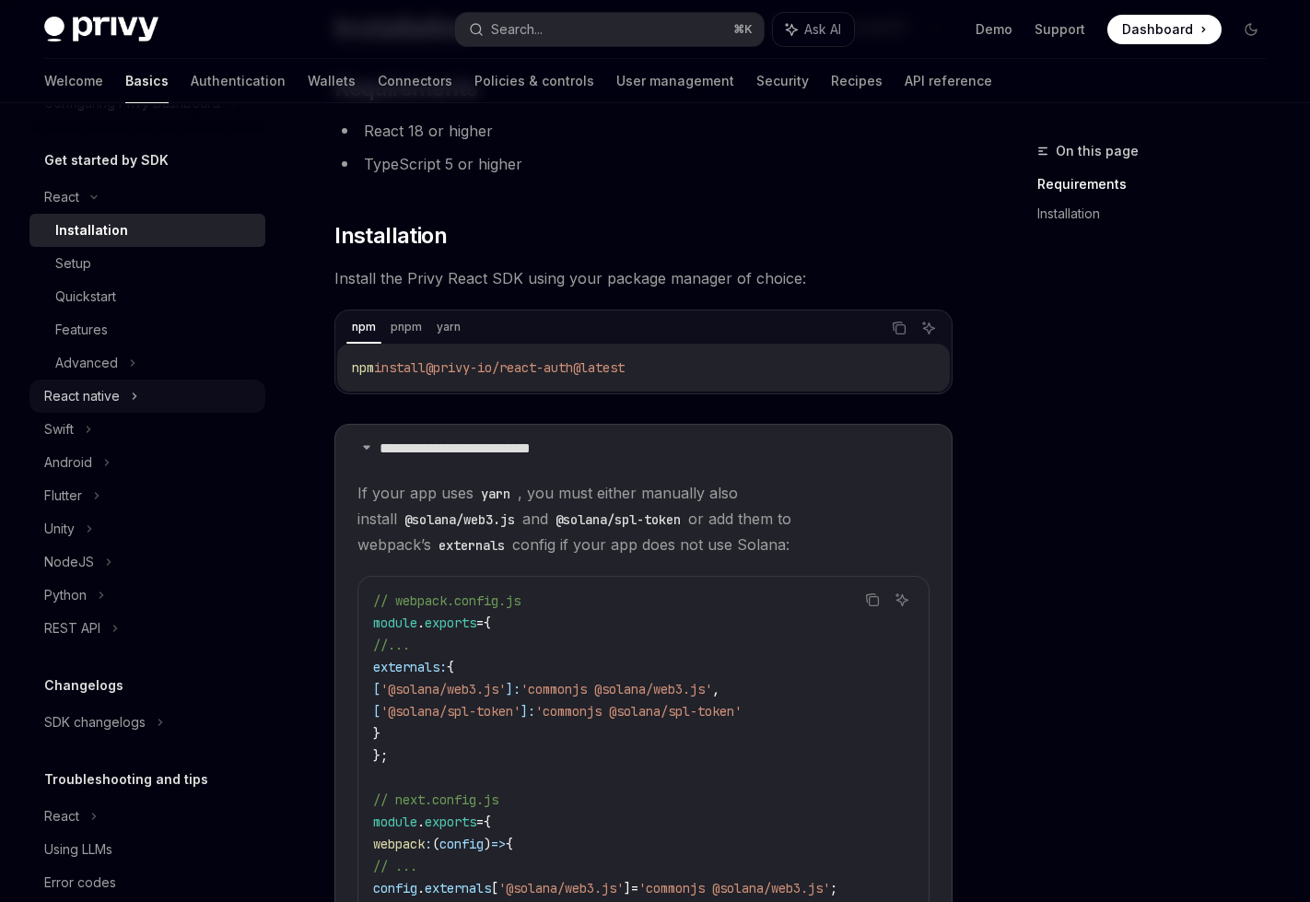
click at [121, 391] on div "React native" at bounding box center [147, 396] width 236 height 33
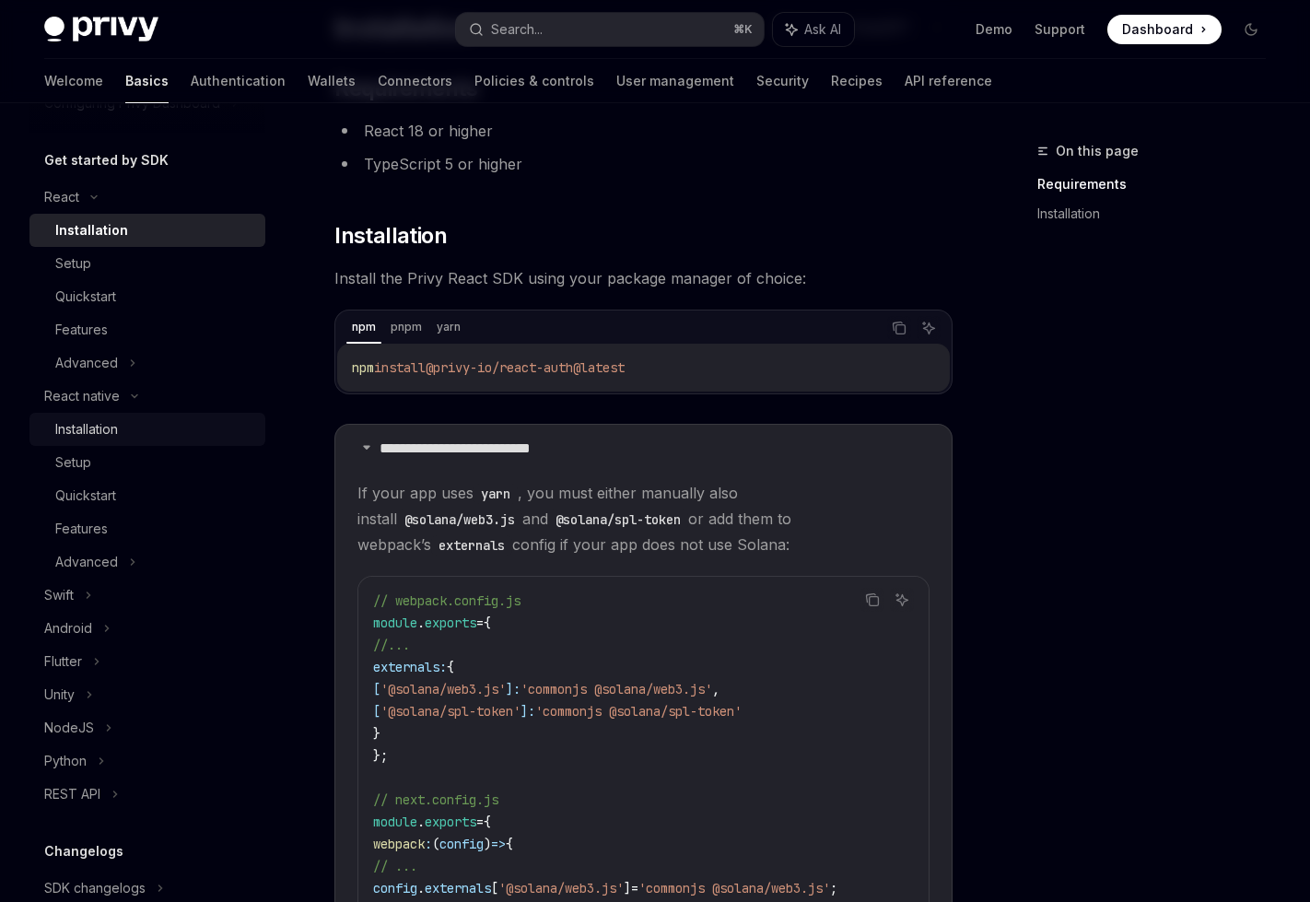
click at [202, 426] on div "Installation" at bounding box center [154, 429] width 199 height 22
click at [165, 425] on div "Installation" at bounding box center [154, 429] width 199 height 22
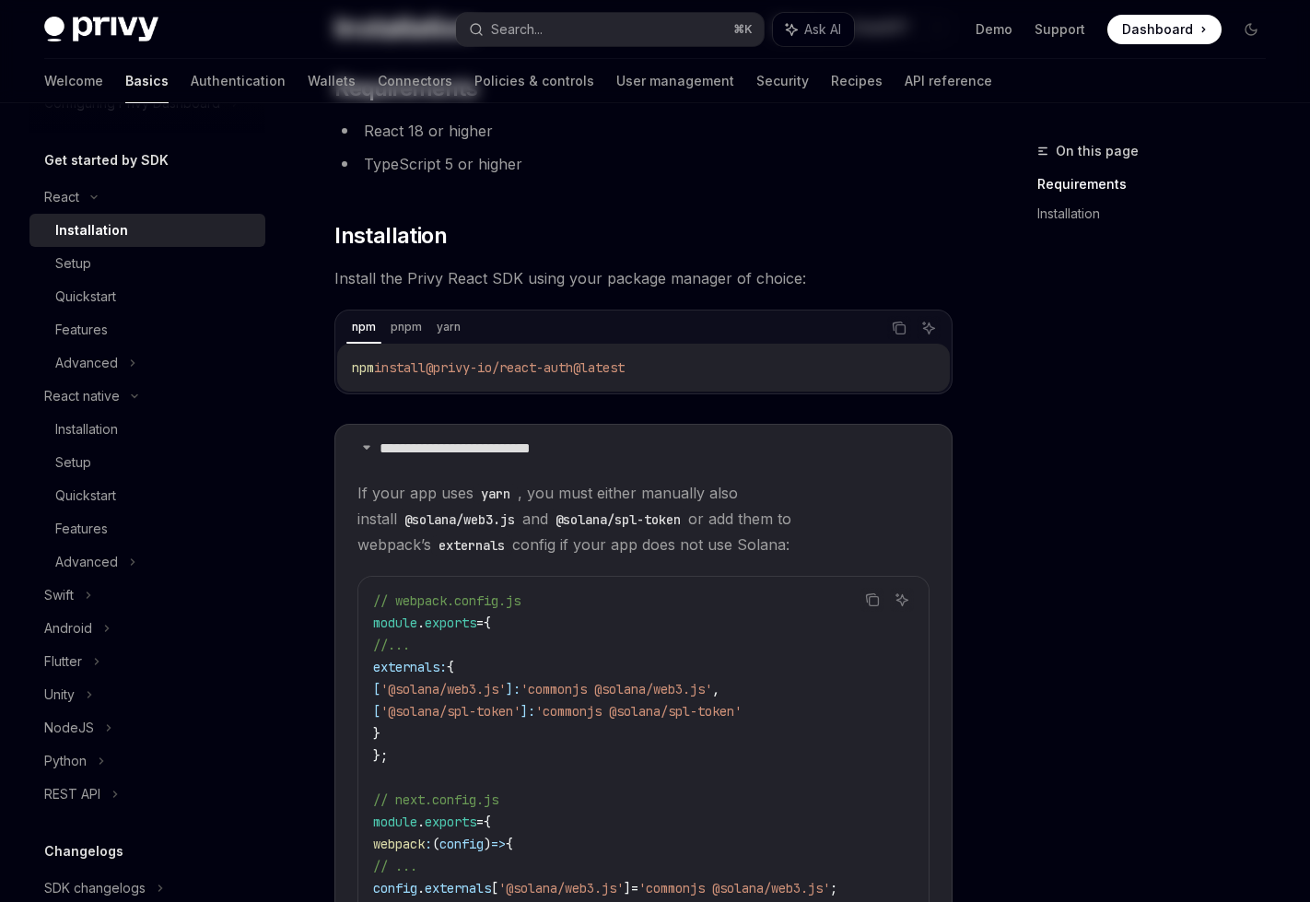
scroll to position [0, 0]
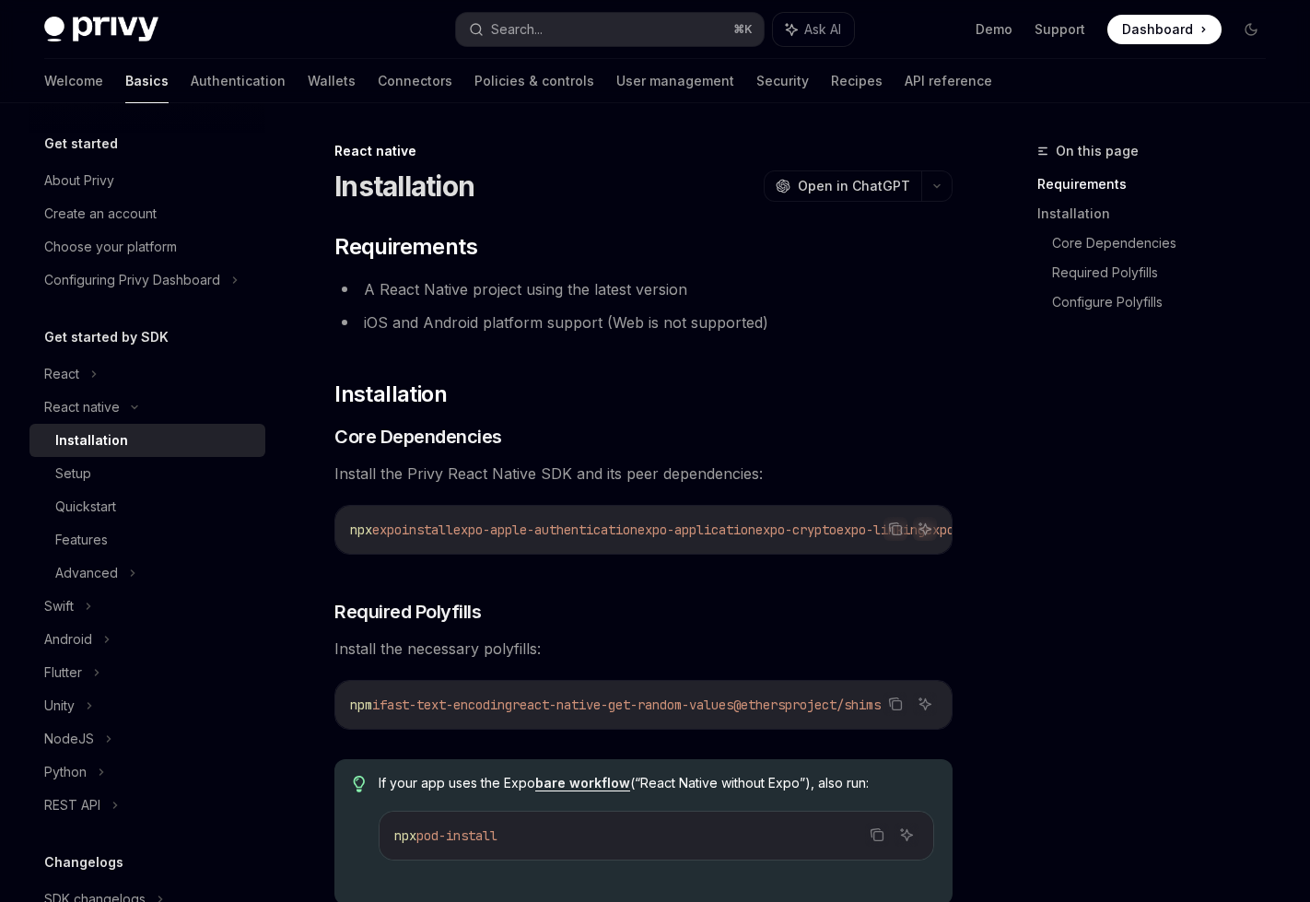
drag, startPoint x: 316, startPoint y: 178, endPoint x: 958, endPoint y: 725, distance: 843.7
copy div "Installation OpenAI Open in ChatGPT OpenAI Open in ChatGPT ​ Requirements A Rea…"
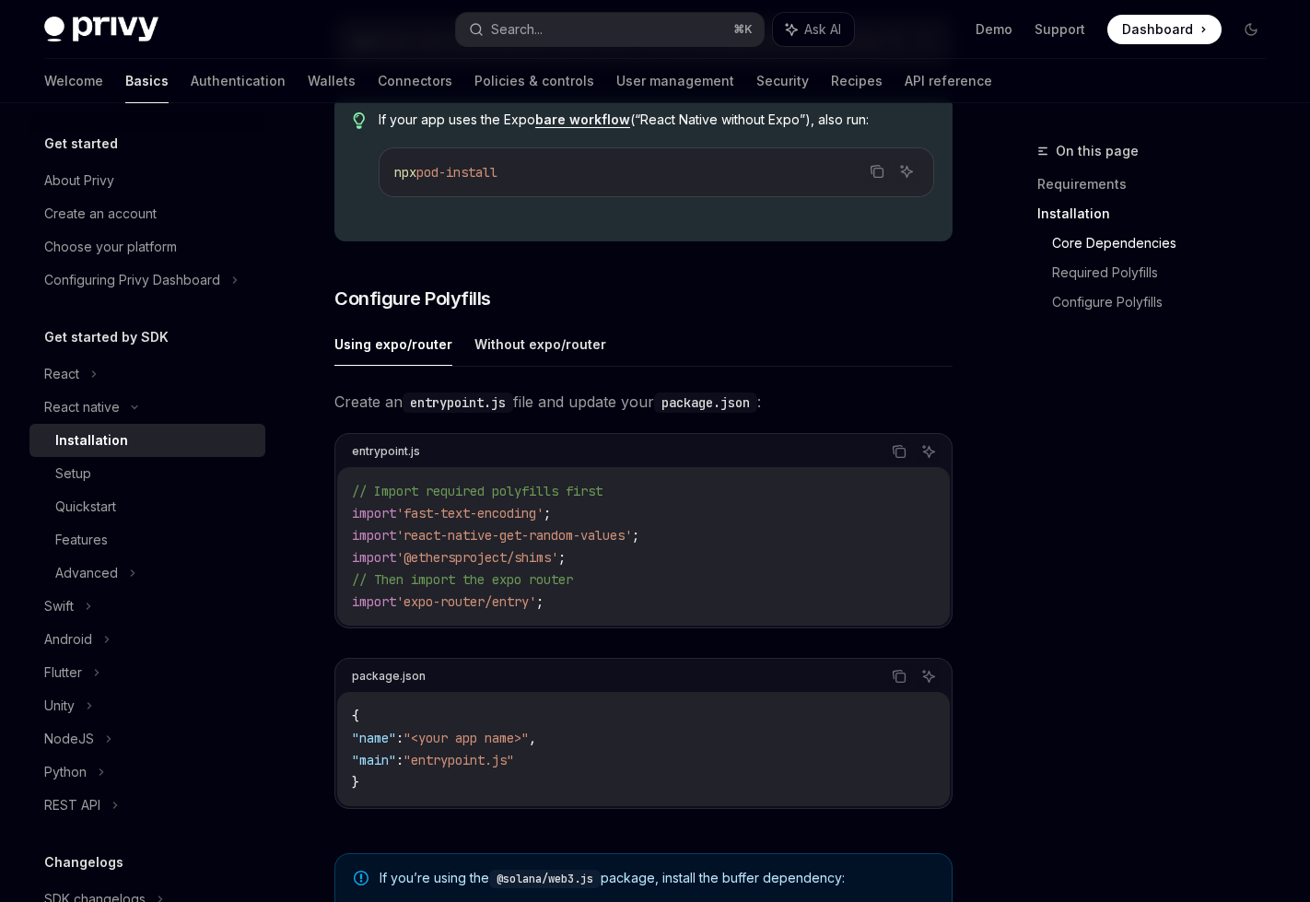
scroll to position [1211, 0]
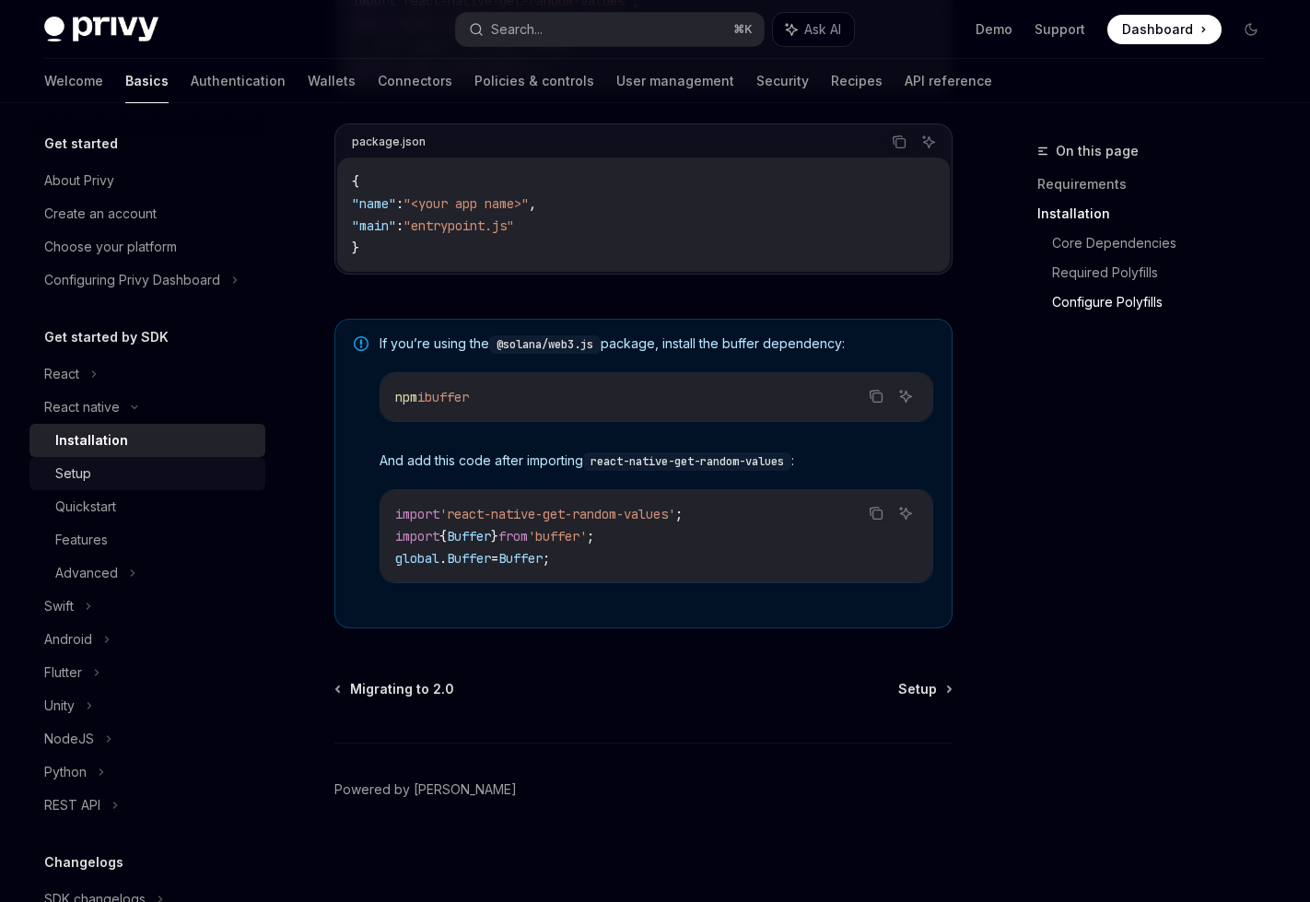
click at [111, 469] on div "Setup" at bounding box center [154, 473] width 199 height 22
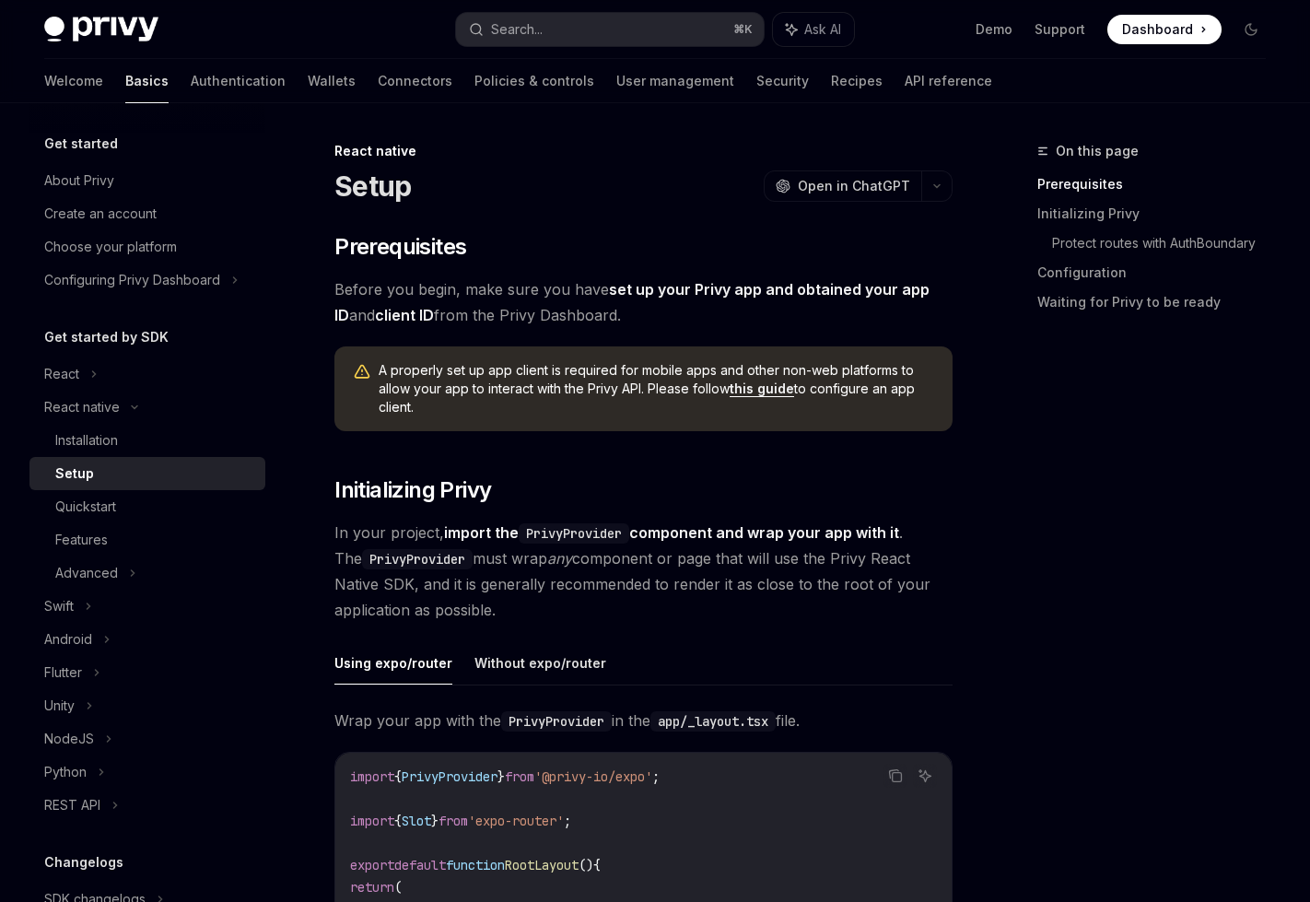
click at [488, 576] on span "In your project, import the PrivyProvider component and wrap your app with it .…" at bounding box center [643, 571] width 618 height 103
click at [91, 501] on div "Quickstart" at bounding box center [85, 507] width 61 height 22
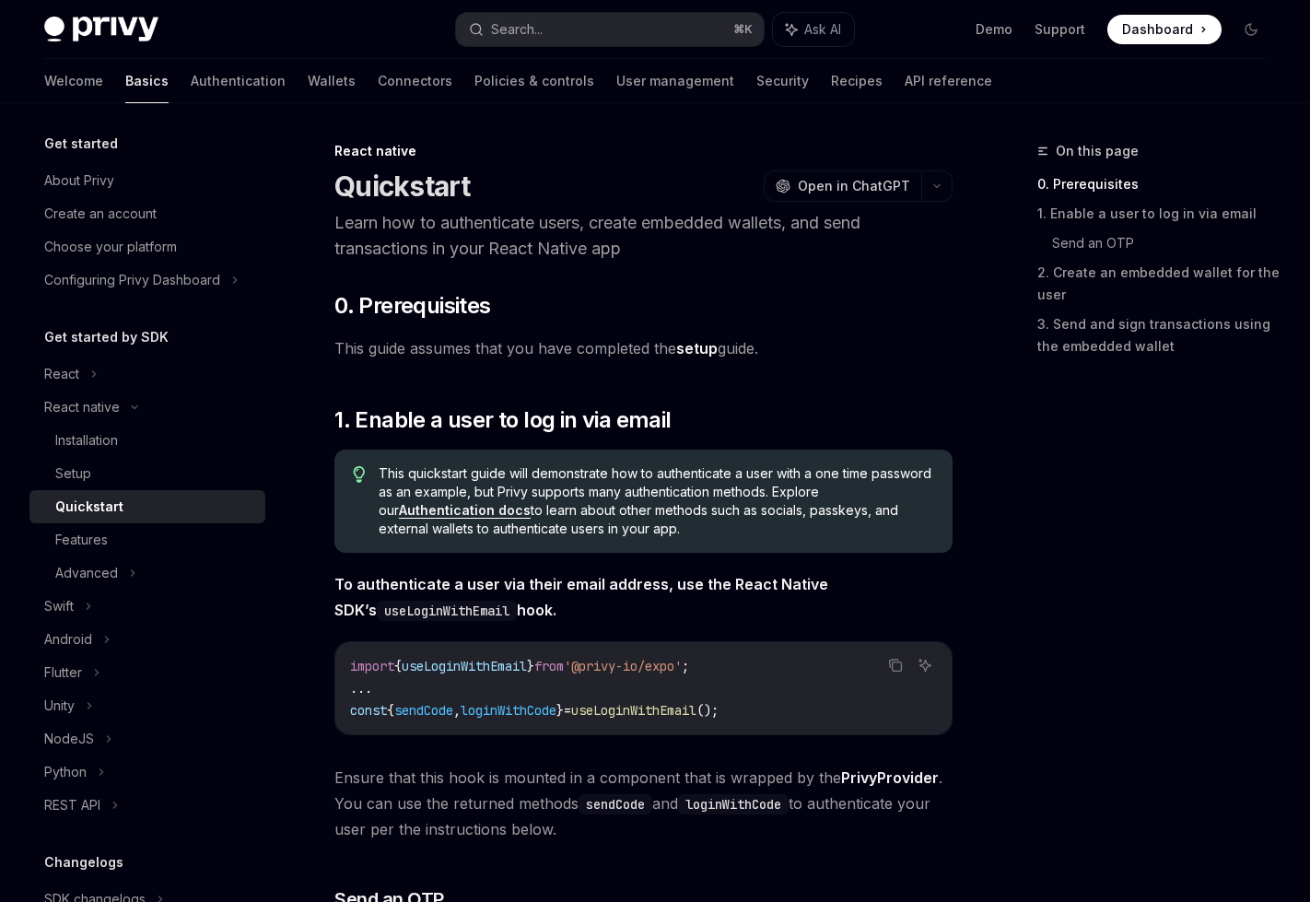
scroll to position [1789, 0]
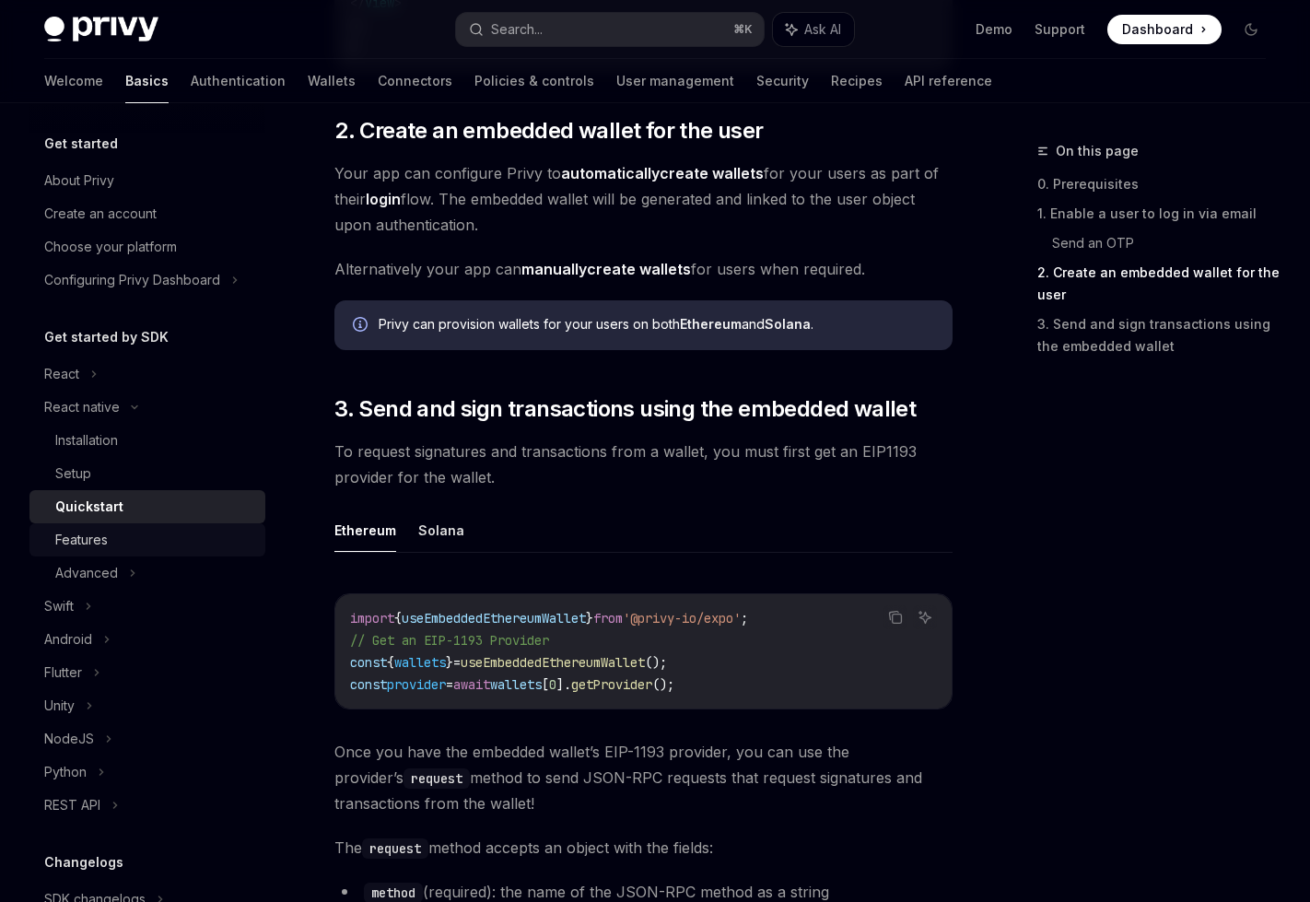
click at [172, 555] on link "Features" at bounding box center [147, 539] width 236 height 33
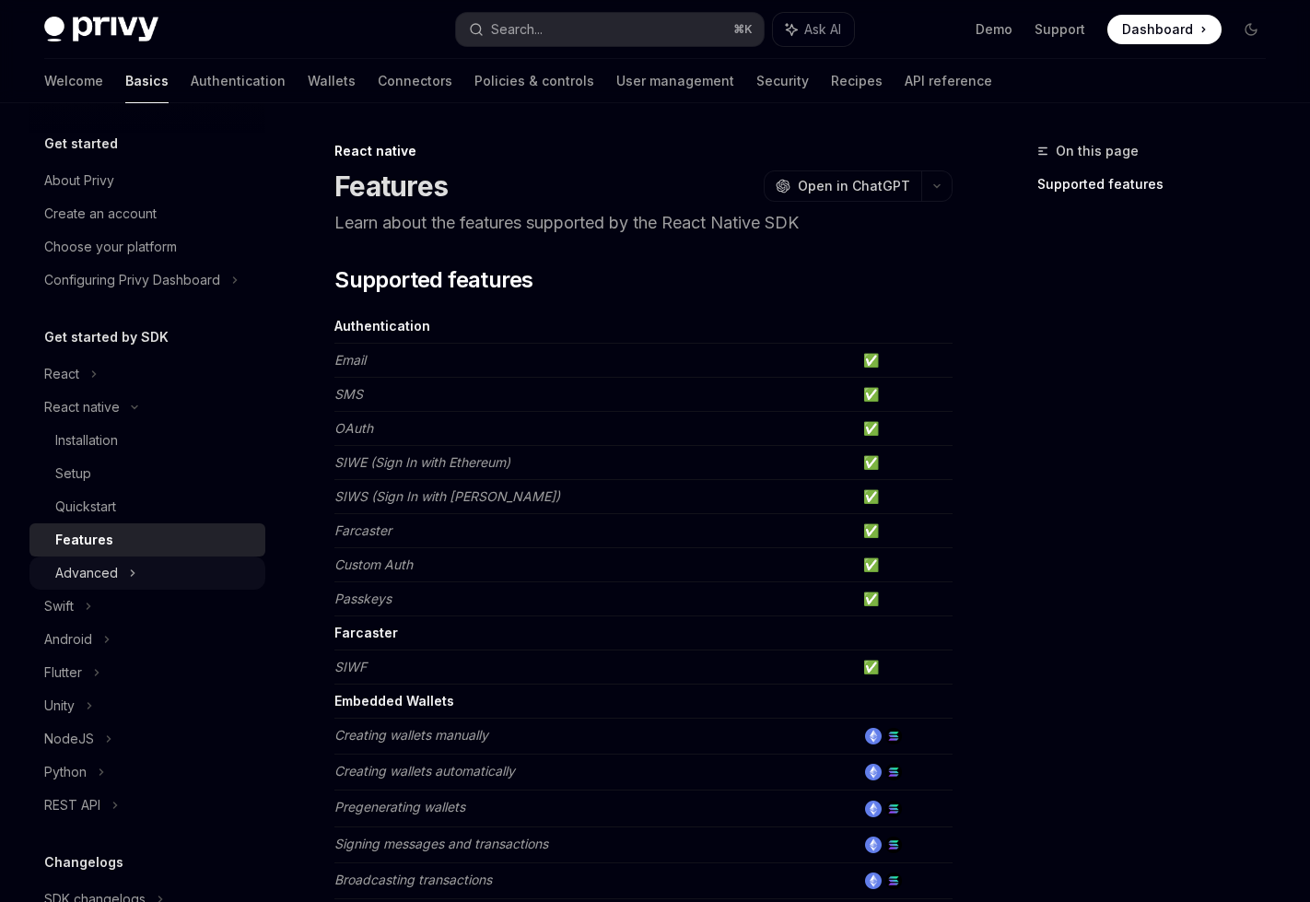
click at [150, 571] on div "Advanced" at bounding box center [147, 572] width 236 height 33
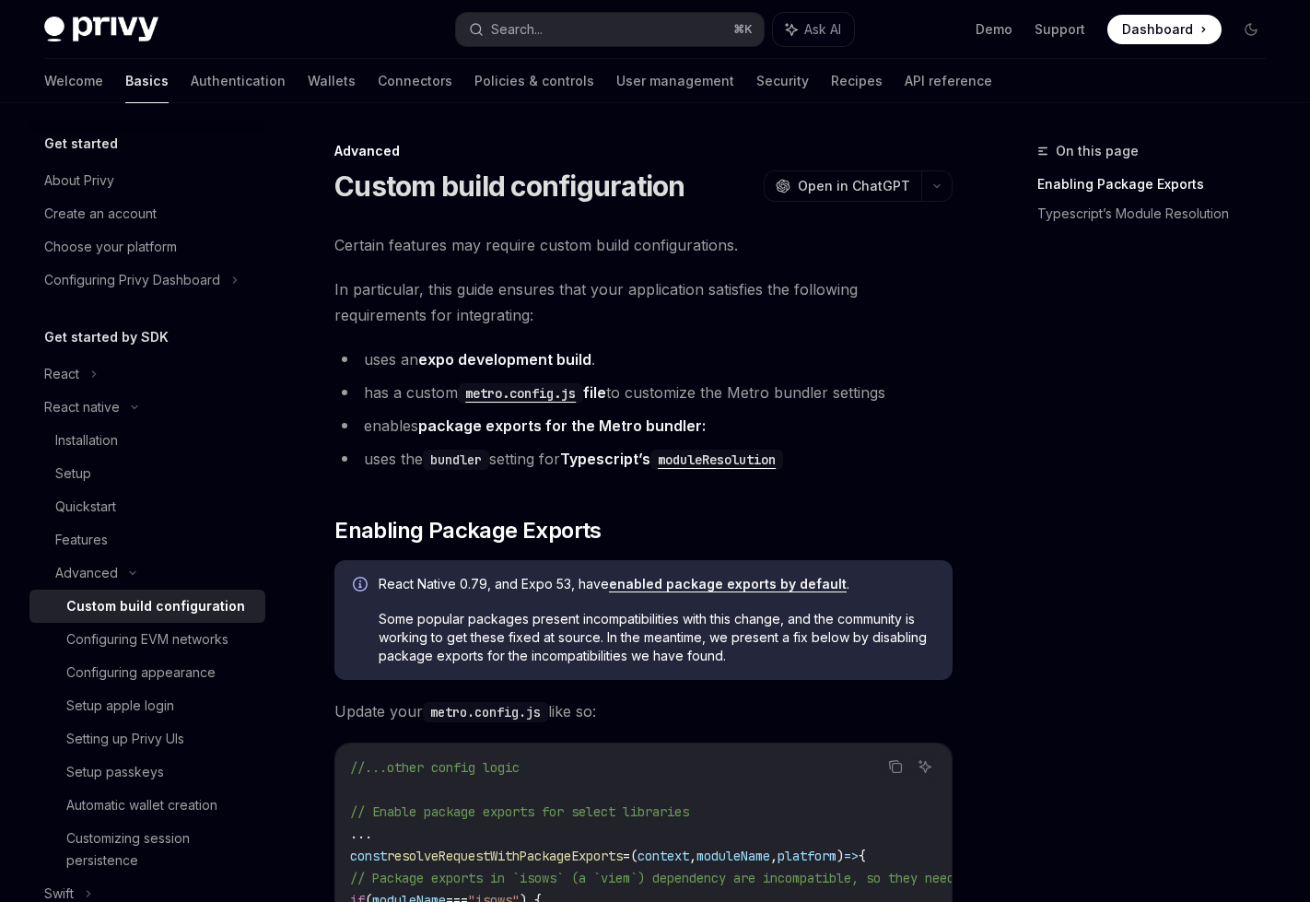
click at [152, 603] on div "Custom build configuration" at bounding box center [155, 606] width 179 height 22
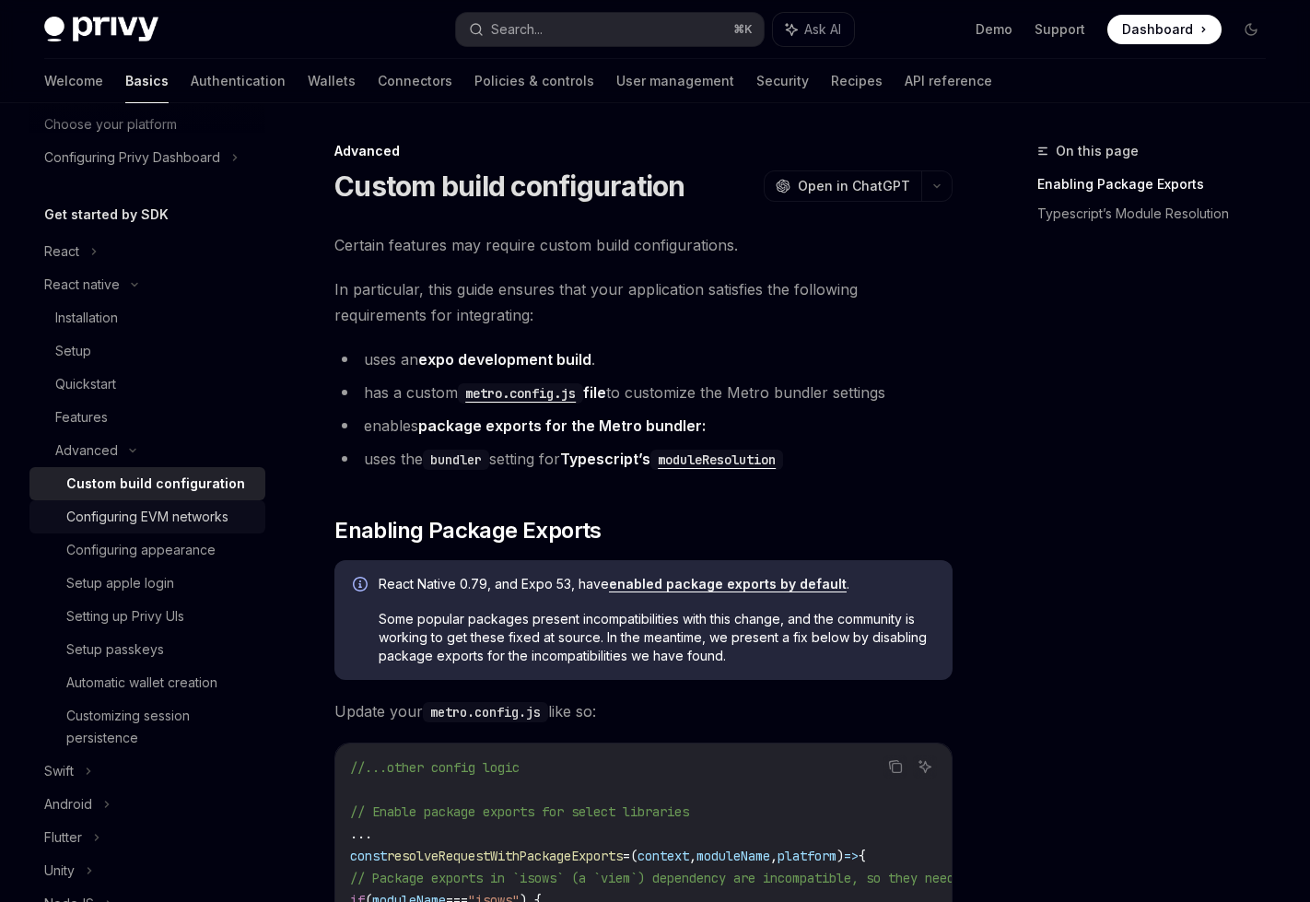
scroll to position [147, 0]
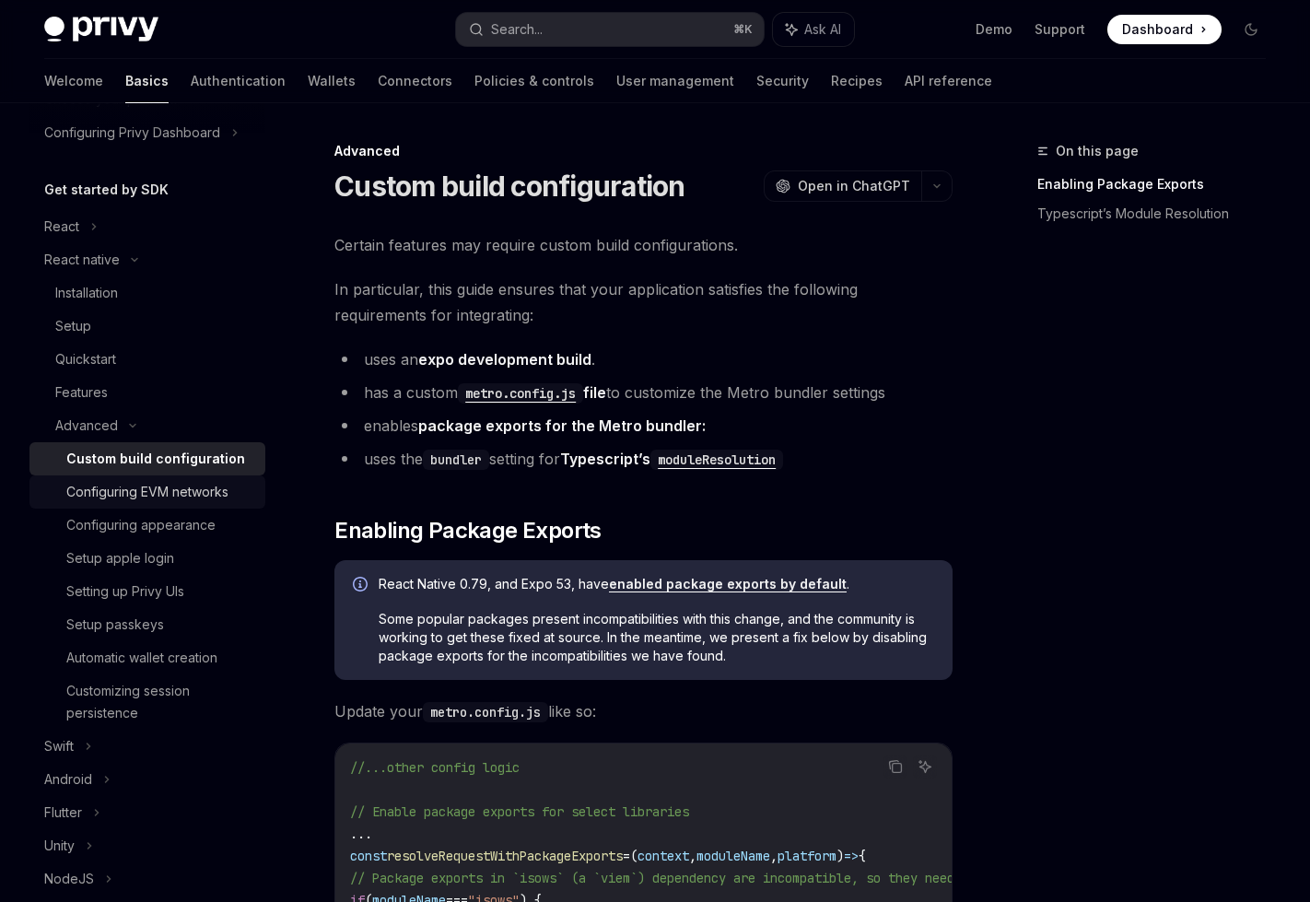
click at [148, 493] on div "Configuring EVM networks" at bounding box center [147, 492] width 162 height 22
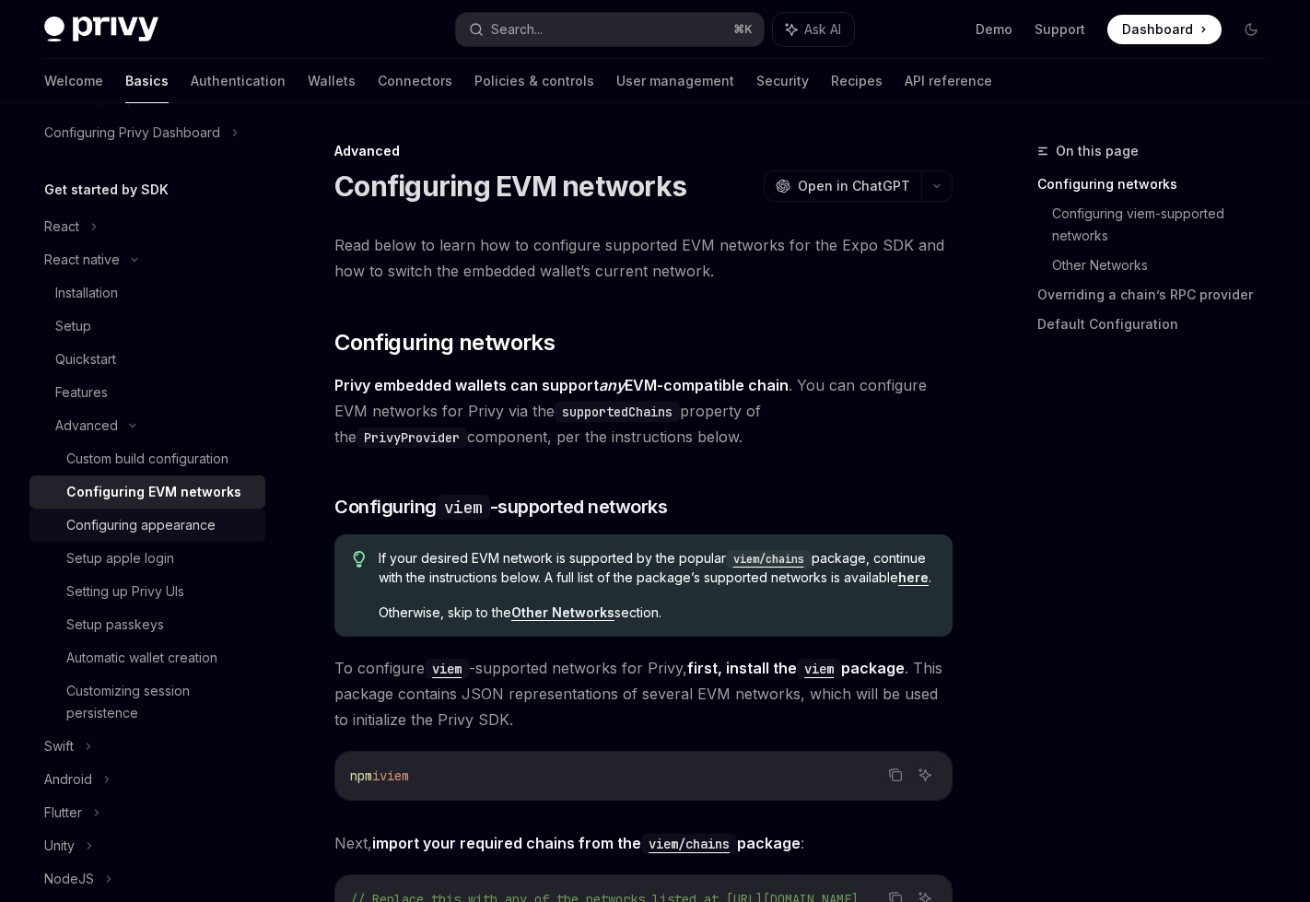
click at [150, 516] on div "Configuring appearance" at bounding box center [140, 525] width 149 height 22
click at [132, 520] on div "Configuring appearance" at bounding box center [140, 525] width 149 height 22
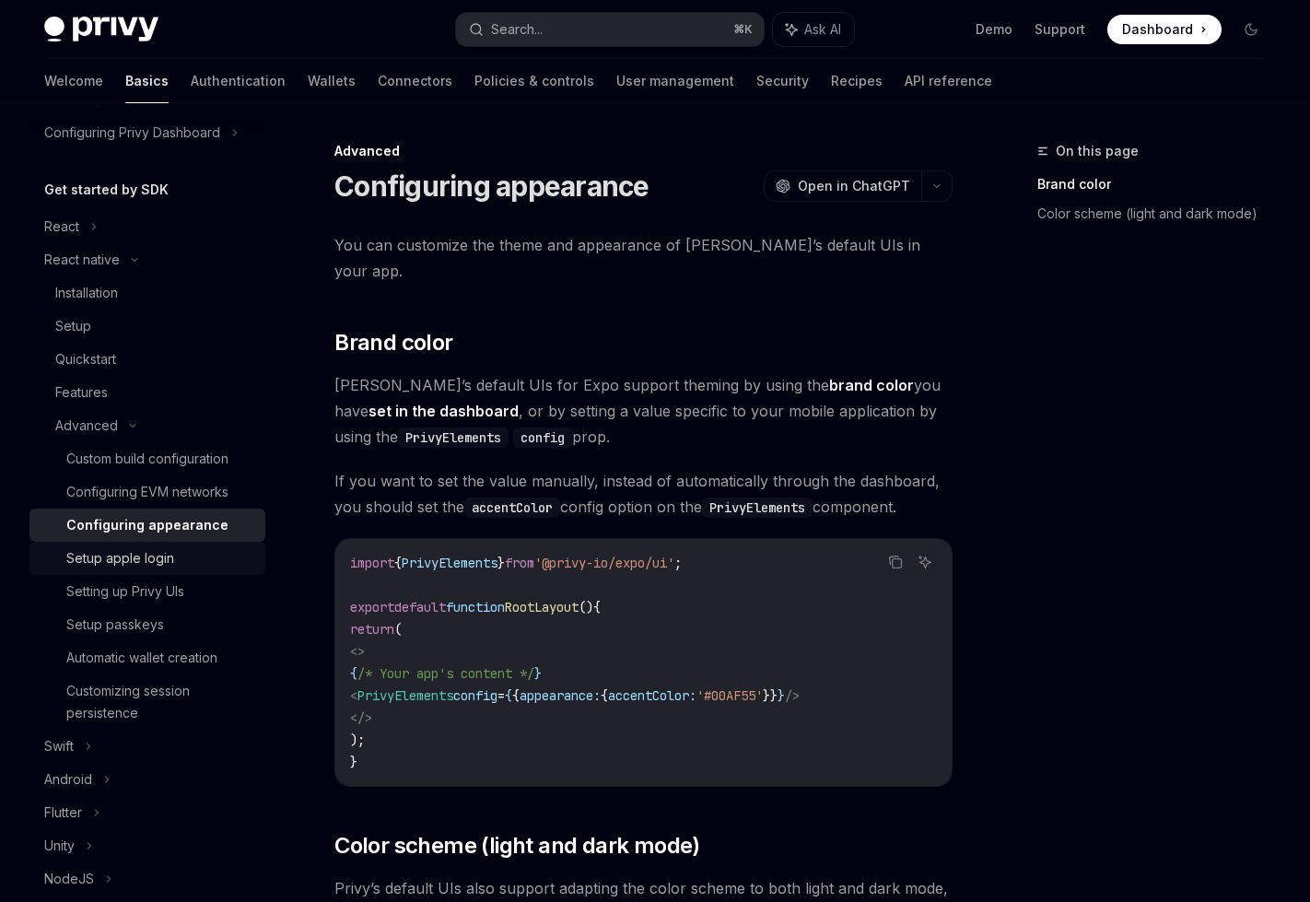
click at [110, 549] on div "Setup apple login" at bounding box center [120, 558] width 108 height 22
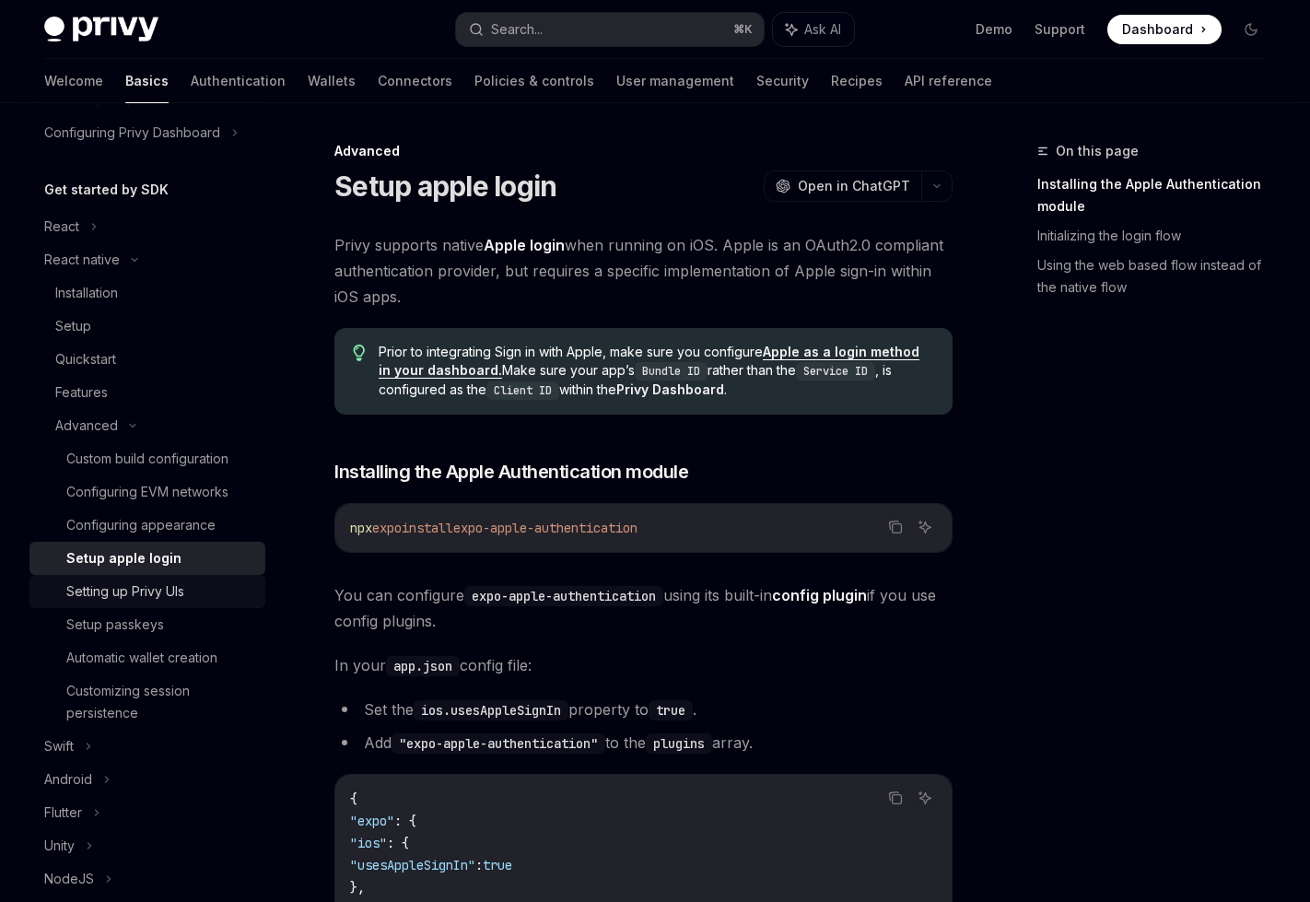
click at [119, 580] on div "Setting up Privy UIs" at bounding box center [125, 591] width 118 height 22
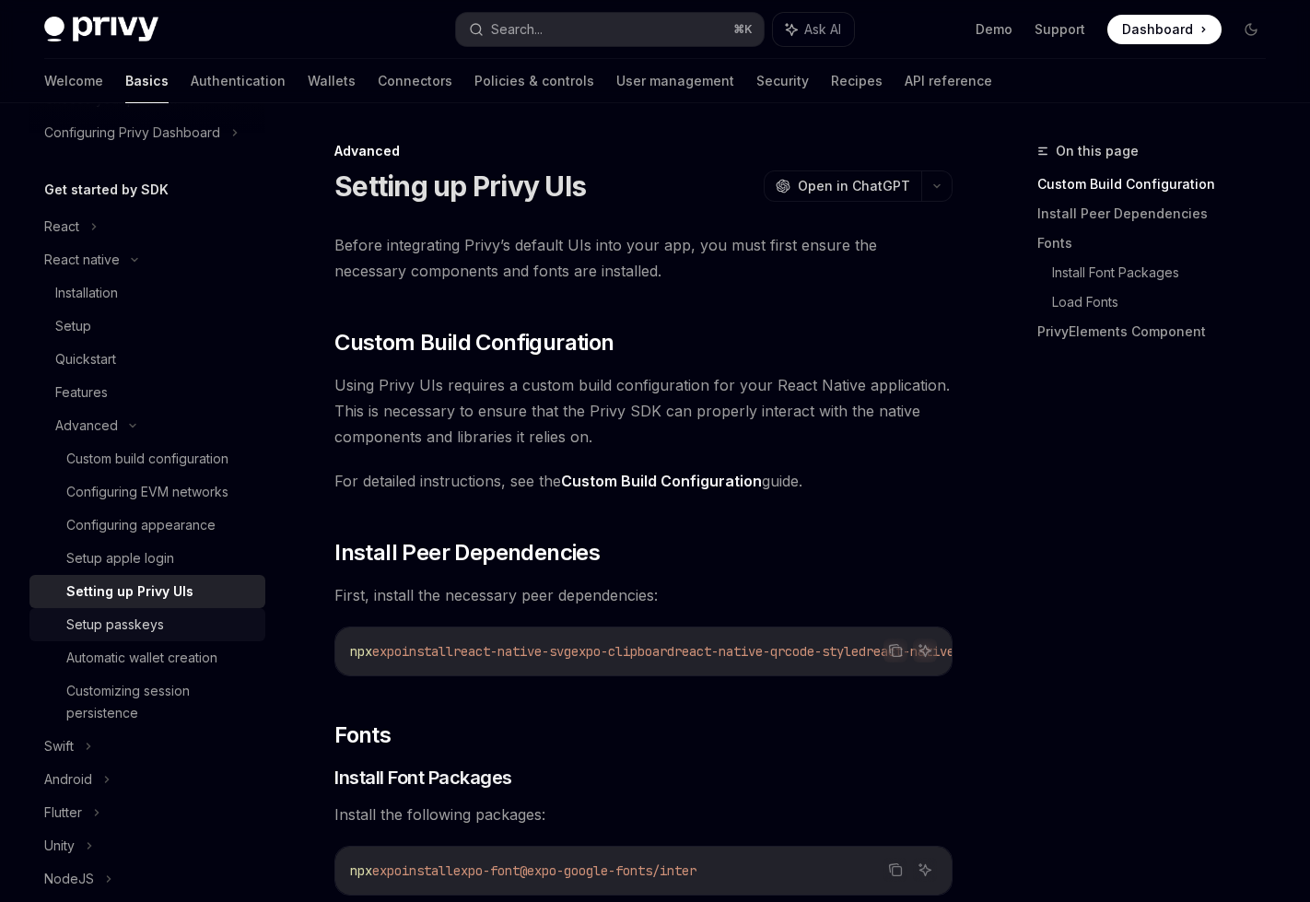
click at [123, 634] on div "Setup passkeys" at bounding box center [115, 625] width 98 height 22
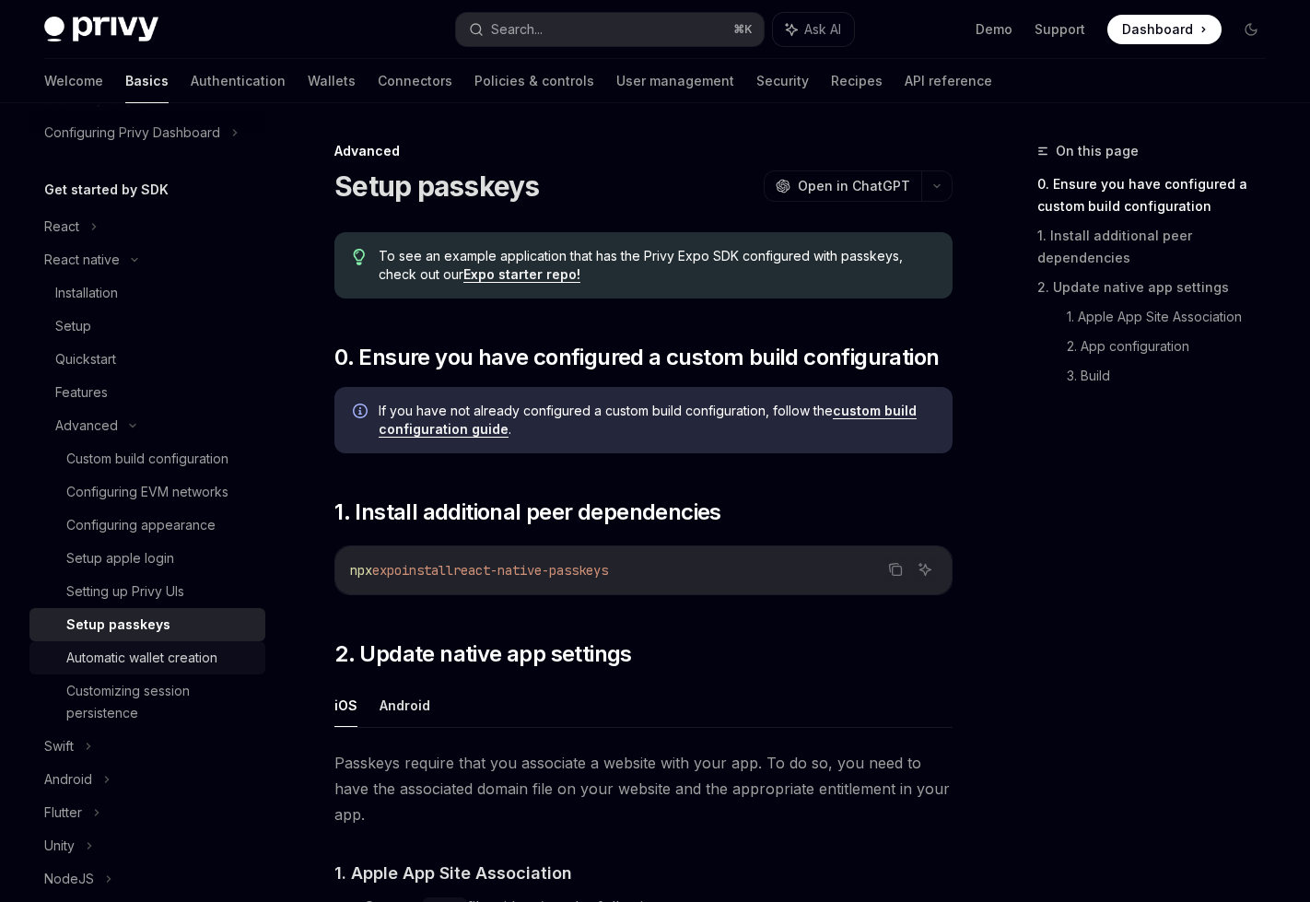
click at [123, 661] on div "Automatic wallet creation" at bounding box center [141, 658] width 151 height 22
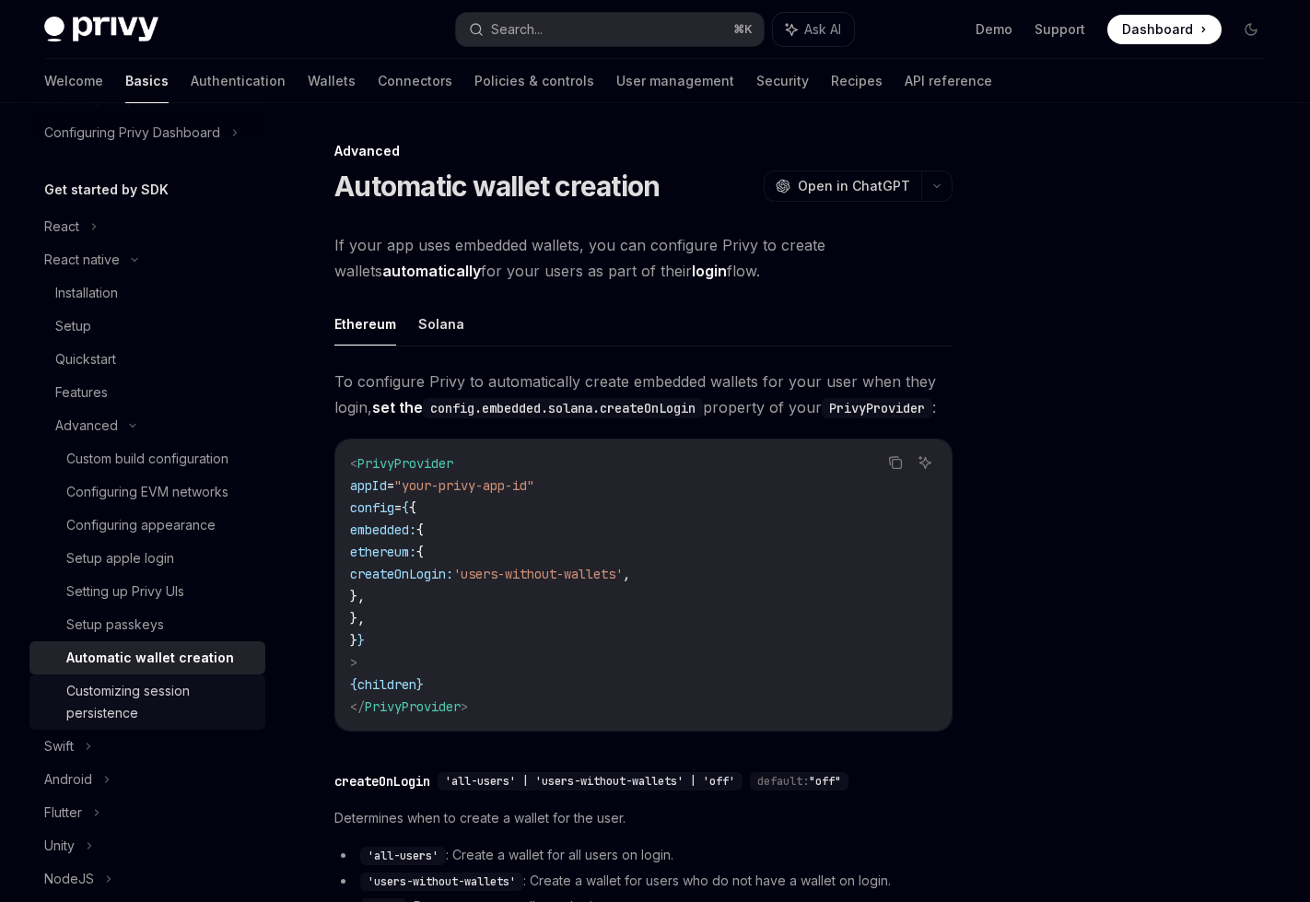
click at [134, 696] on div "Customizing session persistence" at bounding box center [160, 702] width 188 height 44
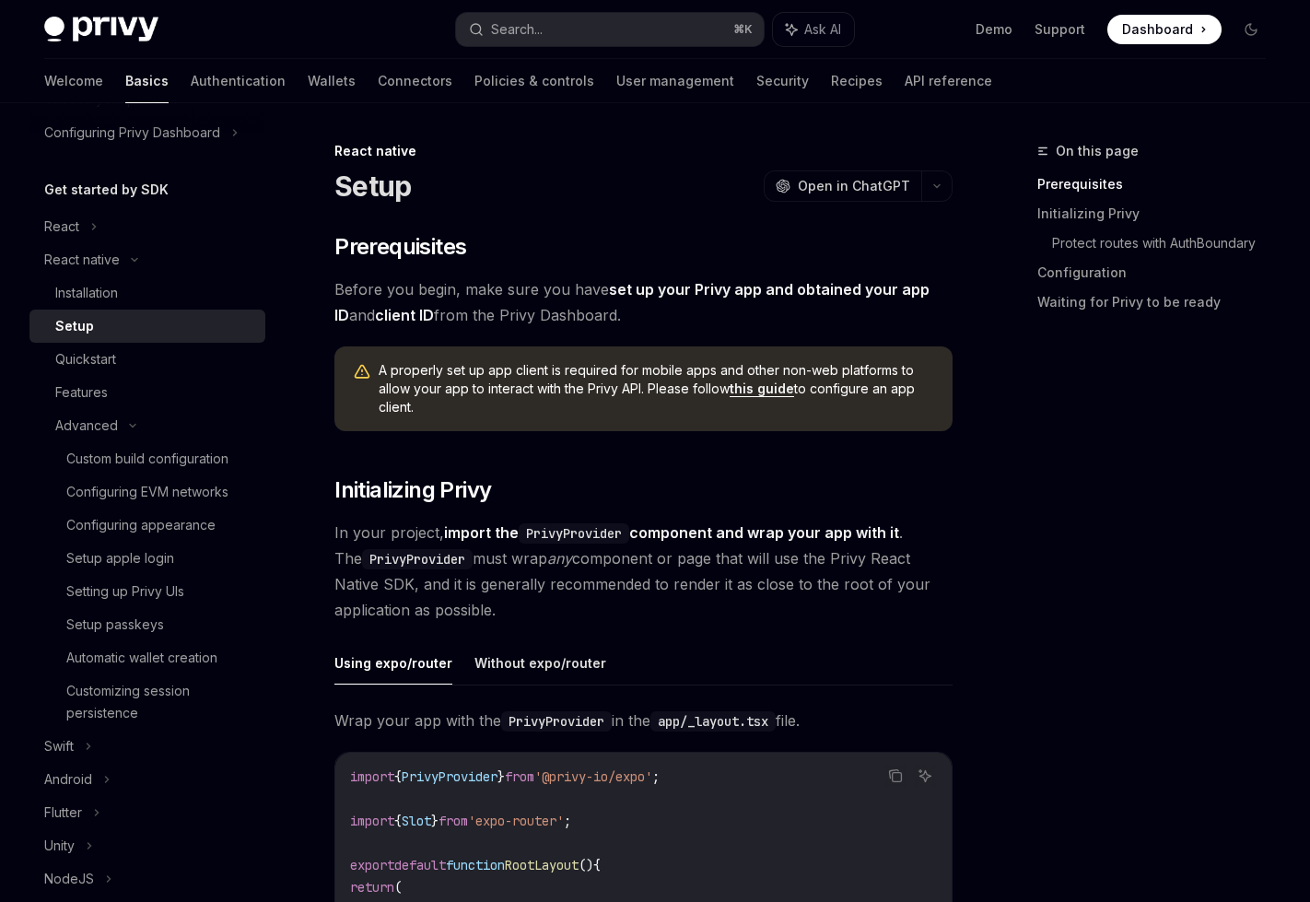
type textarea "*"
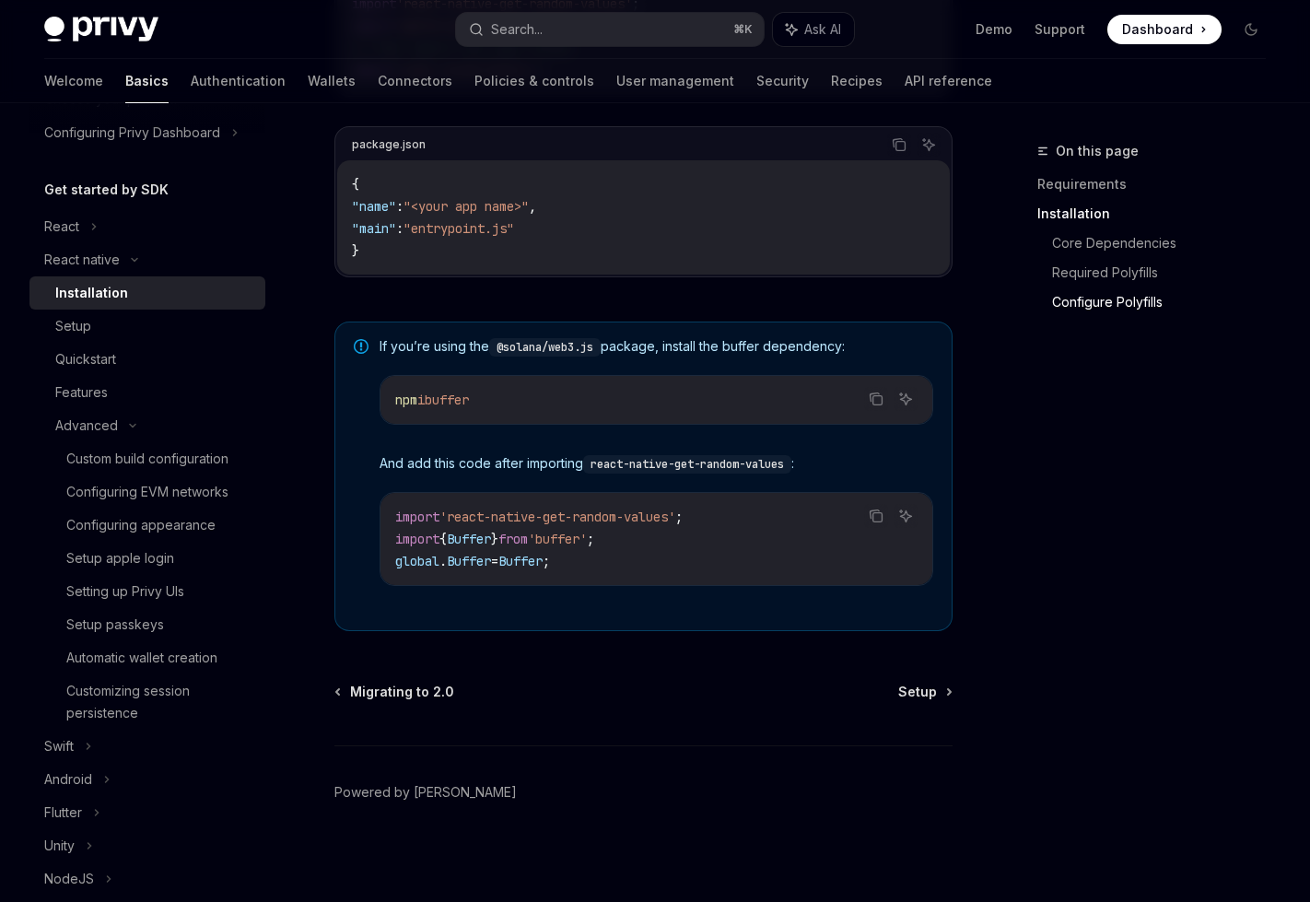
scroll to position [1211, 0]
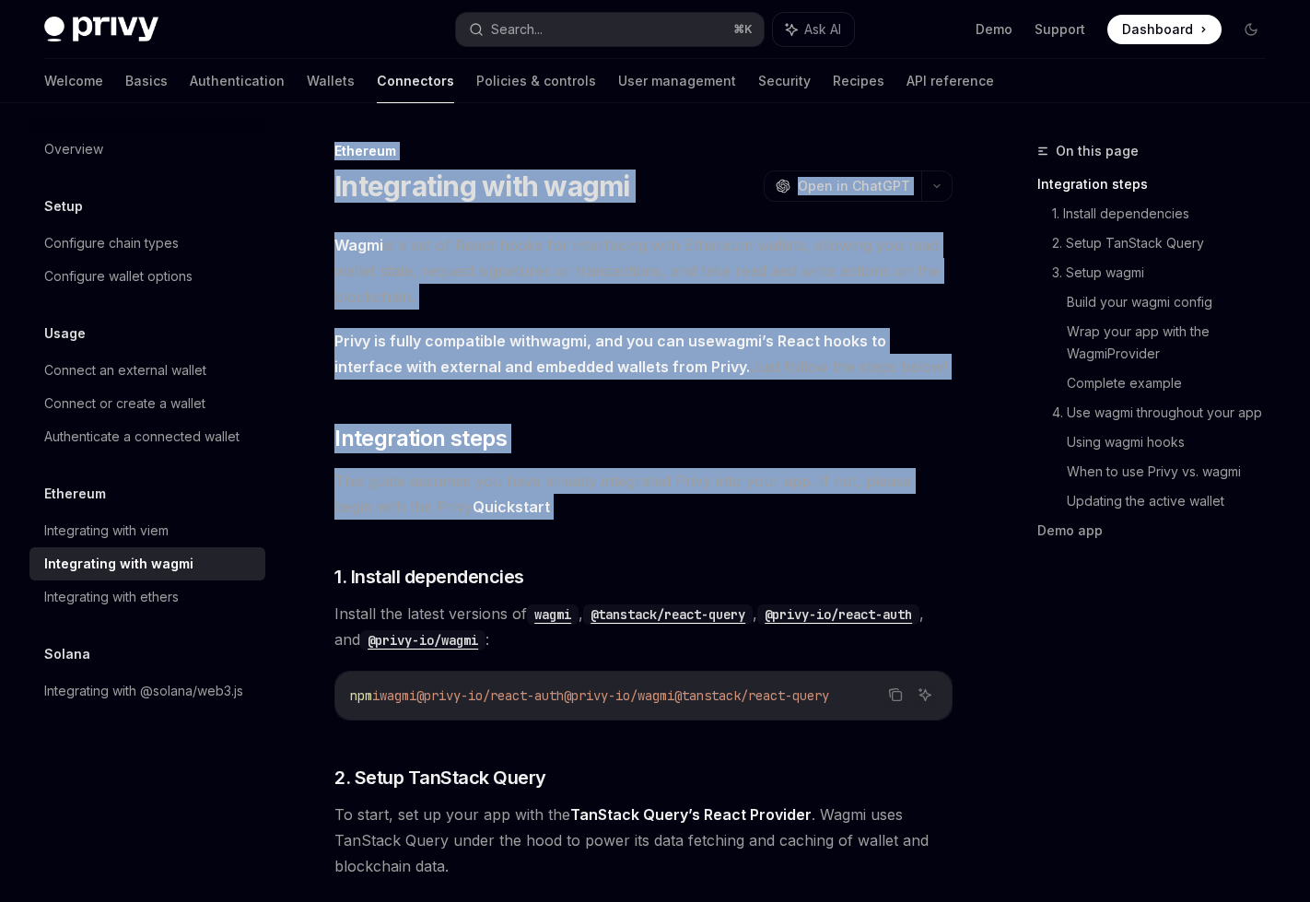
drag, startPoint x: 315, startPoint y: 147, endPoint x: 566, endPoint y: 521, distance: 449.5
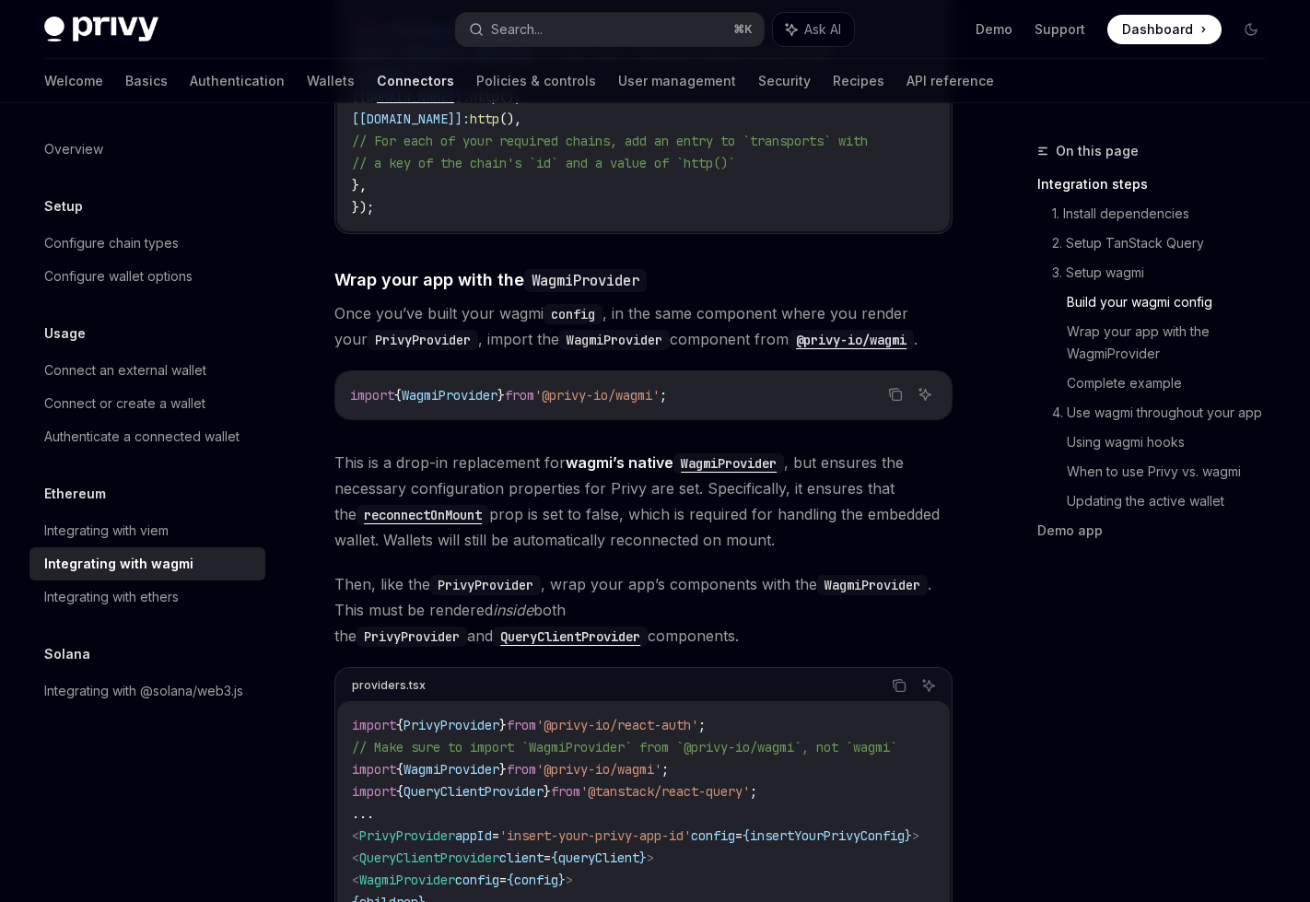
scroll to position [2080, 0]
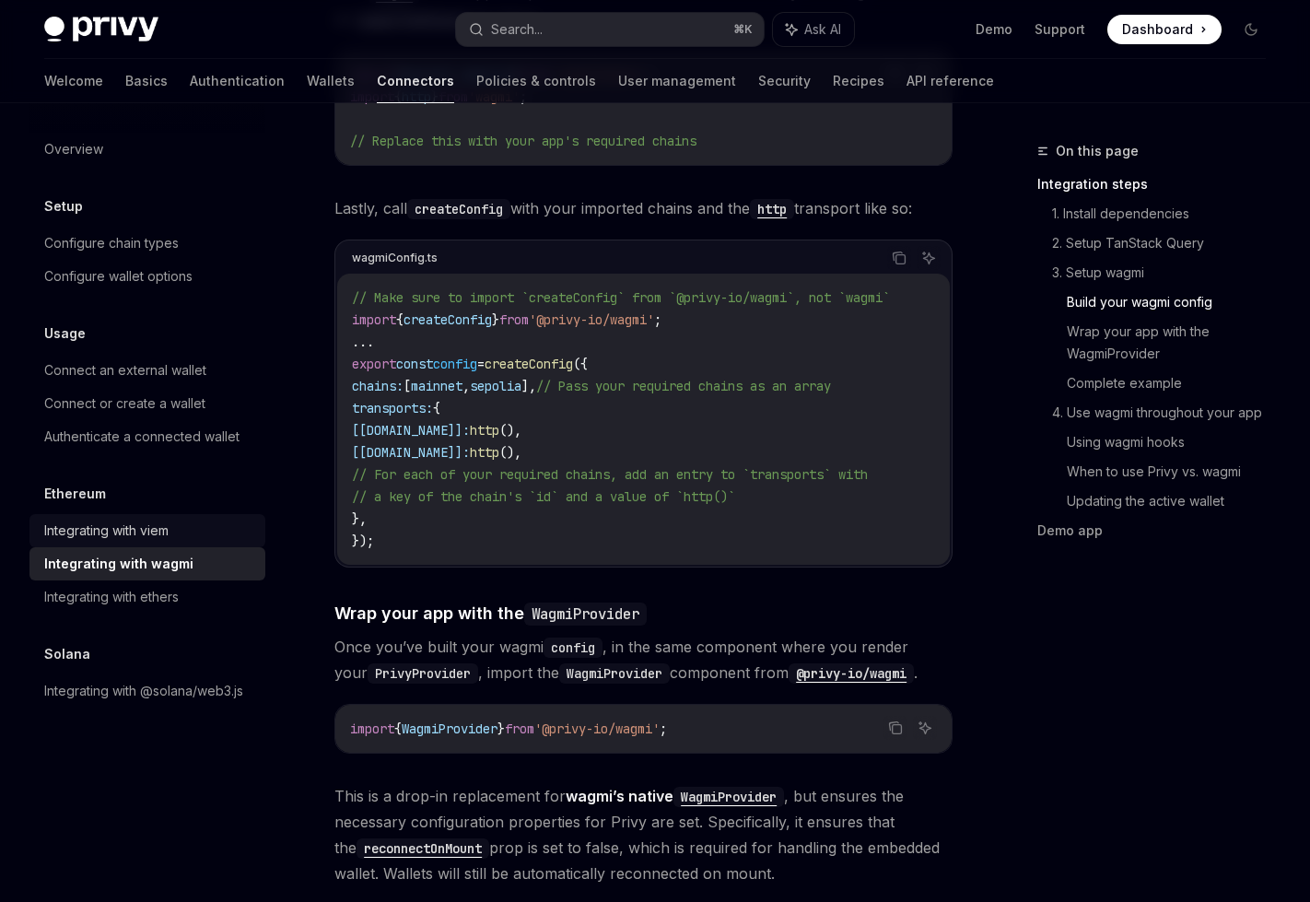
click at [158, 532] on div "Integrating with viem" at bounding box center [106, 531] width 124 height 22
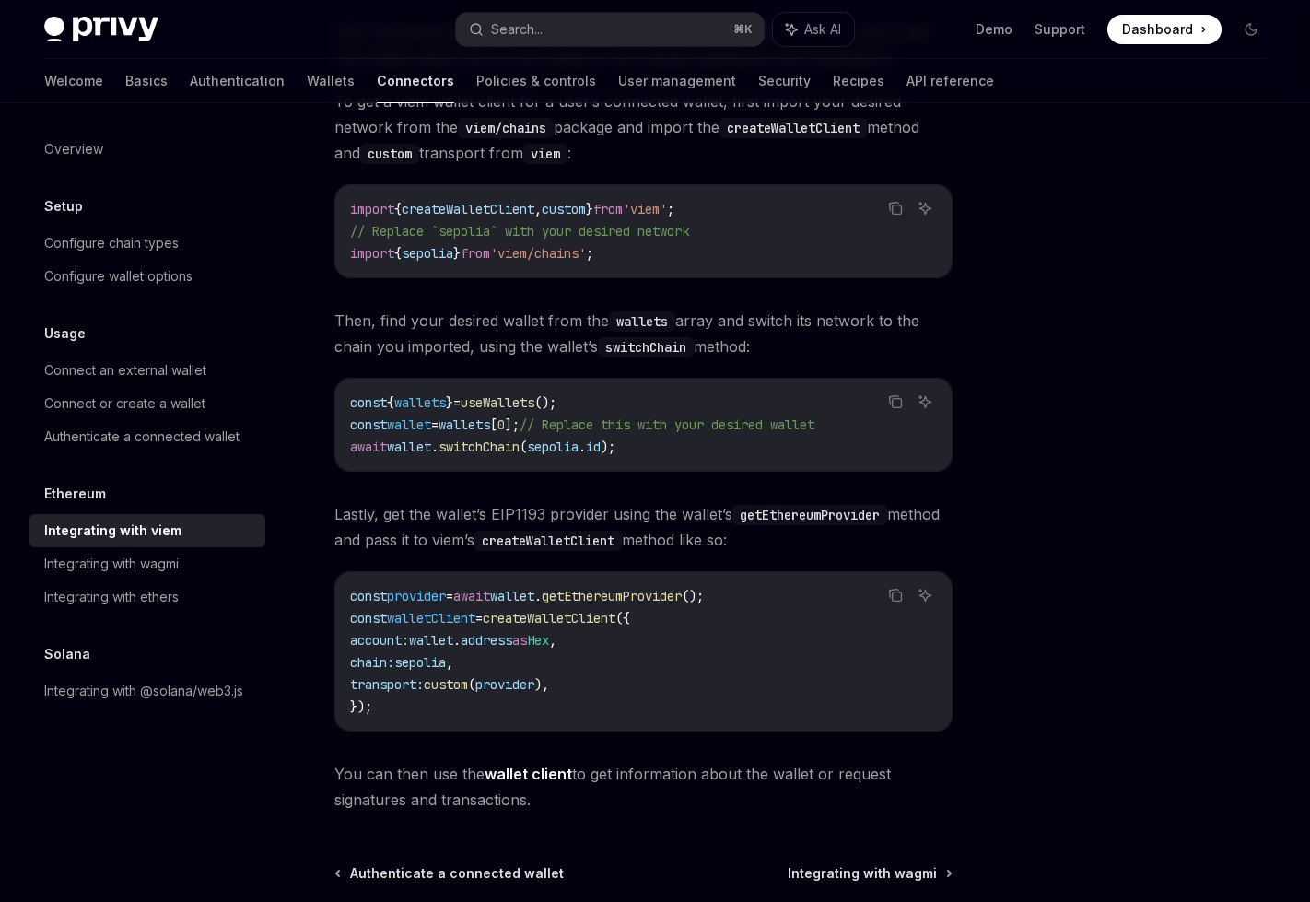
scroll to position [215, 0]
click at [158, 562] on div "Integrating with wagmi" at bounding box center [111, 564] width 135 height 22
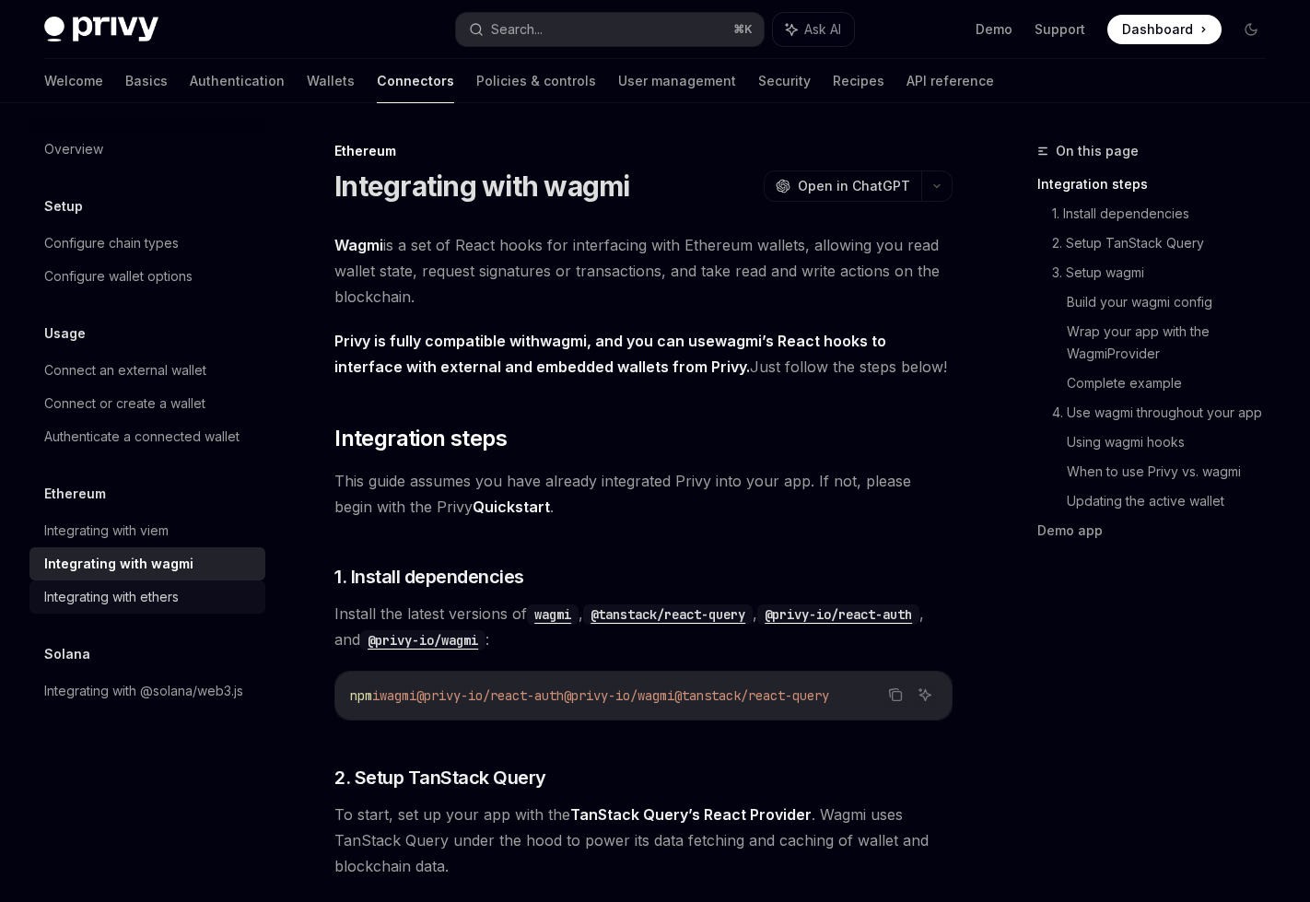
click at [197, 601] on div "Integrating with ethers" at bounding box center [149, 597] width 210 height 22
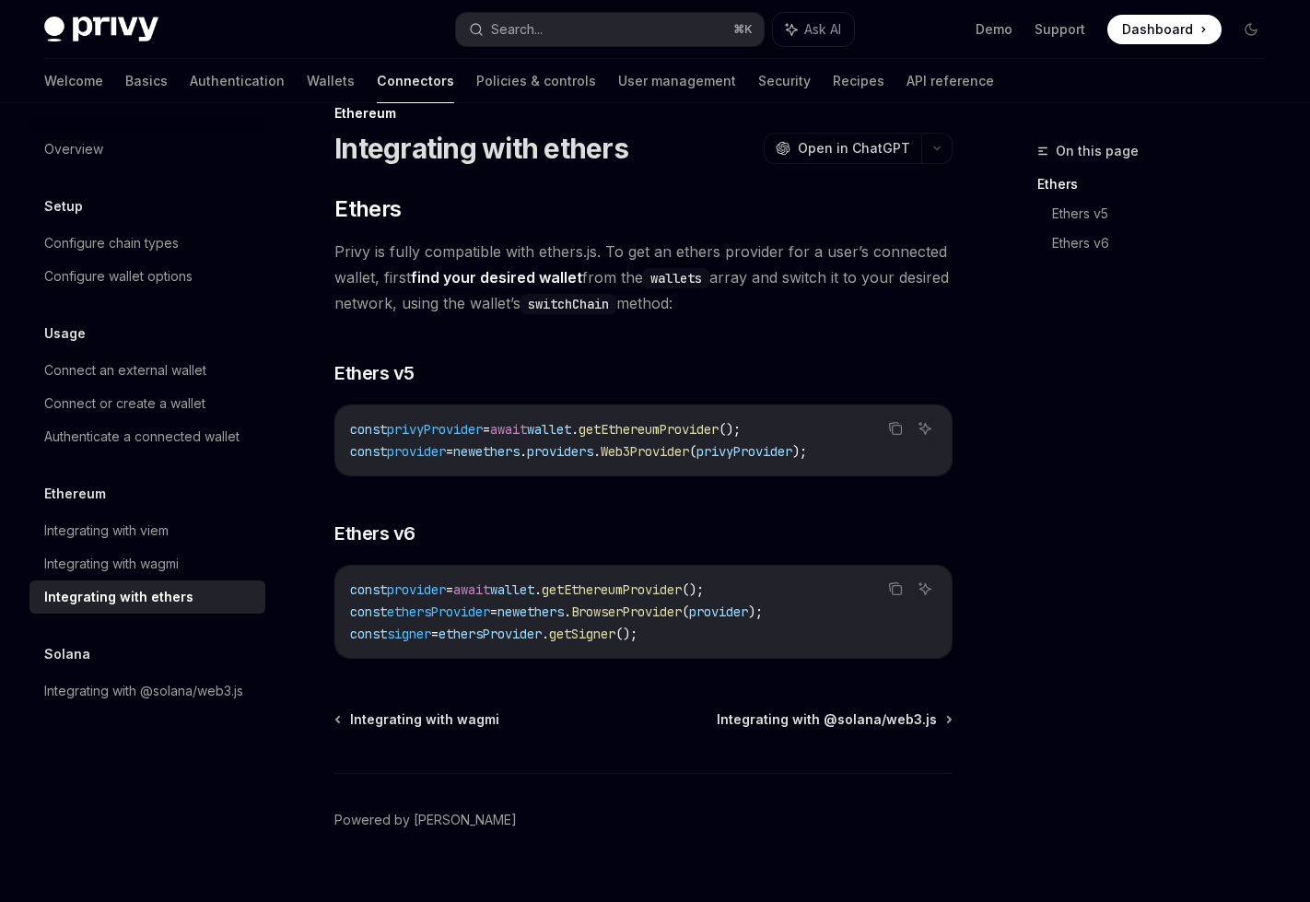
scroll to position [37, 0]
click at [174, 557] on div "Integrating with wagmi" at bounding box center [111, 564] width 135 height 22
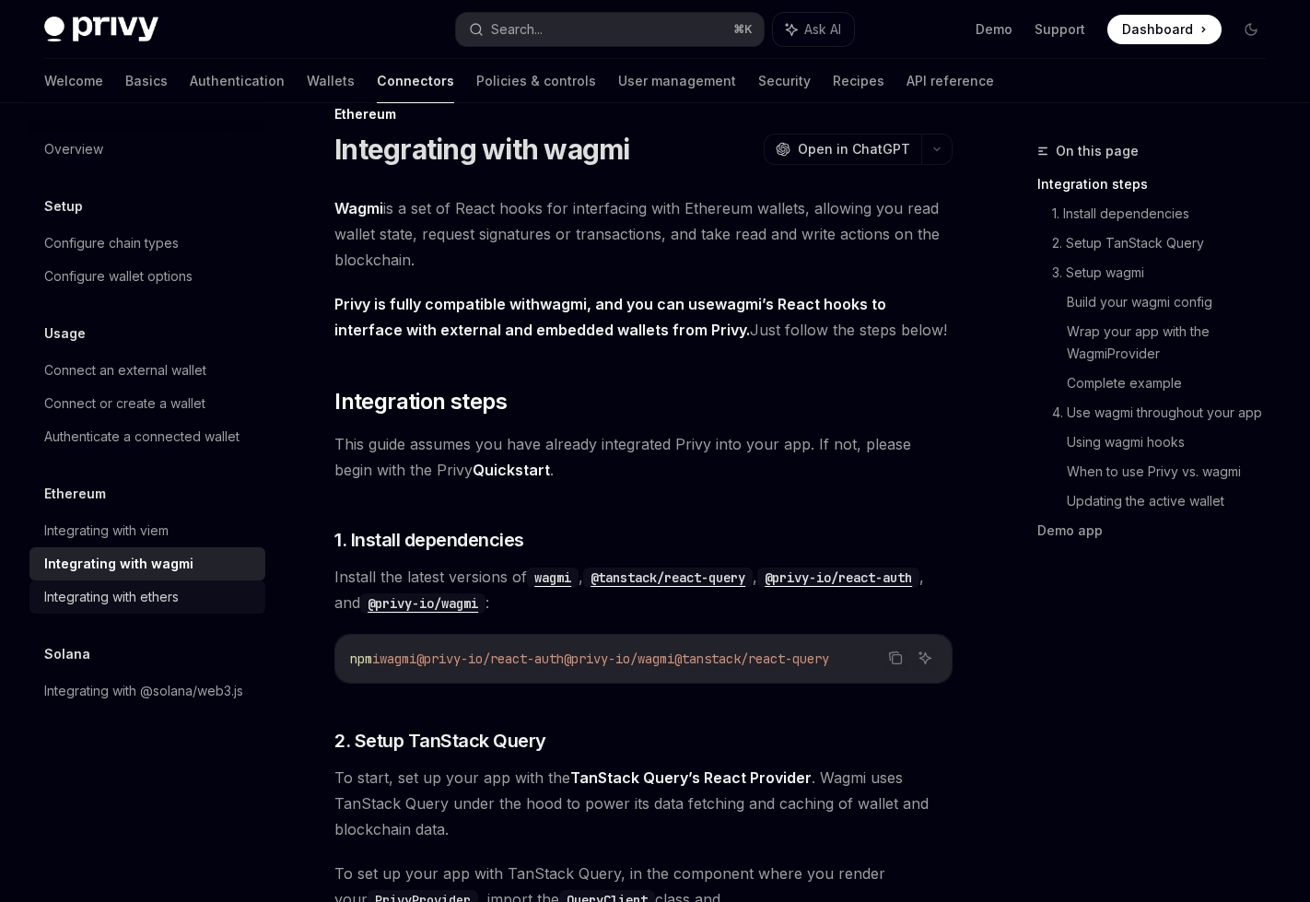
click at [205, 594] on div "Integrating with ethers" at bounding box center [149, 597] width 210 height 22
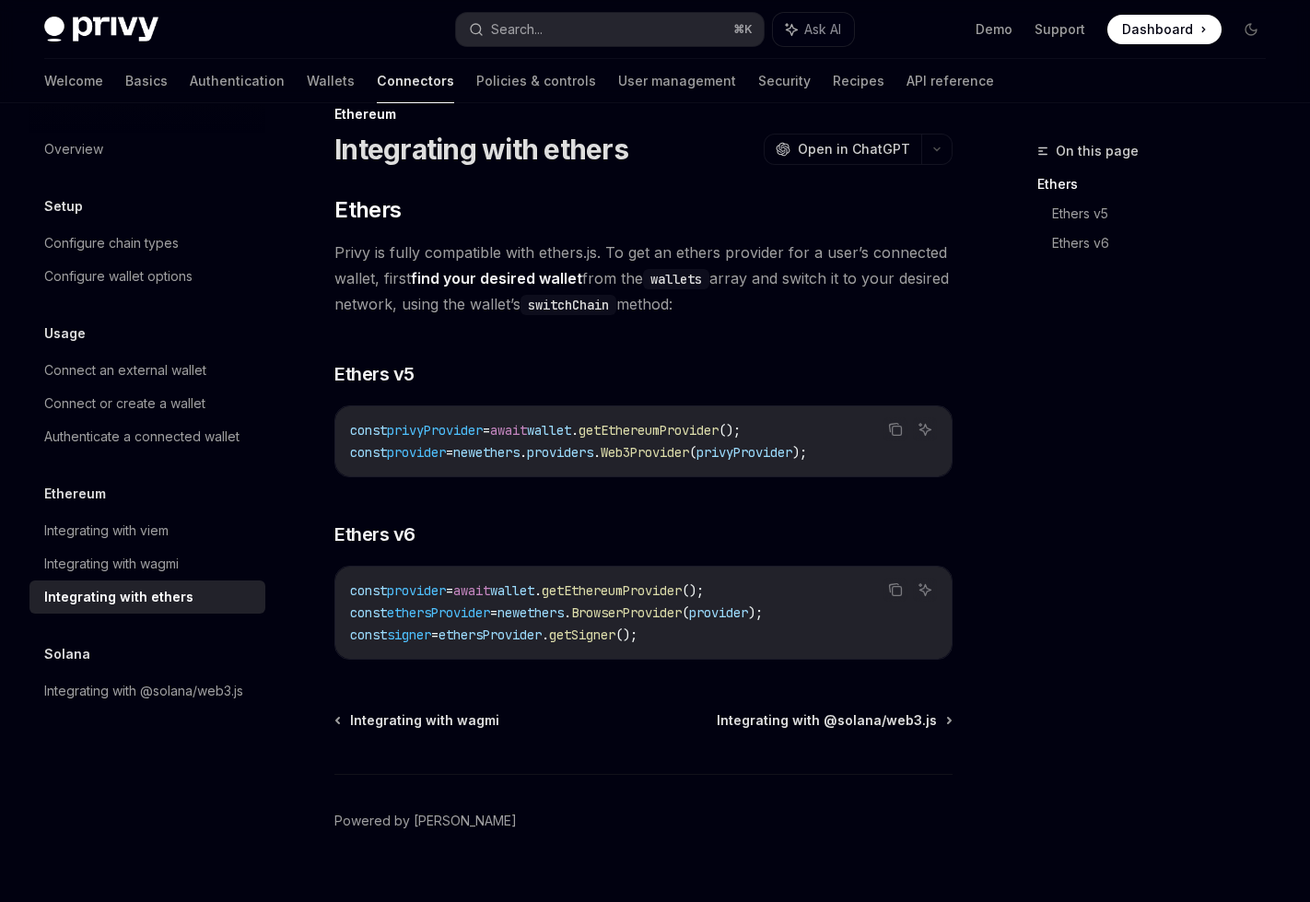
click at [242, 662] on div "Solana" at bounding box center [147, 654] width 236 height 22
click at [220, 559] on div "Integrating with wagmi" at bounding box center [149, 564] width 210 height 22
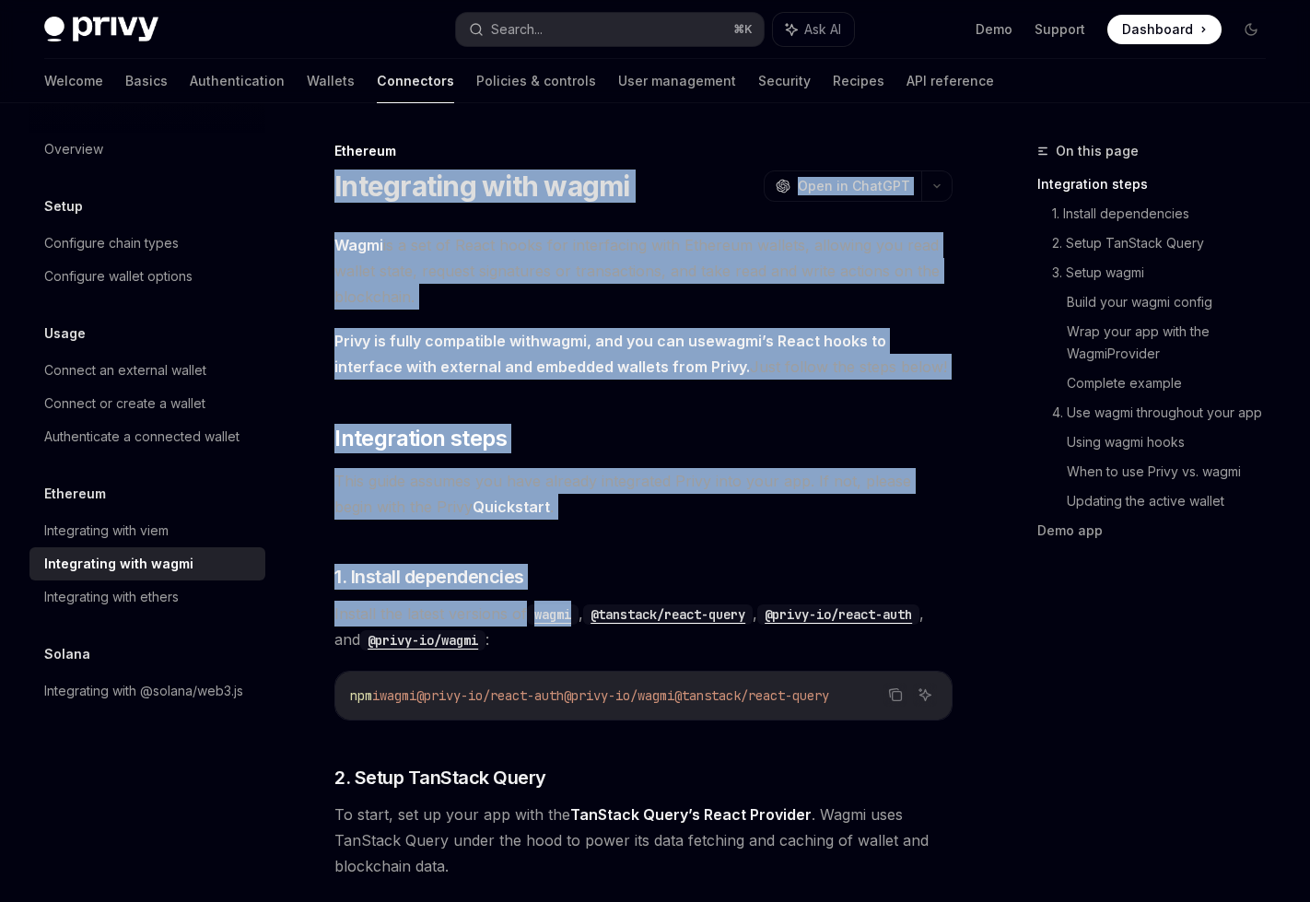
drag, startPoint x: 322, startPoint y: 168, endPoint x: 579, endPoint y: 606, distance: 508.3
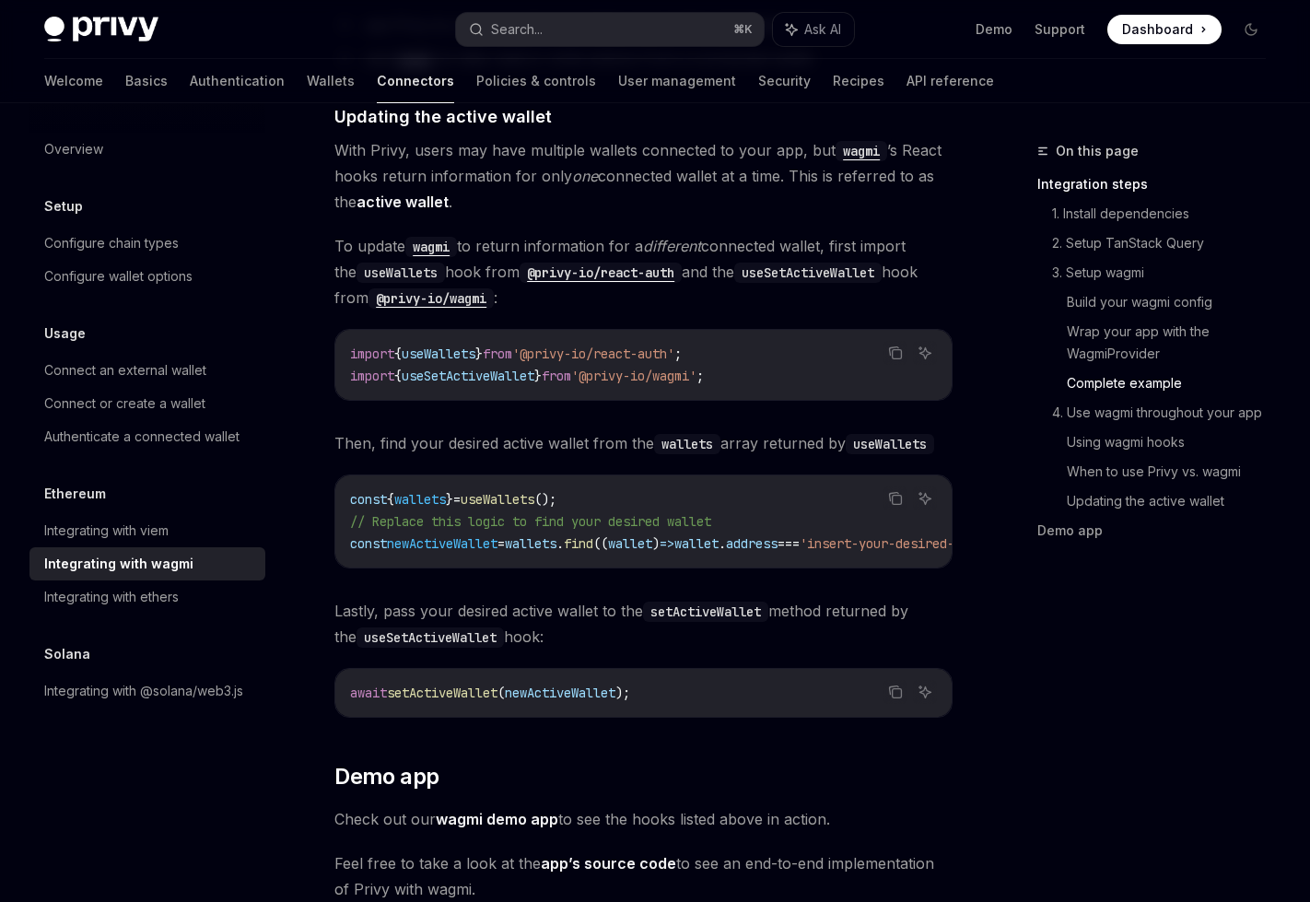
scroll to position [5322, 0]
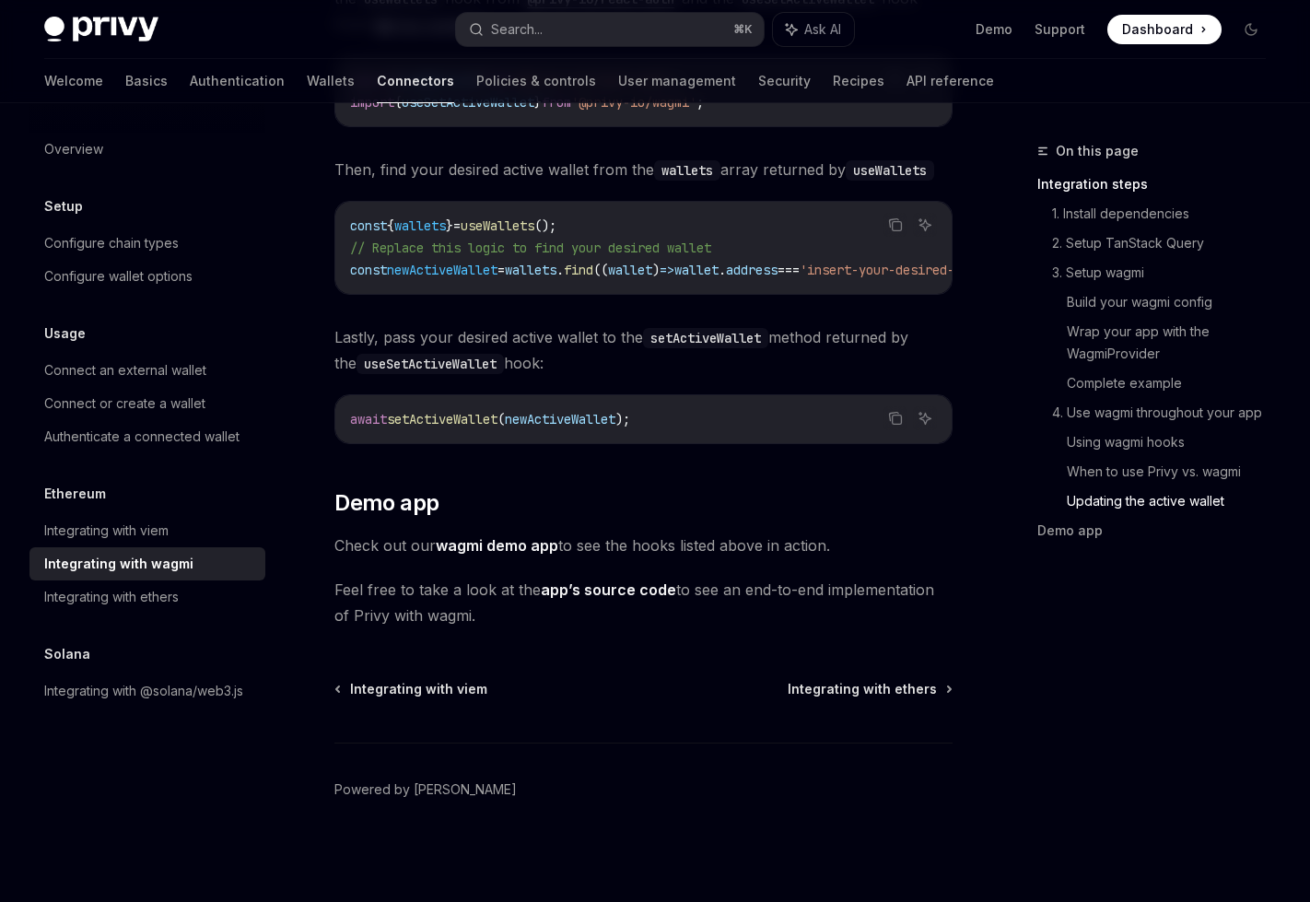
click at [561, 618] on span "Feel free to take a look at the app’s source code to see an end-to-end implemen…" at bounding box center [643, 603] width 618 height 52
copy div "Loremipsumd sita conse AdipIS Elit se DoeiUSM TempOR Inci ut LaboREE Dolor ma a…"
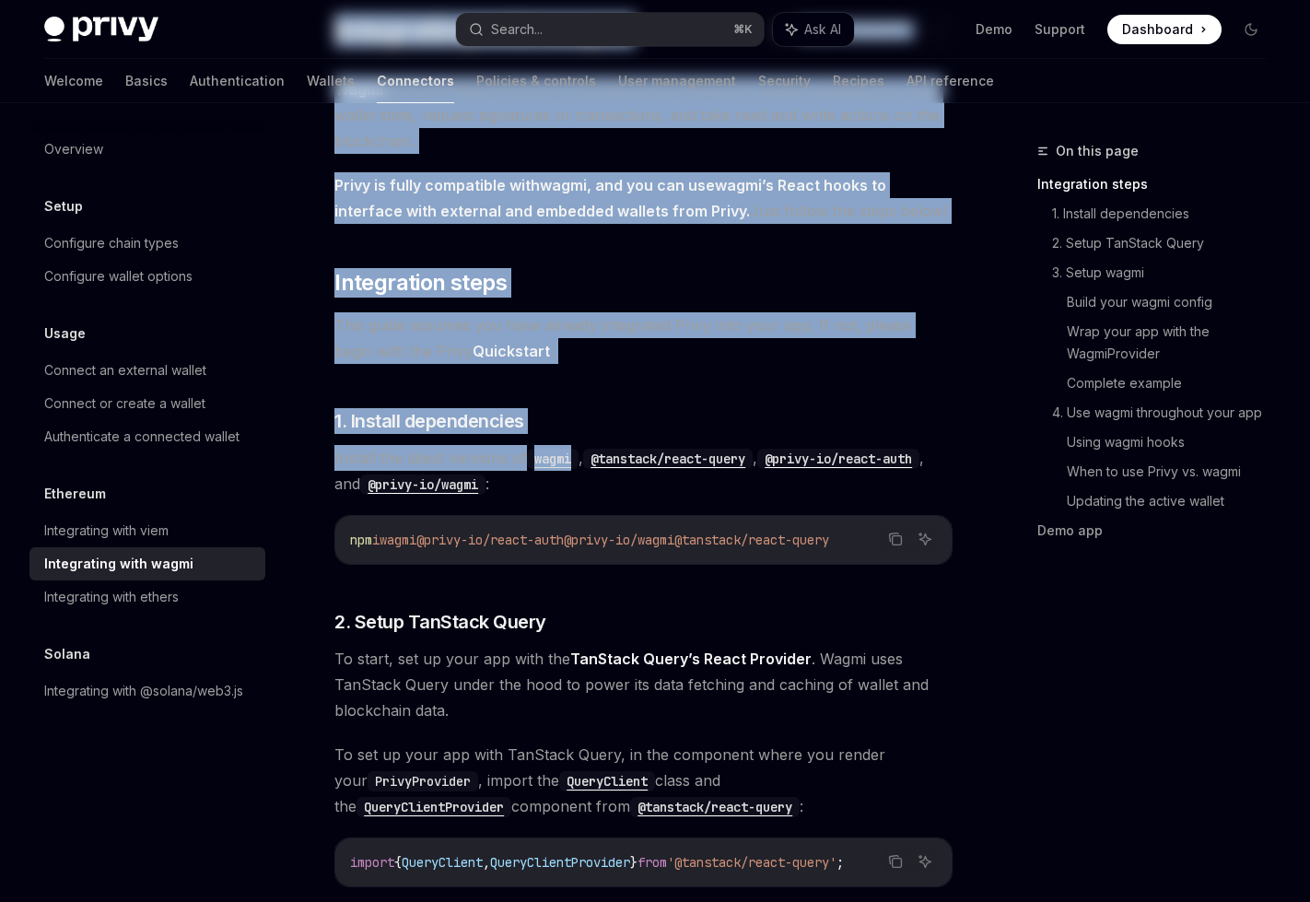
scroll to position [0, 0]
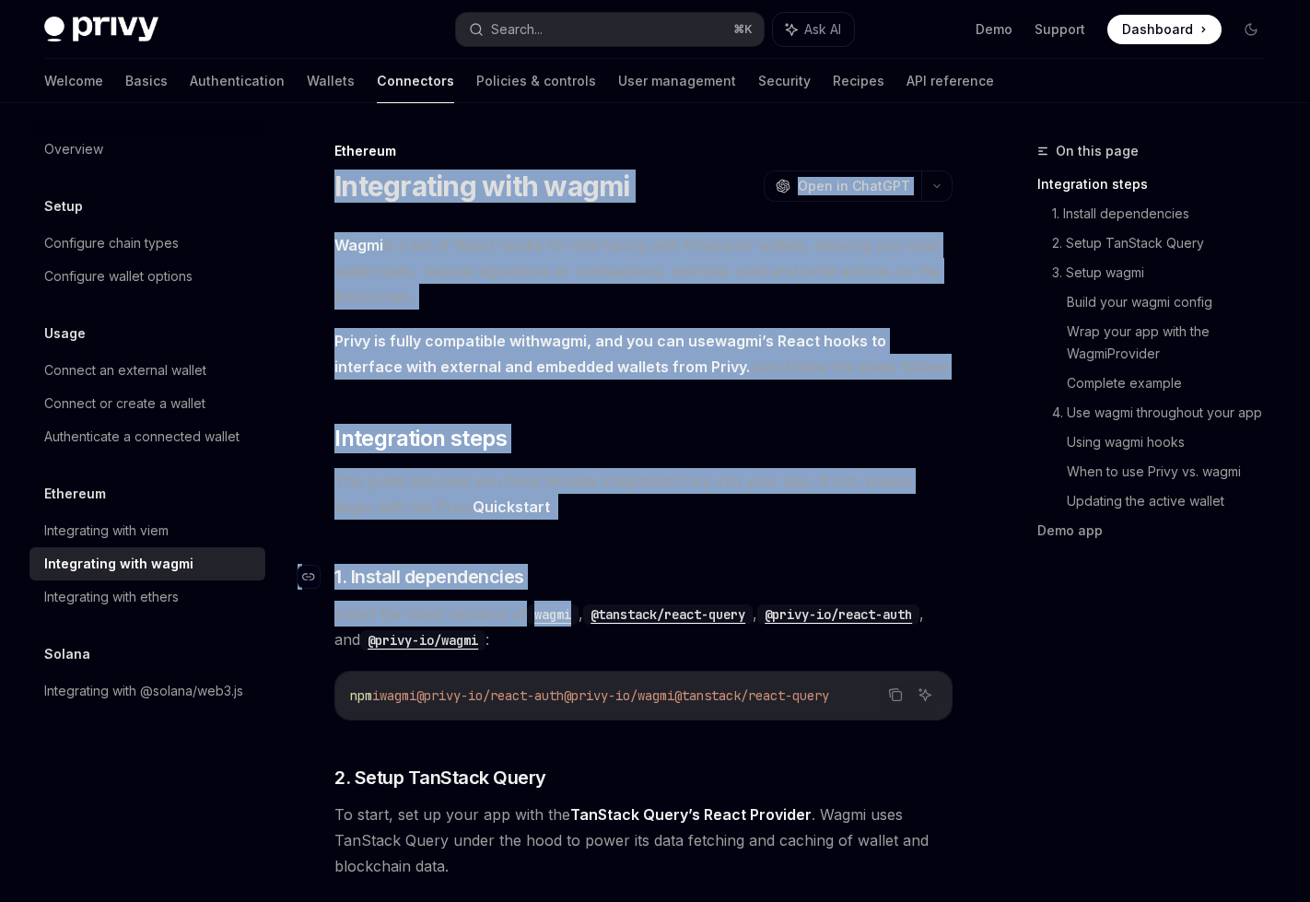
click at [613, 583] on h3 "​ 1. Install dependencies" at bounding box center [643, 577] width 618 height 26
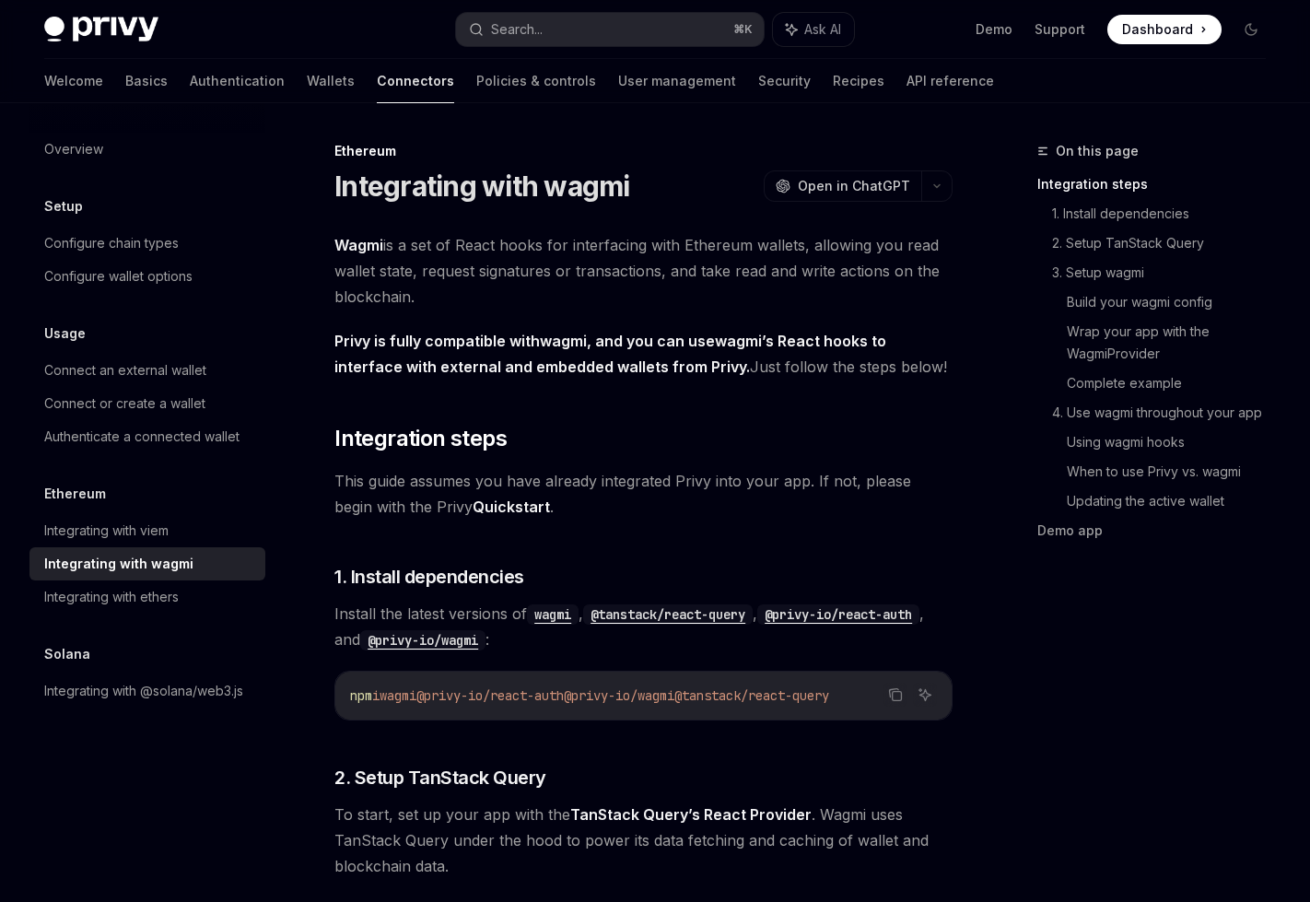
drag, startPoint x: 444, startPoint y: 699, endPoint x: 599, endPoint y: 696, distance: 154.8
click at [599, 696] on span "npm i wagmi @privy-io/react-auth @privy-io/wagmi @tanstack/react-query" at bounding box center [589, 695] width 479 height 17
copy span "@privy-io/react-auth"
click at [125, 76] on link "Basics" at bounding box center [146, 81] width 42 height 44
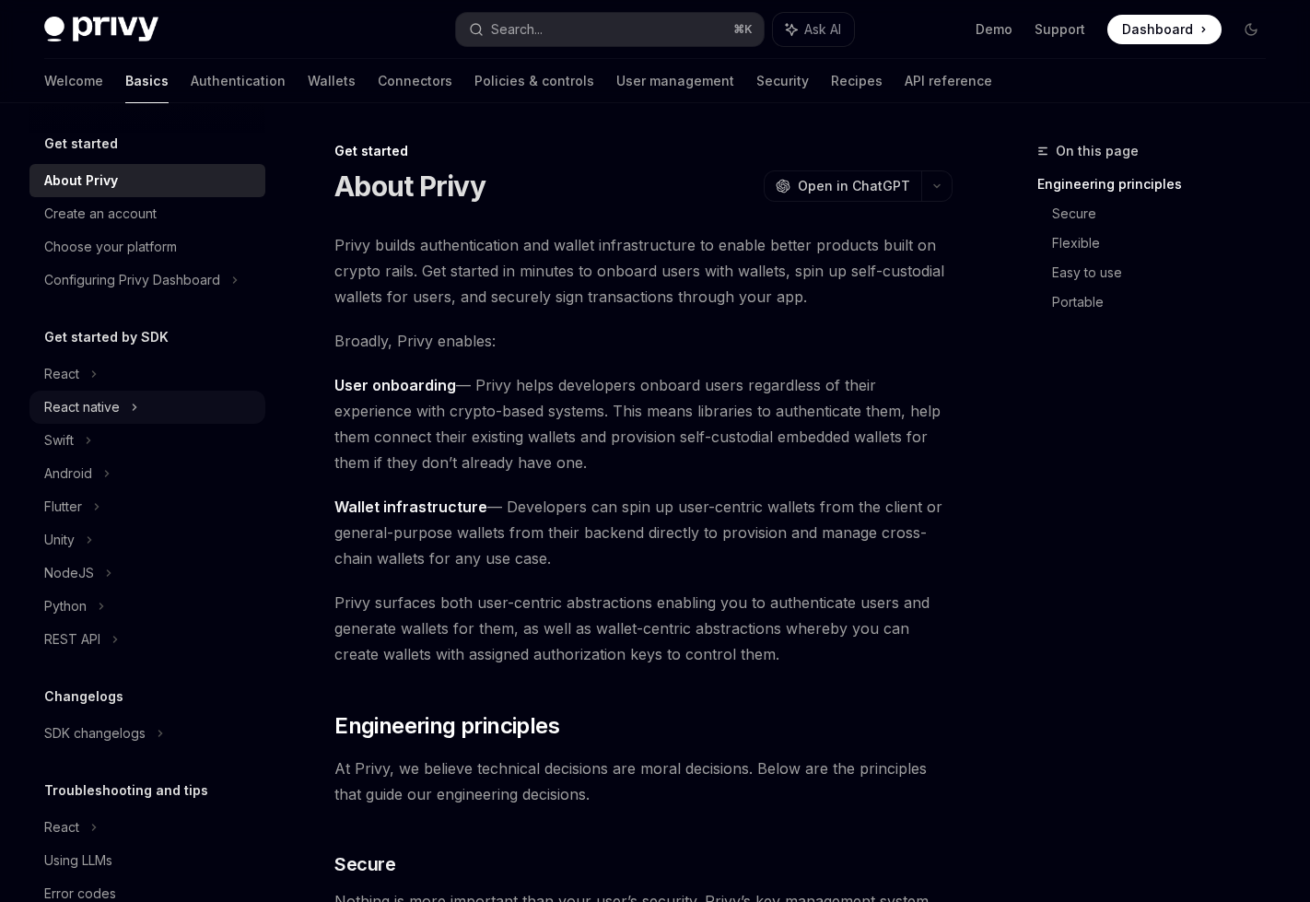
click at [131, 418] on div "React native" at bounding box center [147, 407] width 236 height 33
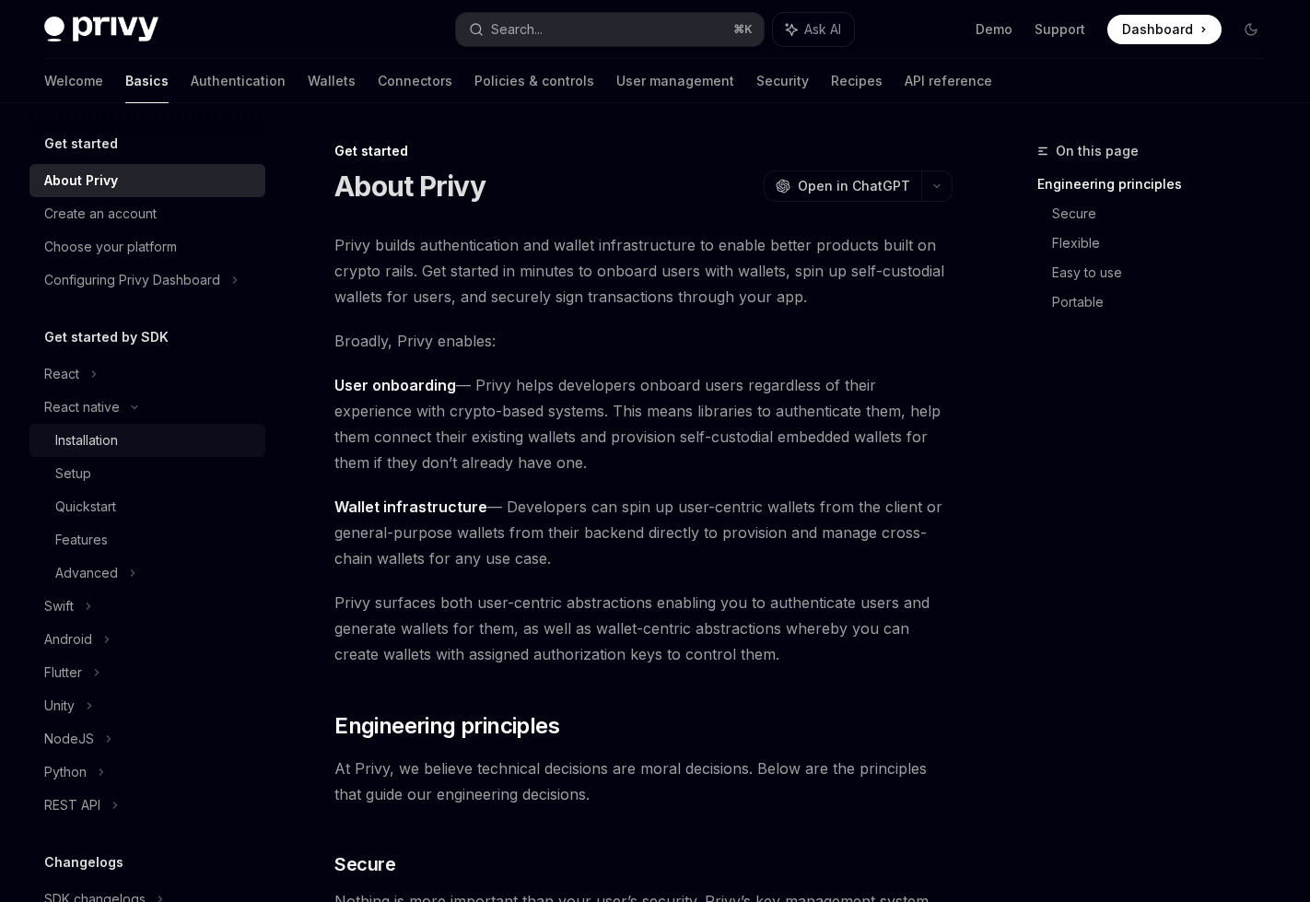
click at [174, 441] on div "Installation" at bounding box center [154, 440] width 199 height 22
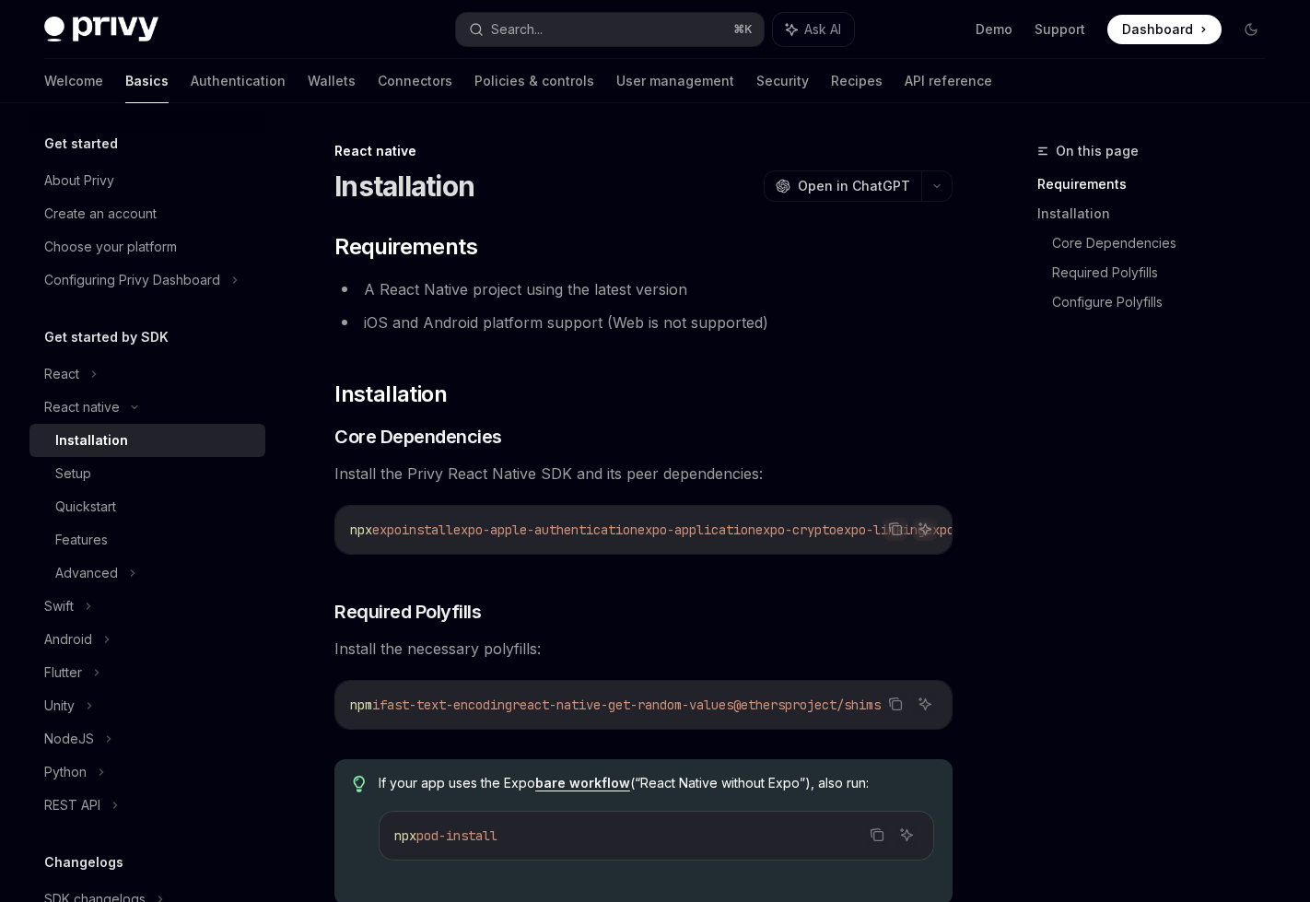
click at [137, 449] on div "Installation" at bounding box center [154, 440] width 199 height 22
click at [113, 28] on img at bounding box center [101, 30] width 114 height 26
type textarea "*"
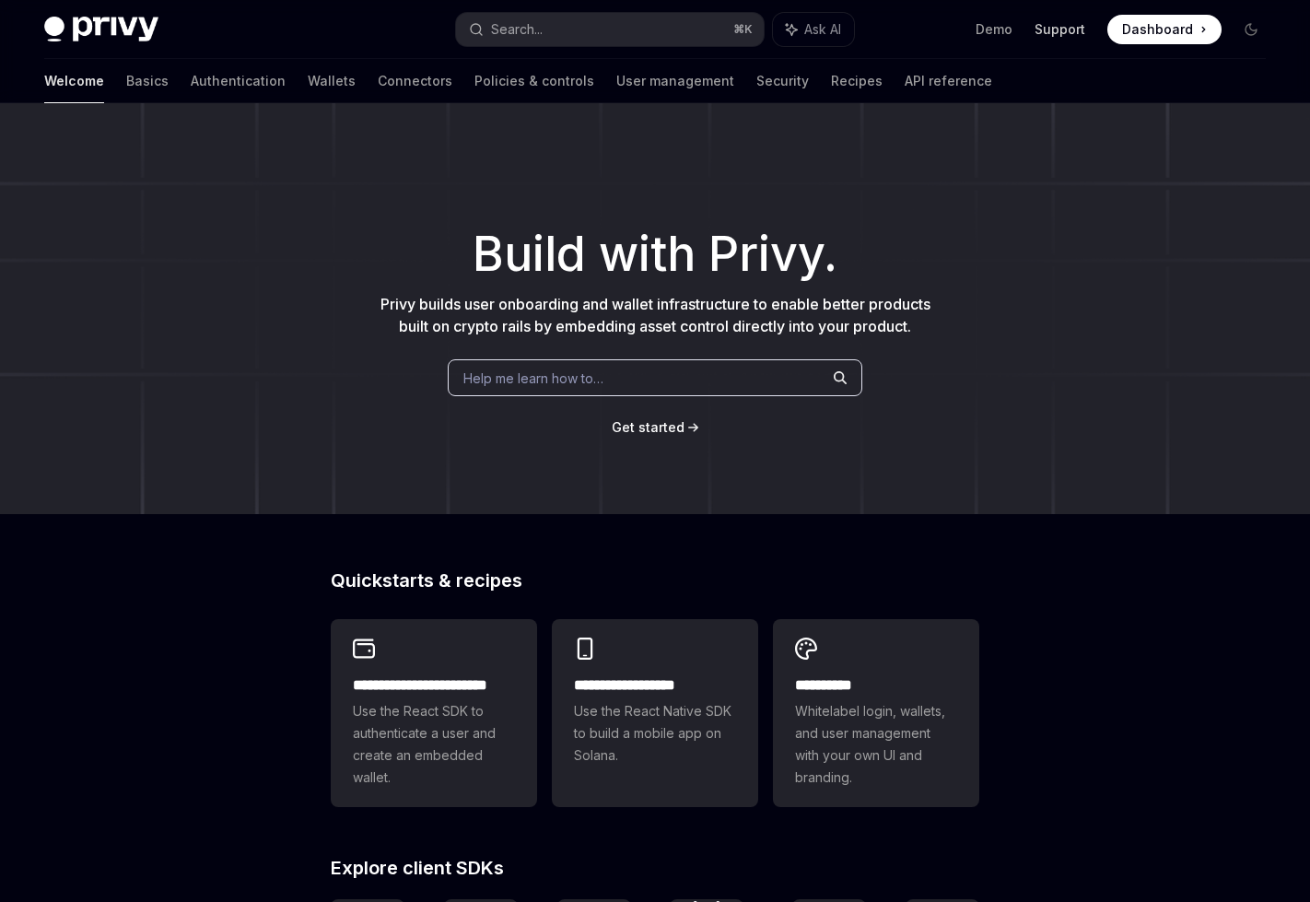
click at [1084, 21] on link "Support" at bounding box center [1060, 29] width 51 height 18
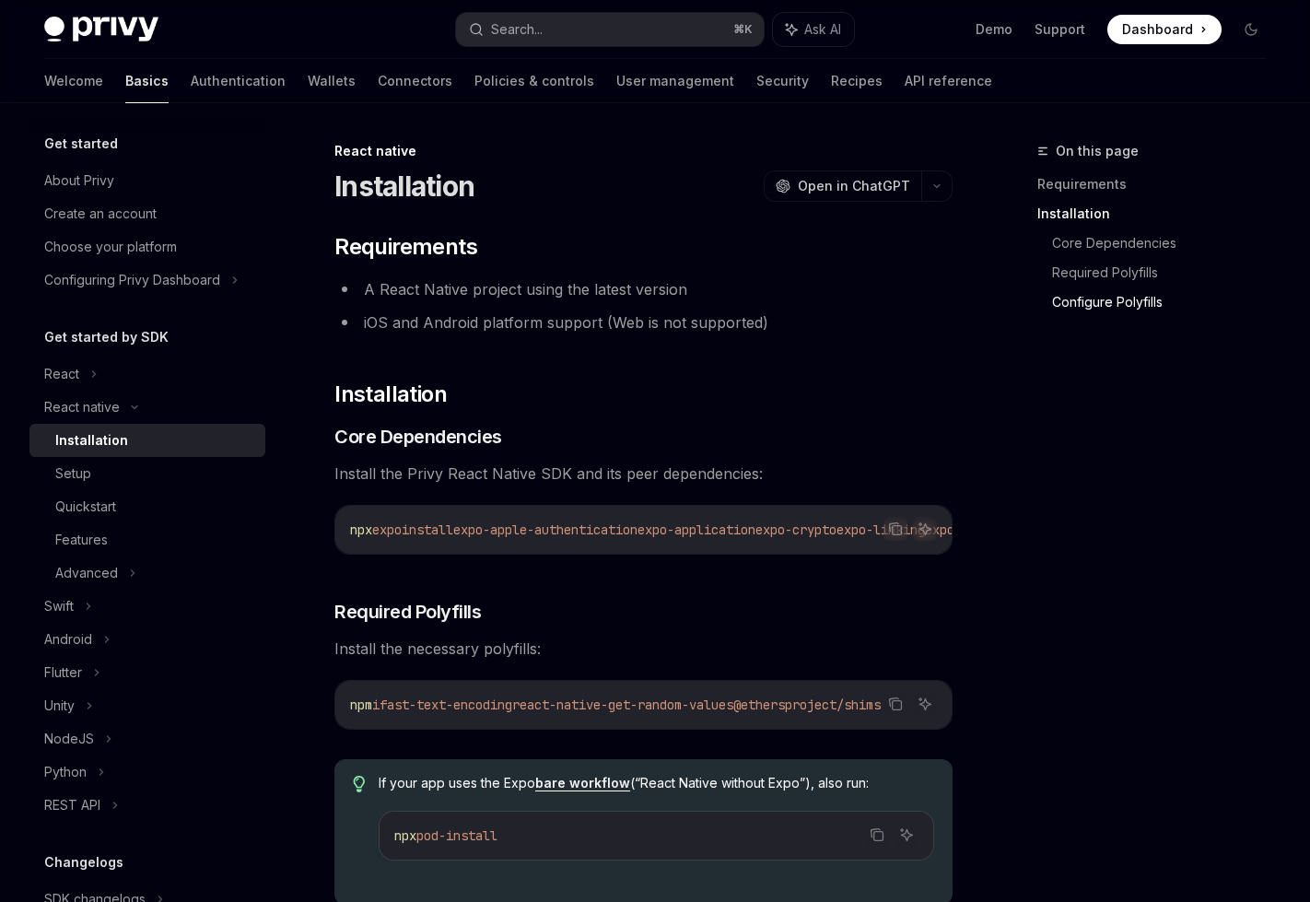
scroll to position [1105, 0]
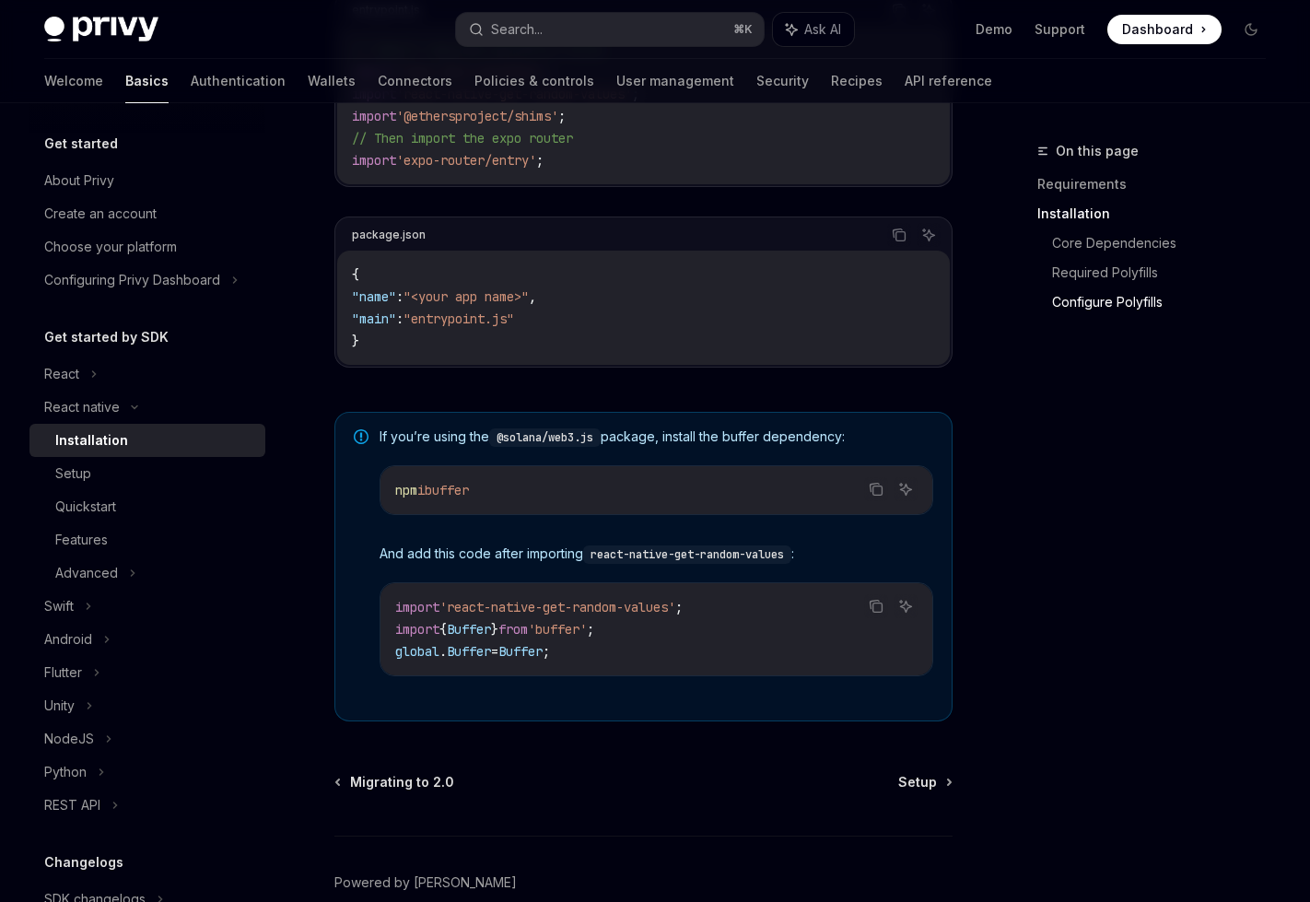
click at [283, 555] on div "Get started About Privy Create an account Choose your platform Configuring Priv…" at bounding box center [161, 502] width 265 height 799
click at [876, 497] on icon "Copy the contents from the code block" at bounding box center [876, 489] width 15 height 15
drag, startPoint x: 587, startPoint y: 664, endPoint x: 376, endPoint y: 645, distance: 211.9
click at [376, 644] on div "If you’re using the @solana/web3.js package, install the buffer dependency: Cop…" at bounding box center [643, 567] width 618 height 310
copy code "import { Buffer } from 'buffer' ; global . Buffer = Buffer ;"
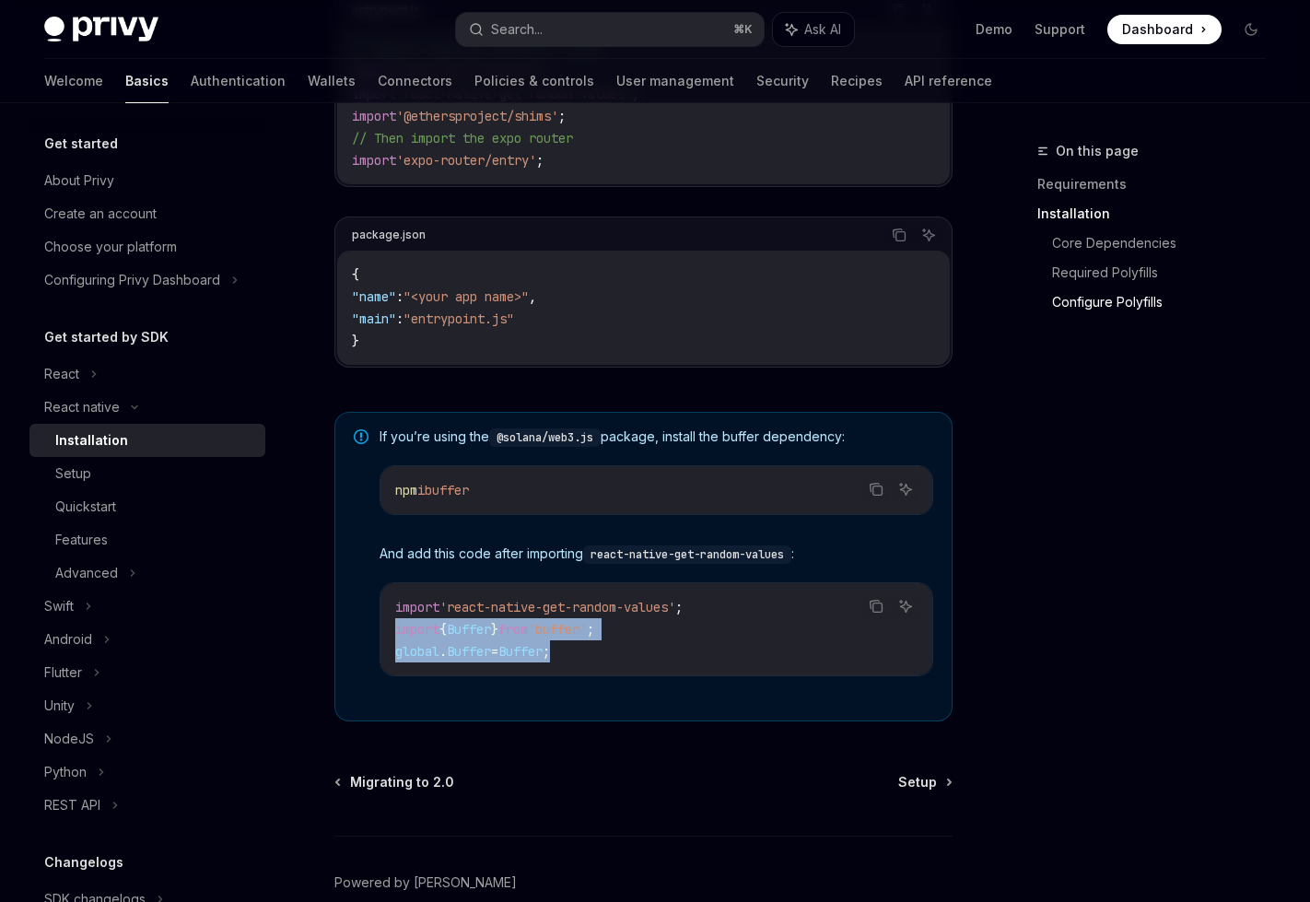
click at [464, 706] on div "If you’re using the @solana/web3.js package, install the buffer dependency: Cop…" at bounding box center [657, 566] width 554 height 278
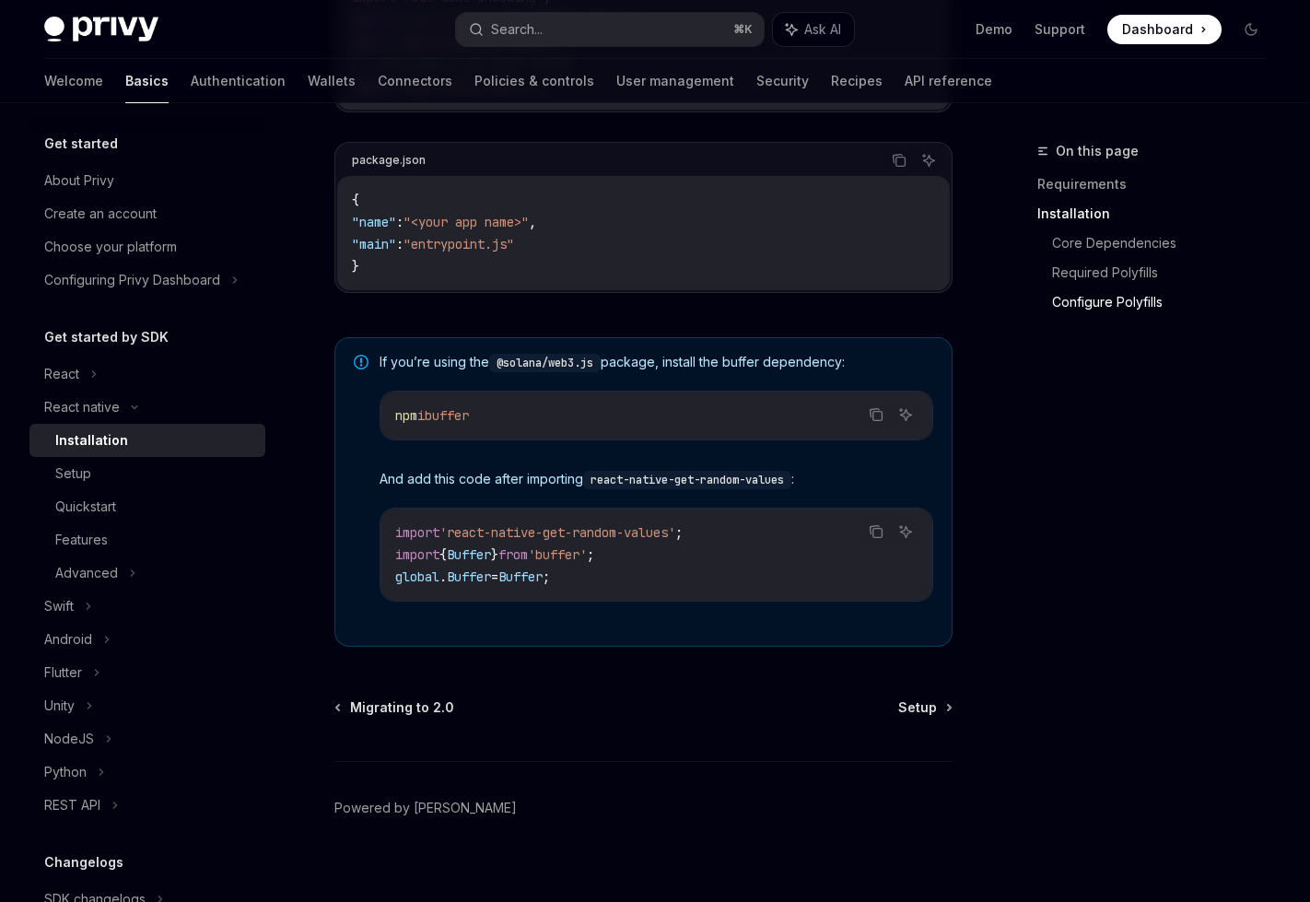
scroll to position [1181, 0]
click at [427, 715] on span "Migrating to 2.0" at bounding box center [402, 705] width 104 height 18
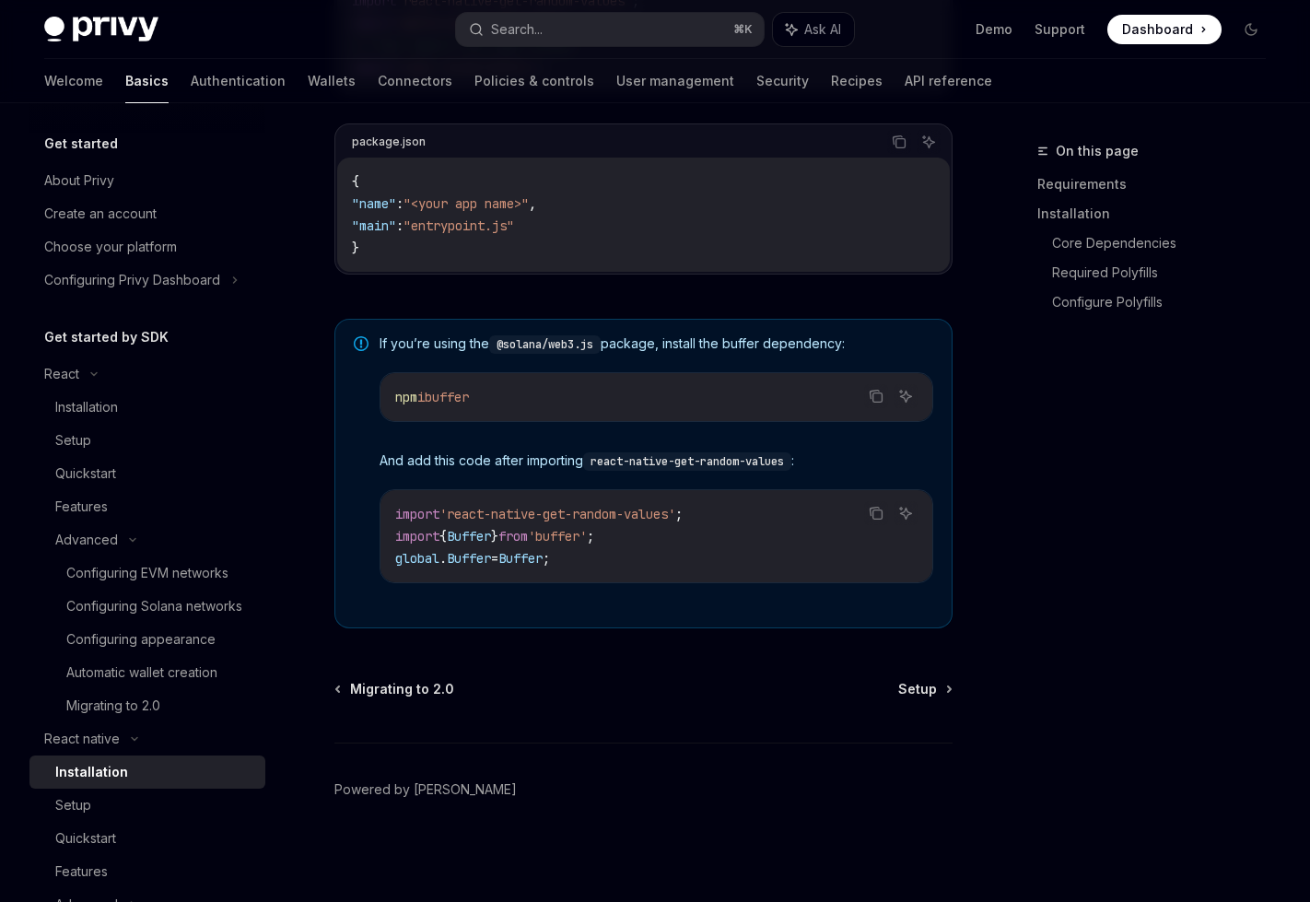
scroll to position [1181, 0]
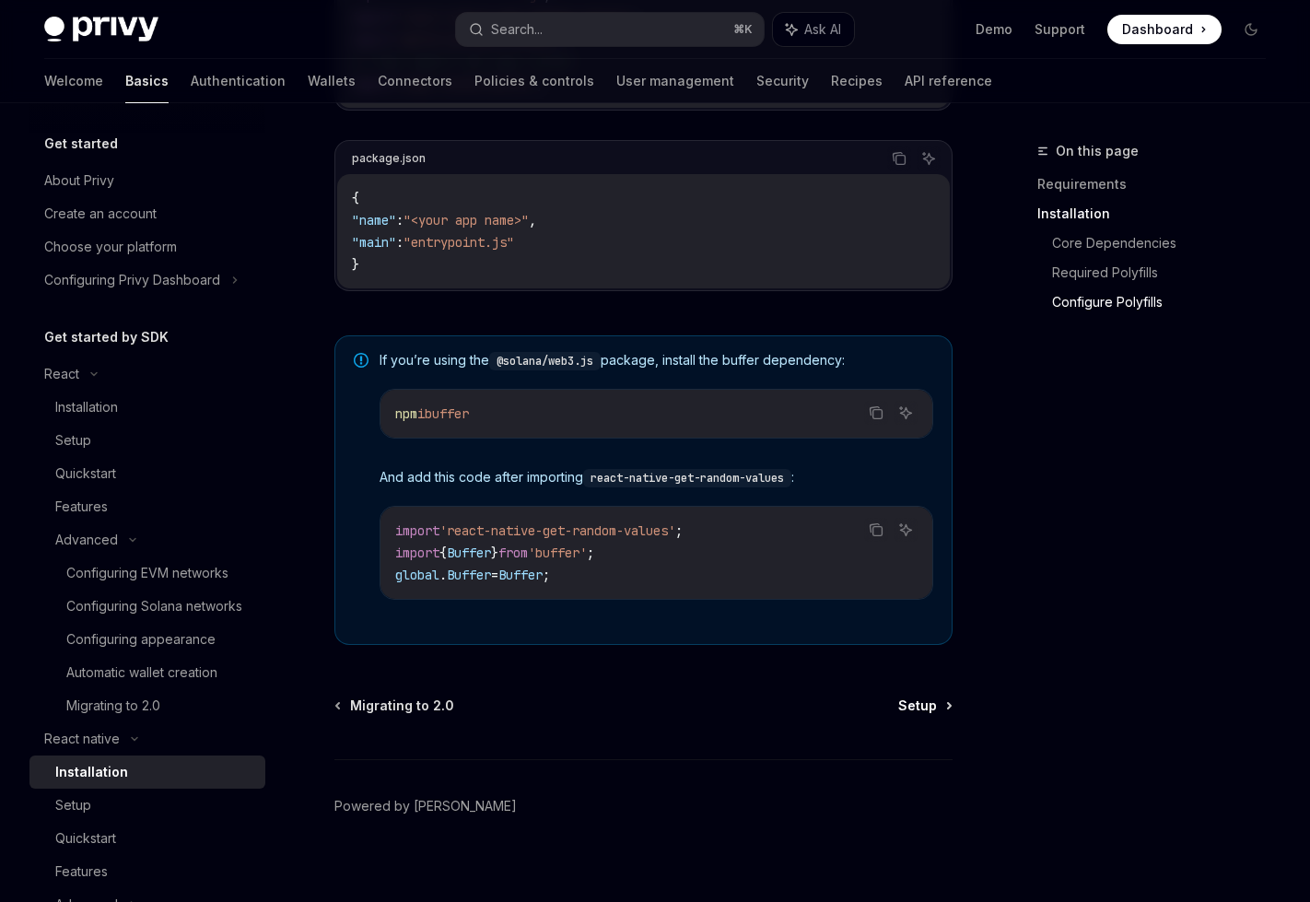
click at [918, 711] on span "Setup" at bounding box center [917, 705] width 39 height 18
type textarea "*"
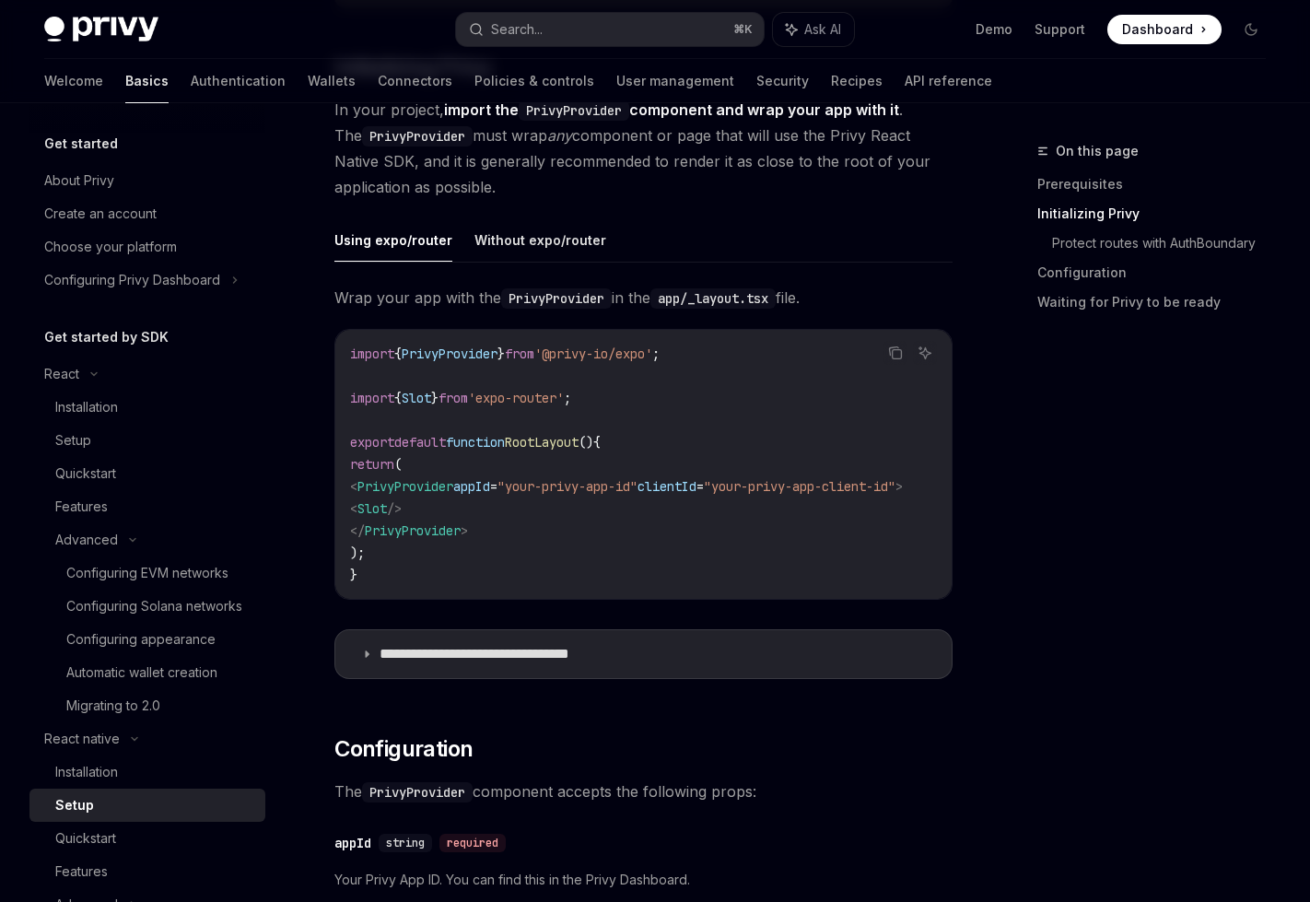
scroll to position [429, 0]
